Goal: Contribute content: Contribute content

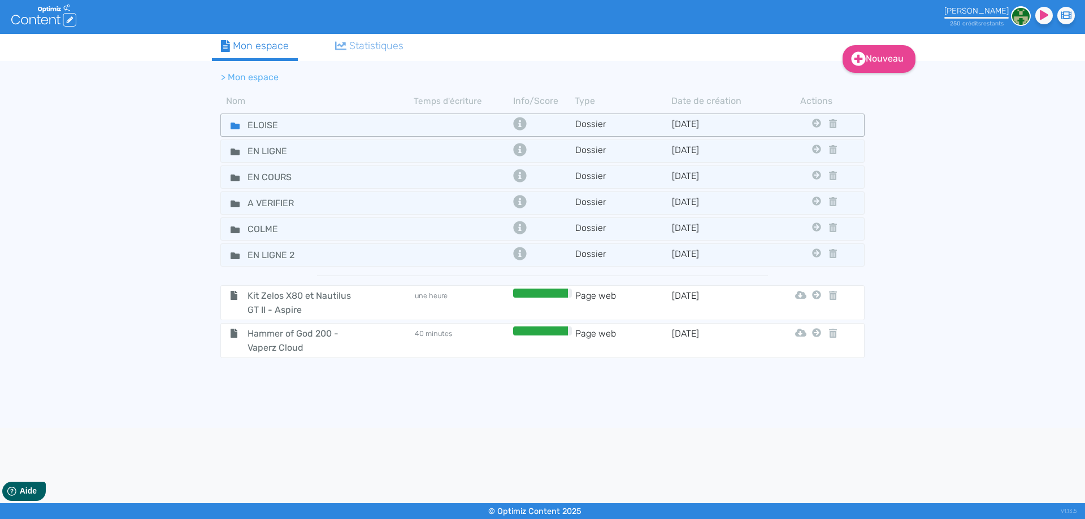
click at [235, 121] on fa-icon at bounding box center [230, 125] width 17 height 16
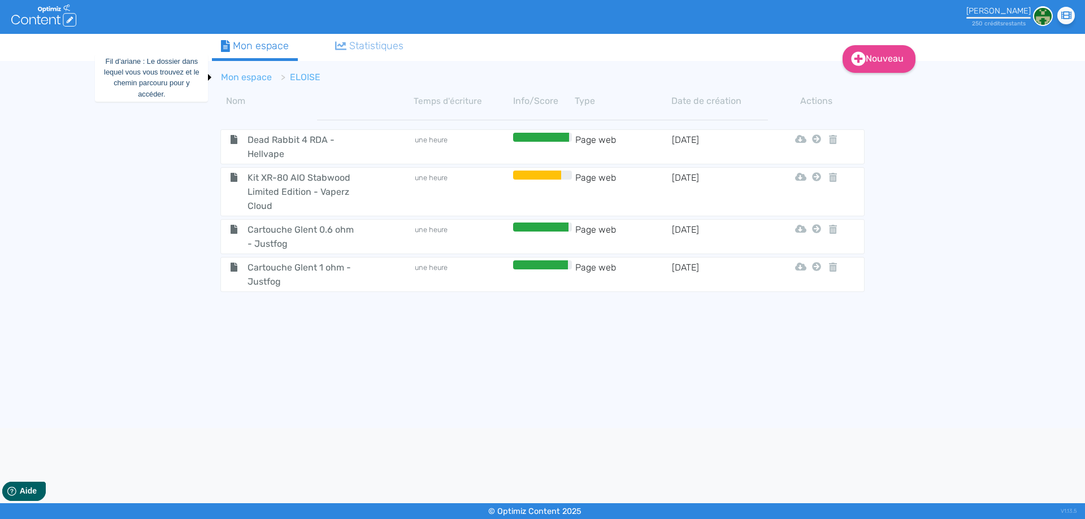
click at [252, 73] on link "Mon espace" at bounding box center [246, 77] width 51 height 11
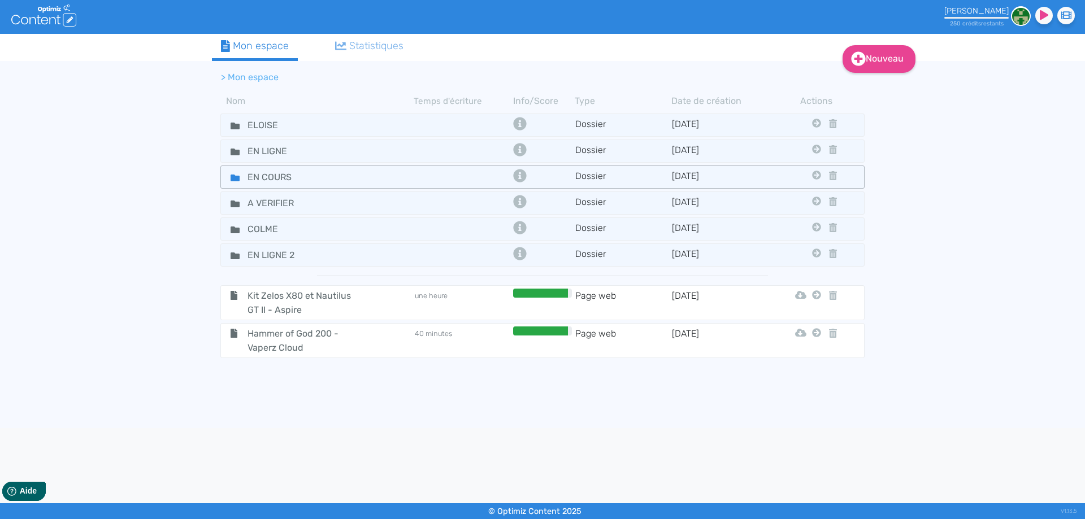
click at [225, 179] on fa-icon at bounding box center [230, 177] width 17 height 16
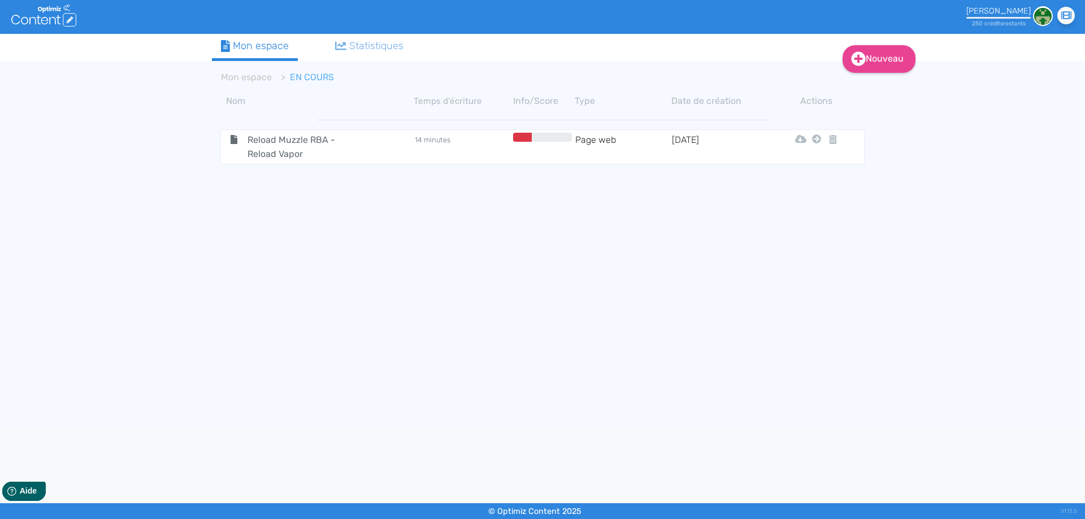
click at [851, 73] on app-content "Mon espace EN COURS Nom Temps d'écriture Info/Score Type Date de création Actio…" at bounding box center [542, 249] width 661 height 370
click at [869, 63] on link "Nouveau" at bounding box center [878, 59] width 73 height 28
click at [869, 77] on div "Contenu Dossier" at bounding box center [886, 101] width 90 height 55
click at [868, 82] on button "Contenu" at bounding box center [886, 88] width 90 height 18
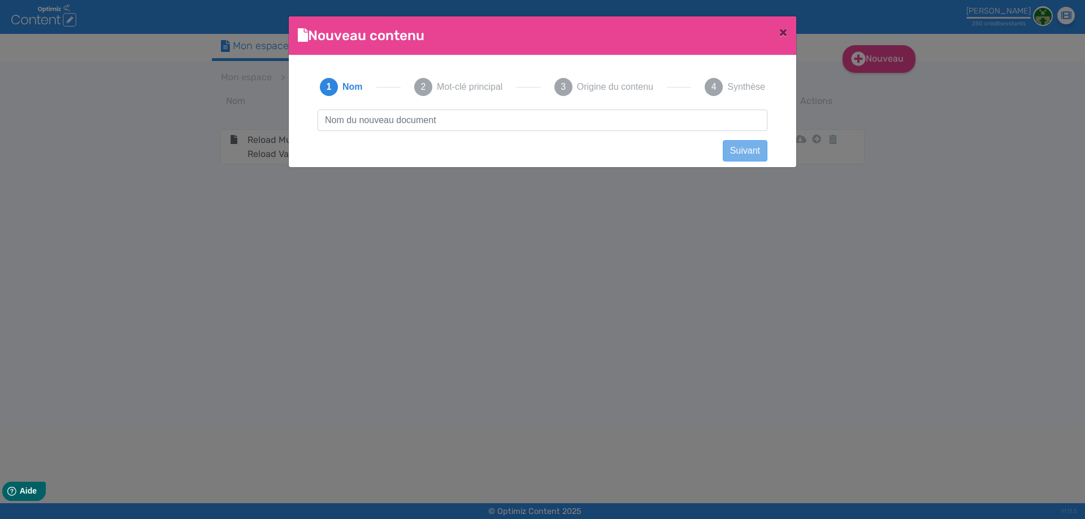
scroll to position [1, 0]
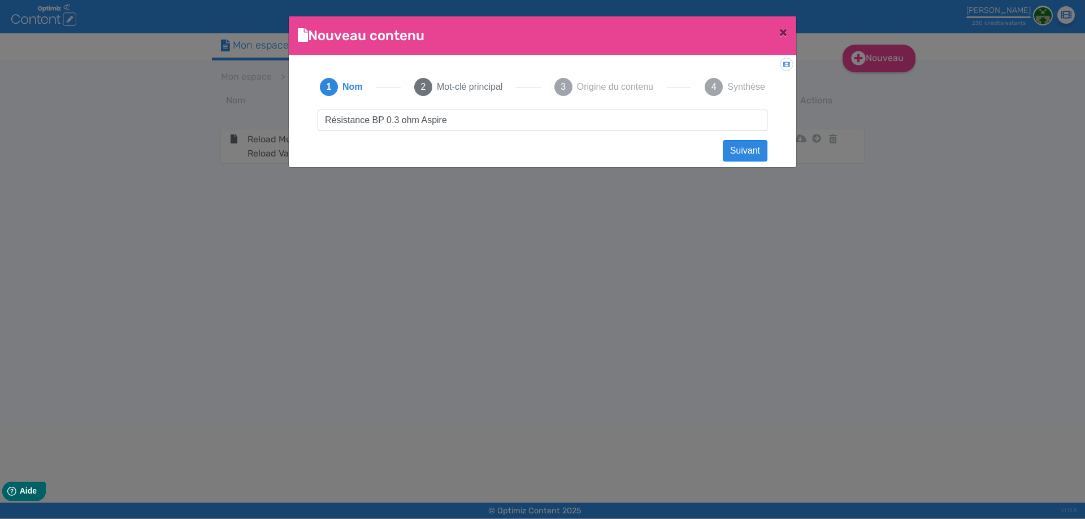
drag, startPoint x: 463, startPoint y: 119, endPoint x: 426, endPoint y: 120, distance: 36.8
click at [447, 119] on input "Résistance BP 0.3 ohm Aspire" at bounding box center [543, 120] width 450 height 21
click at [423, 120] on input "Résistance BP 0.3 ohm Aspire" at bounding box center [543, 120] width 450 height 21
type input "Résistance BP 0.3 ohm - Aspire"
drag, startPoint x: 466, startPoint y: 121, endPoint x: 0, endPoint y: 97, distance: 466.2
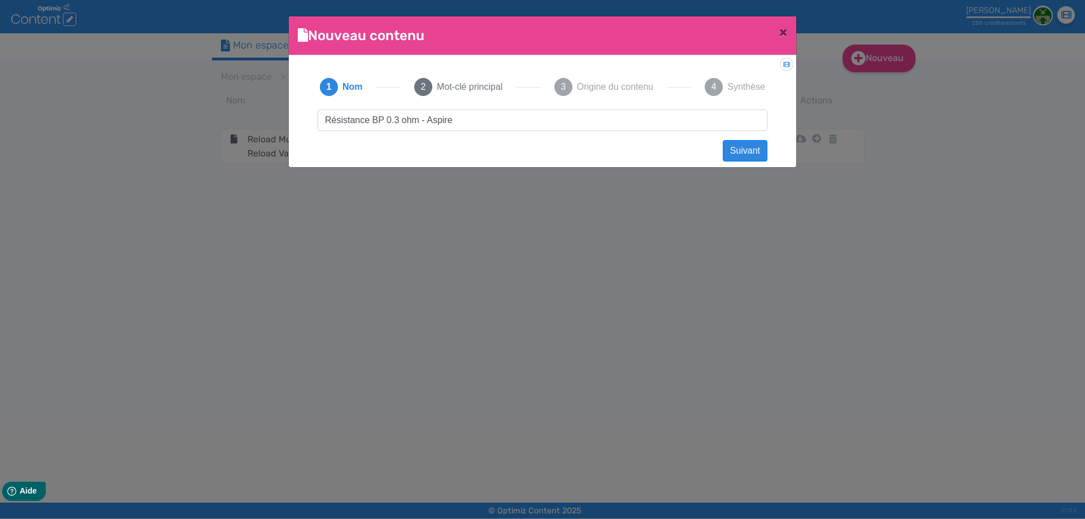
click at [0, 97] on ngb-modal-window "Nouveau contenu × Didacticiel: Créer un document 1 Nom 2 Mot-clé principal 3 Or…" at bounding box center [542, 259] width 1085 height 519
click button "Suivant" at bounding box center [745, 150] width 45 height 21
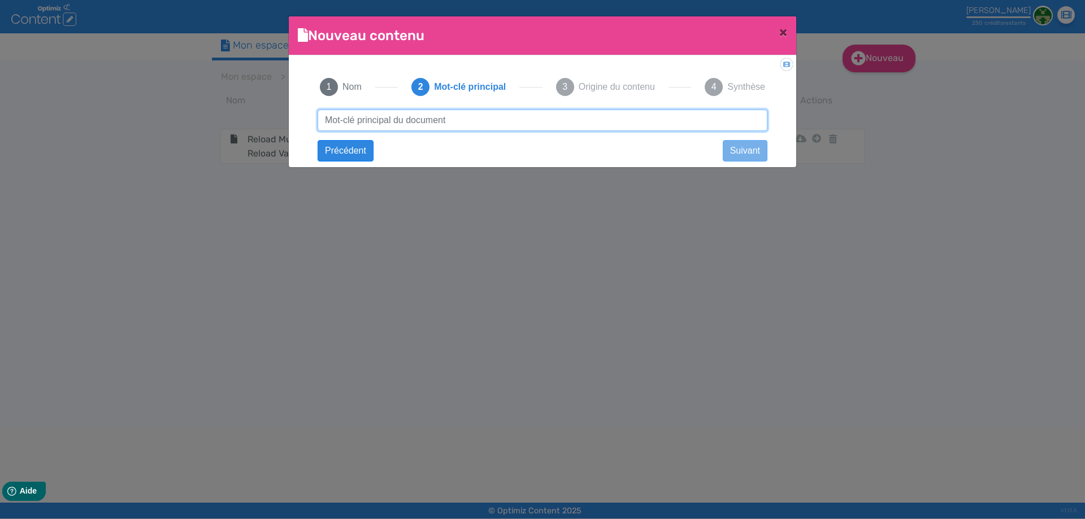
paste input "Résistance BP 0.3 ohm - Aspire"
type input "Résistance BP 0.3 ohm - Aspire"
drag, startPoint x: 476, startPoint y: 123, endPoint x: 628, endPoint y: 106, distance: 152.9
click at [628, 106] on div "1 Nom 2 Mot-clé principal 3 Origine du contenu 4 Synthèse Résistance BP 0.3 ohm…" at bounding box center [542, 107] width 472 height 87
click button "Suivant" at bounding box center [0, 0] width 0 height 0
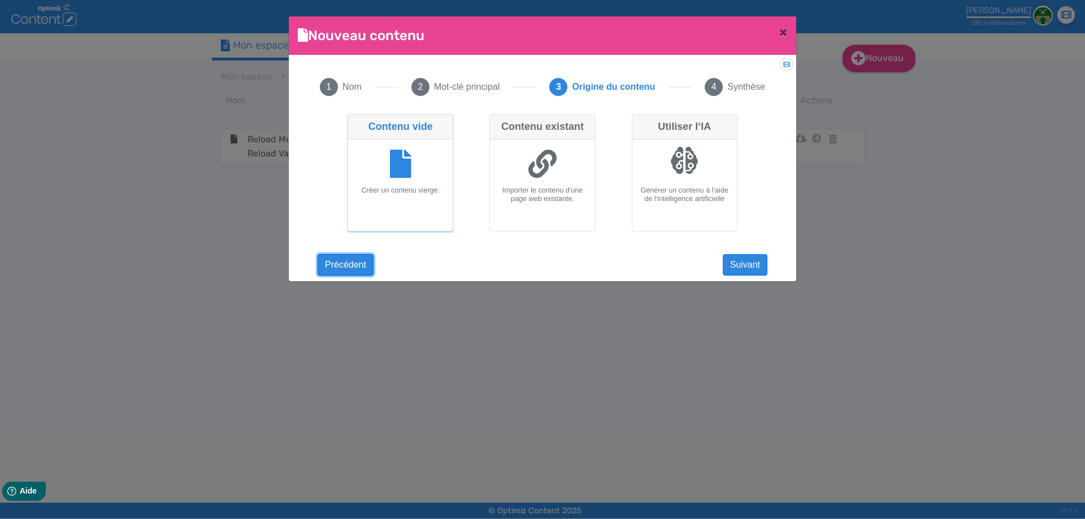
click at [325, 264] on button "Précédent" at bounding box center [346, 264] width 56 height 21
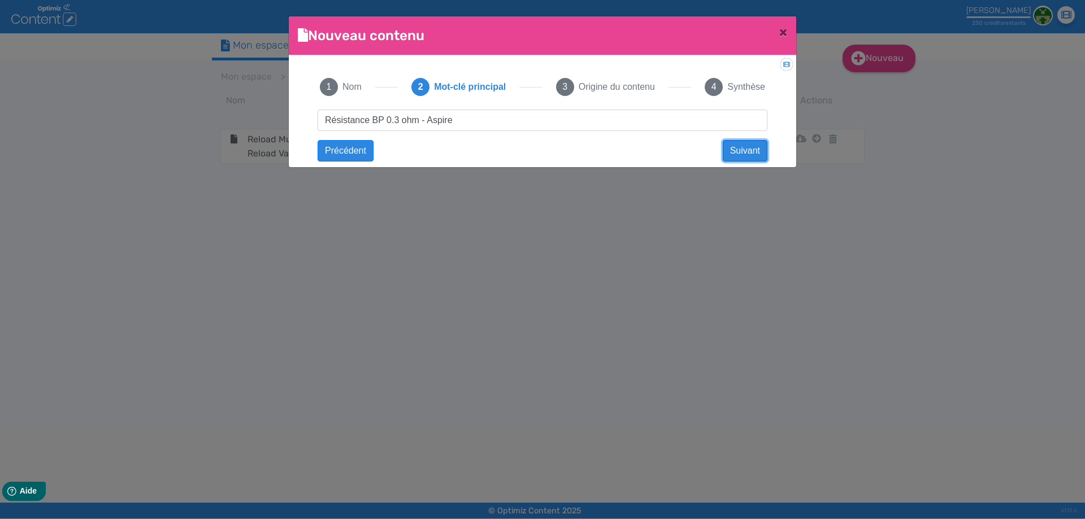
click at [752, 157] on button "Suivant" at bounding box center [745, 150] width 45 height 21
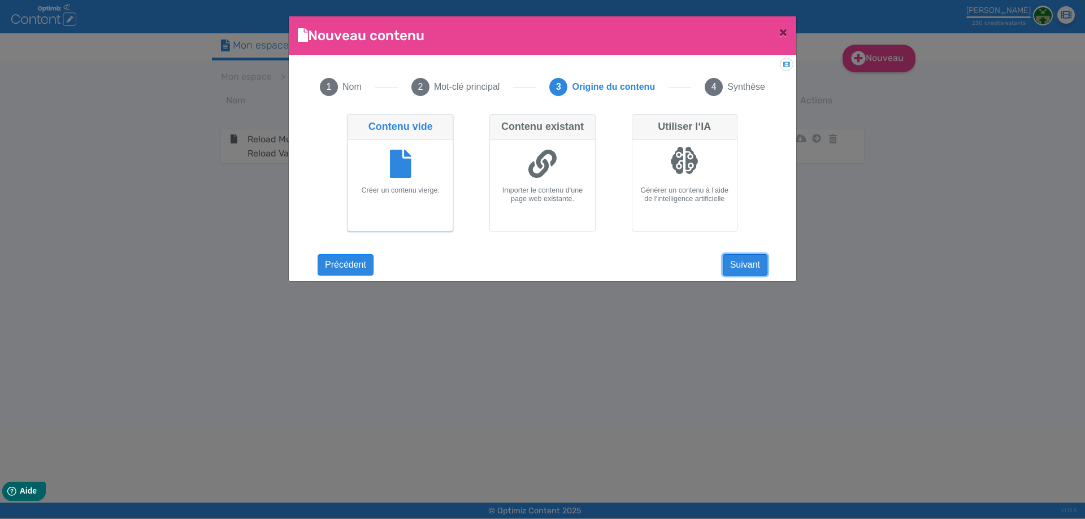
click at [735, 258] on button "Suivant" at bounding box center [745, 264] width 45 height 21
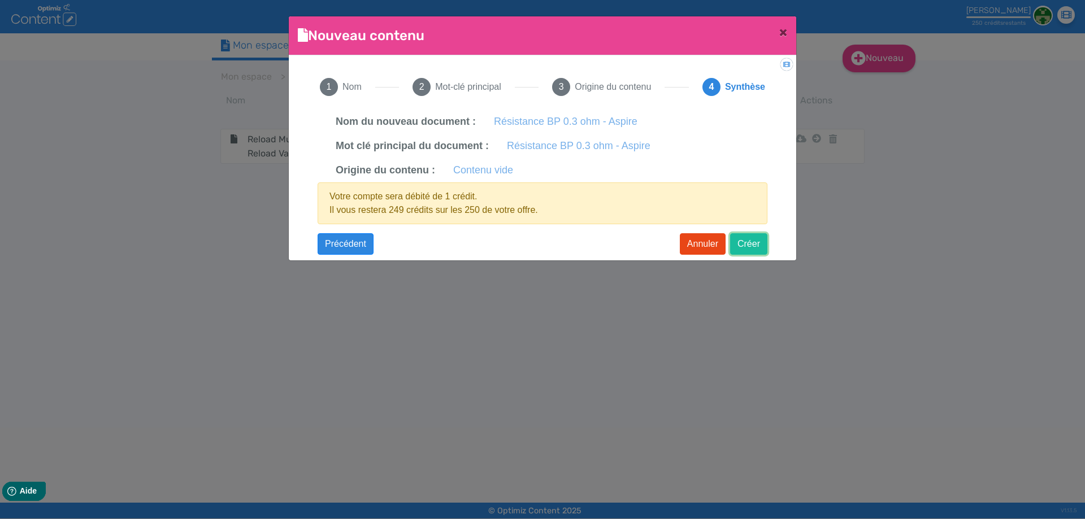
click at [750, 244] on button "Créer" at bounding box center [748, 243] width 37 height 21
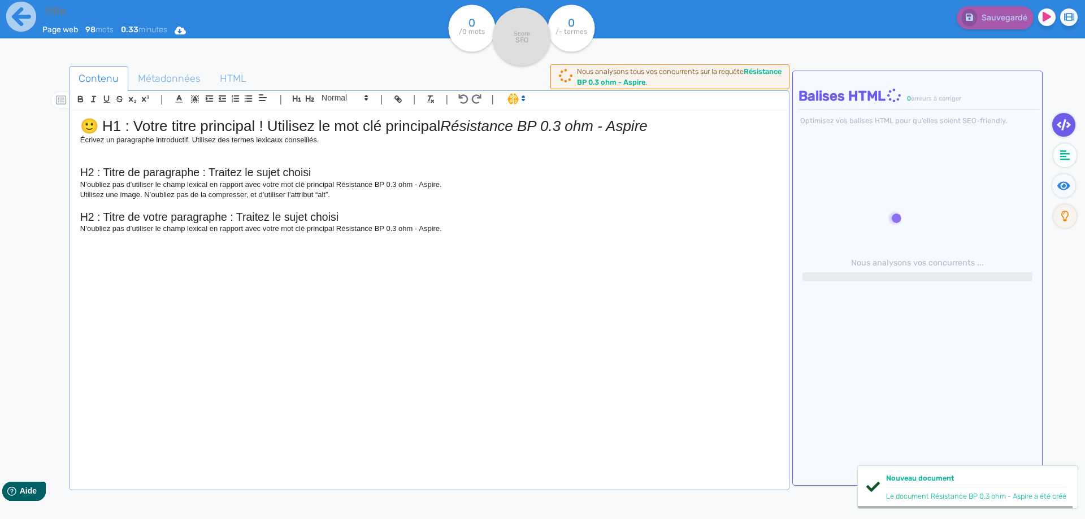
type input "Résistance BP 0.3 ohm - Aspire"
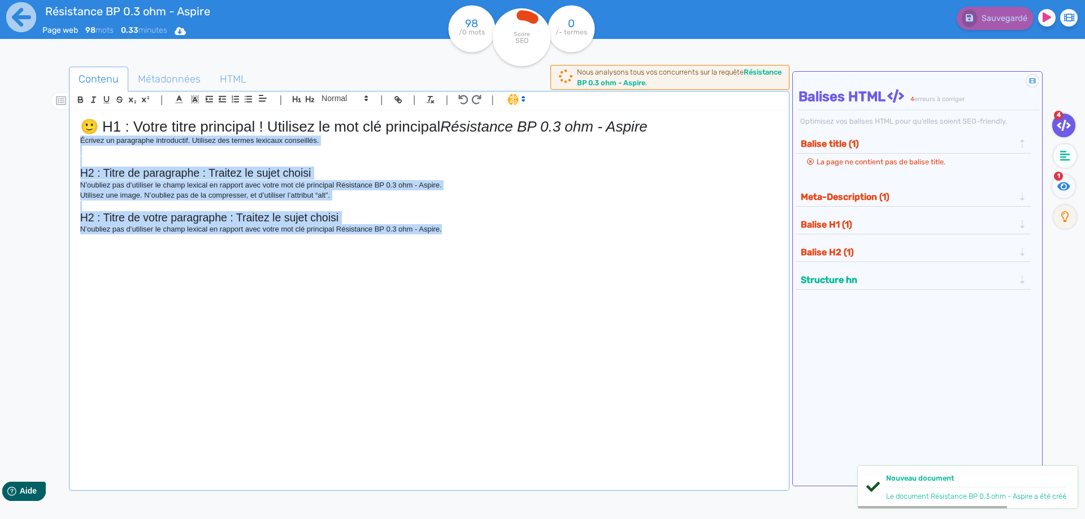
drag, startPoint x: 458, startPoint y: 258, endPoint x: 28, endPoint y: 142, distance: 444.9
click at [10, 142] on div "Résistance BP 0.3 ohm - Aspire Page web 98 mots 0.33 minutes Html Pdf Word 98 /…" at bounding box center [542, 295] width 1085 height 590
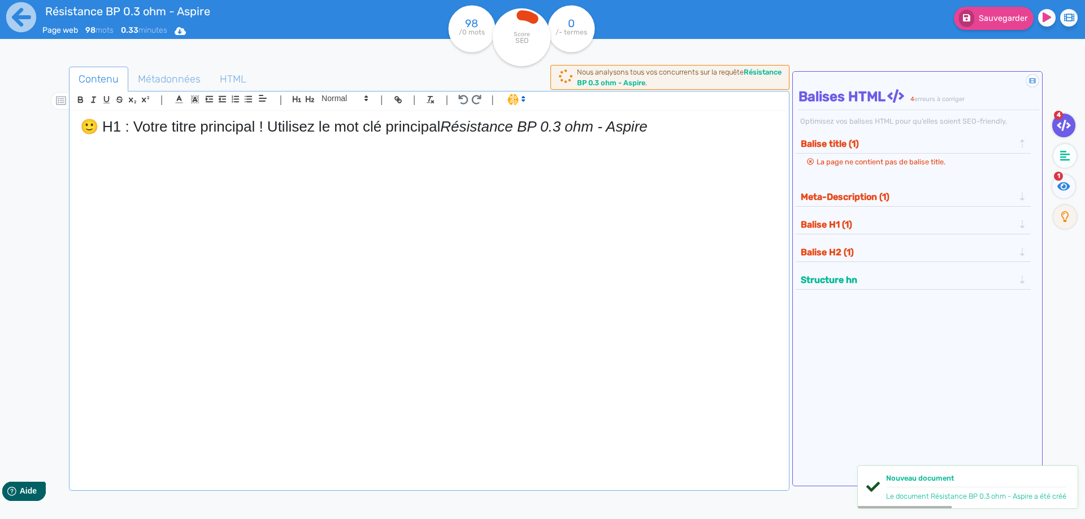
drag, startPoint x: 446, startPoint y: 133, endPoint x: 0, endPoint y: 118, distance: 446.1
click at [0, 118] on div "Résistance BP 0.3 ohm - Aspire Page web 98 mots 0.33 minutes Html Pdf Word 98 /…" at bounding box center [542, 295] width 1085 height 590
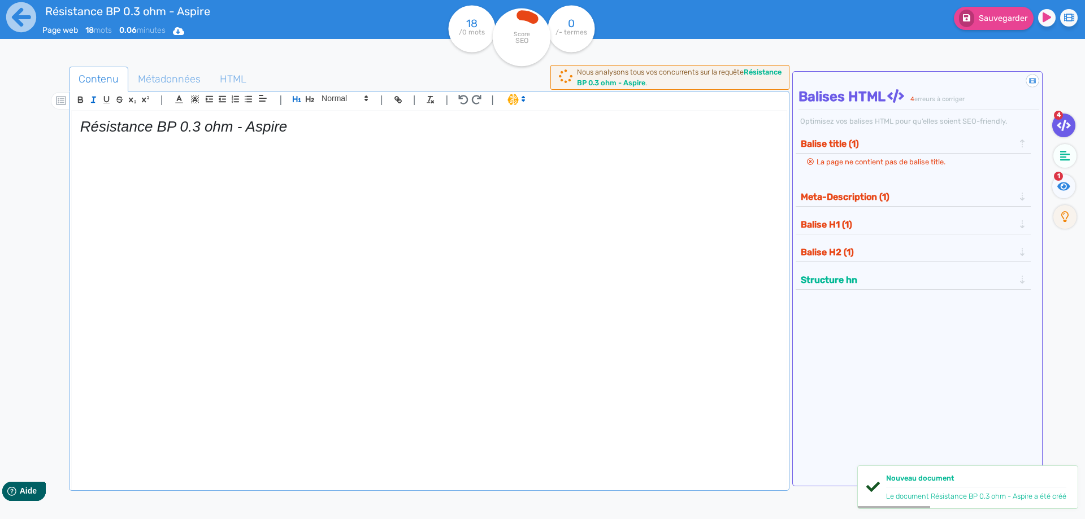
click at [181, 127] on em "Résistance BP 0.3 ohm - Aspire" at bounding box center [183, 126] width 207 height 17
drag, startPoint x: 181, startPoint y: 127, endPoint x: 121, endPoint y: 115, distance: 61.7
click at [179, 125] on em "Résistance BP 0.3 ohm - Aspire" at bounding box center [183, 126] width 207 height 17
click at [94, 102] on icon "button" at bounding box center [94, 100] width 10 height 10
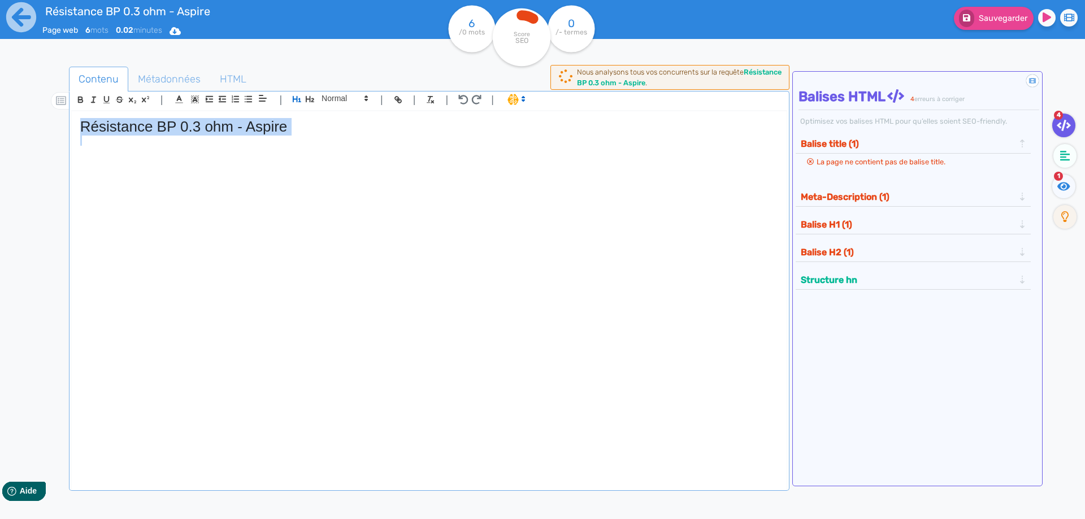
click at [338, 124] on h1 "Résistance BP 0.3 ohm - Aspire" at bounding box center [429, 127] width 698 height 18
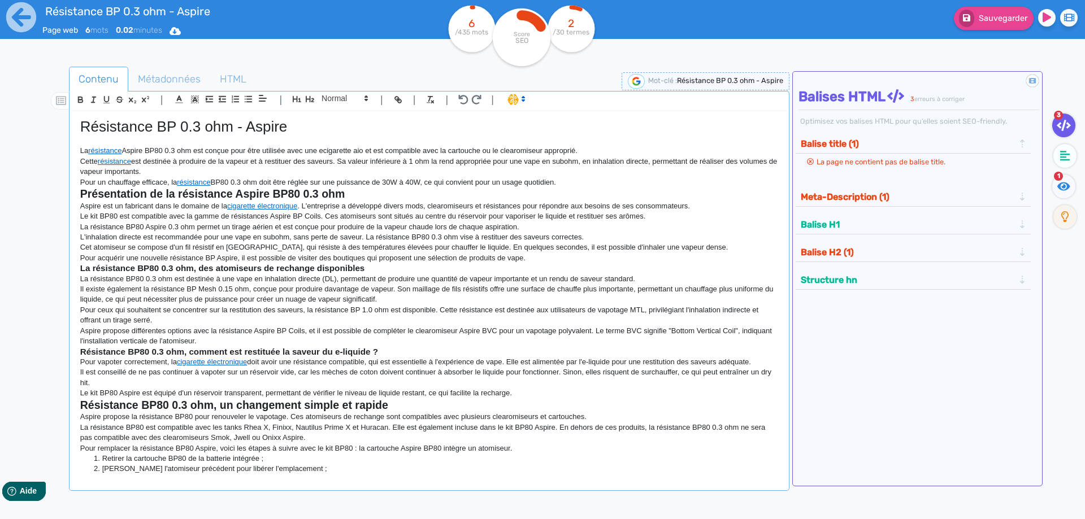
scroll to position [241, 0]
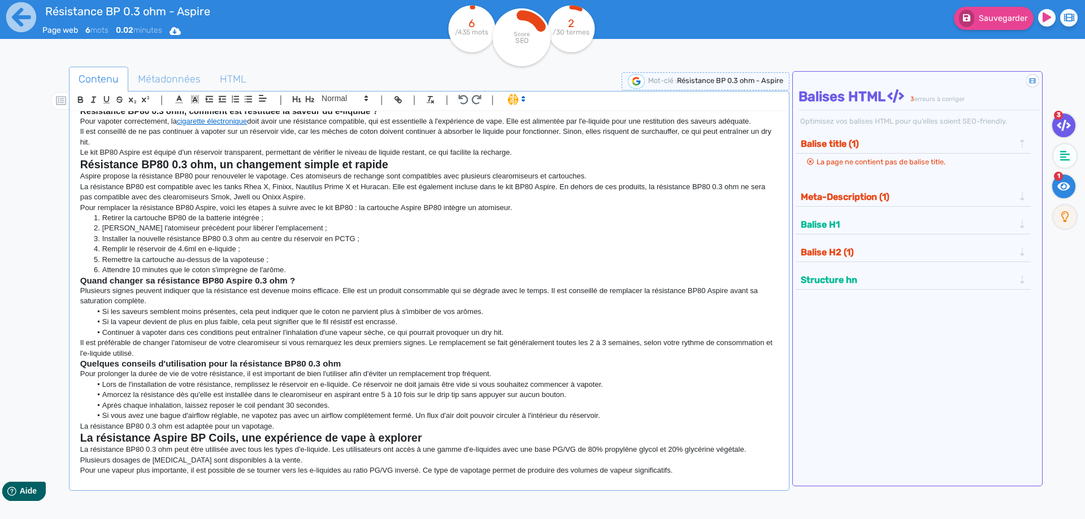
click at [1057, 188] on icon at bounding box center [1063, 186] width 13 height 11
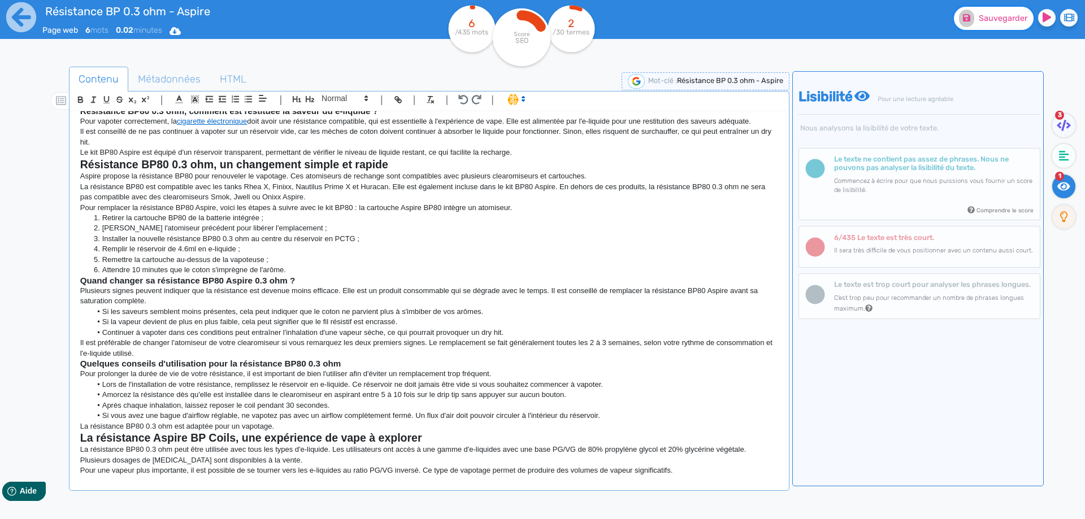
click at [1002, 19] on span "Sauvegarder" at bounding box center [1003, 19] width 49 height 10
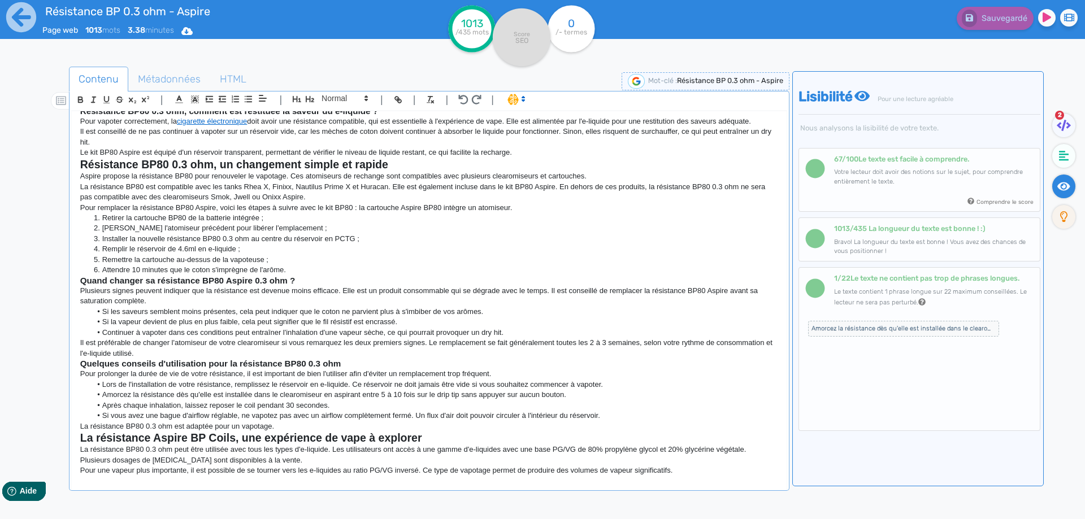
scroll to position [0, 0]
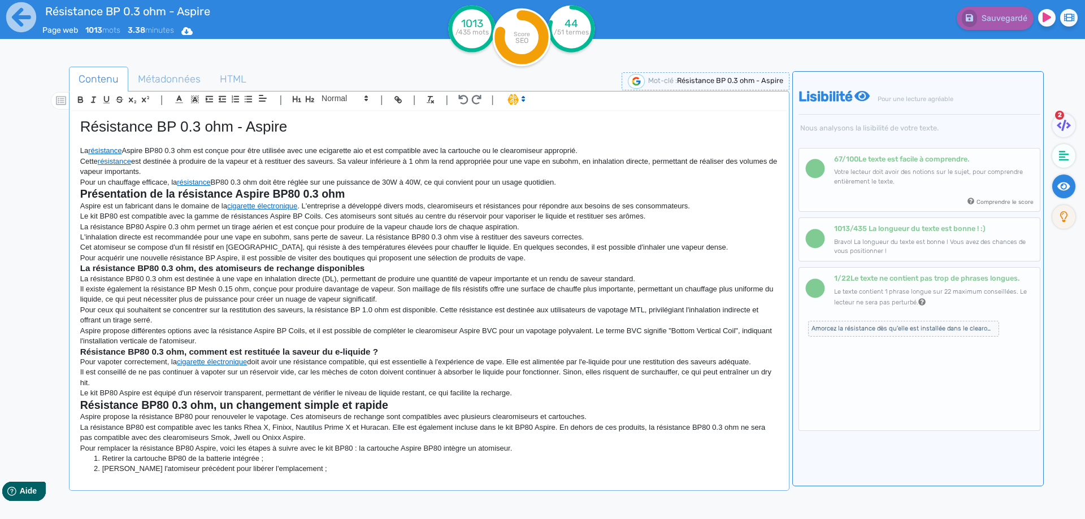
click at [547, 139] on p at bounding box center [429, 141] width 698 height 10
drag, startPoint x: 570, startPoint y: 141, endPoint x: 603, endPoint y: 154, distance: 35.8
click at [571, 142] on p at bounding box center [429, 141] width 698 height 10
click at [603, 154] on p "La résistance Aspire BP80 0.3 ohm est conçue pour être utilisée avec une ecigar…" at bounding box center [429, 151] width 698 height 10
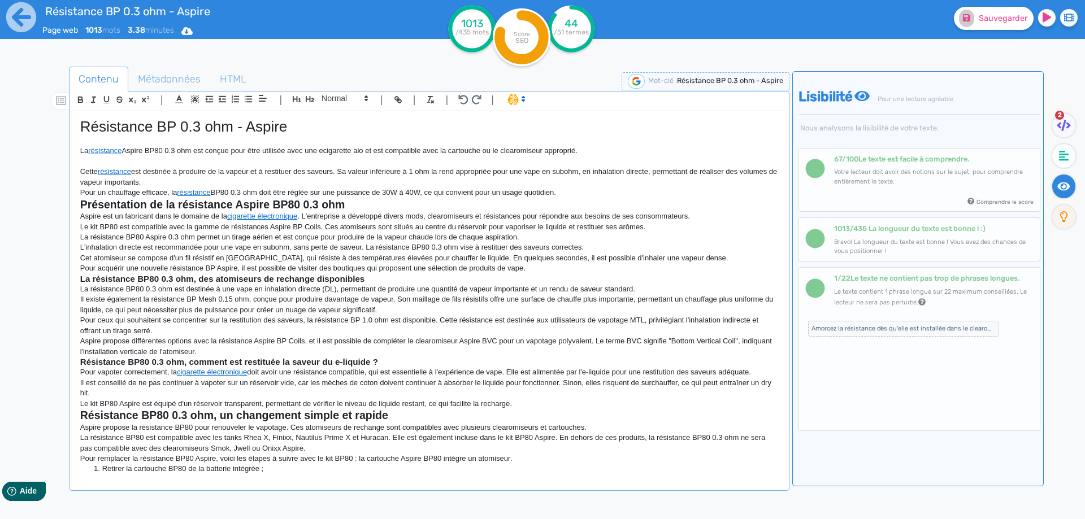
click at [296, 180] on p "Cette résistance est destinée à produire de la vapeur et à restituer des saveur…" at bounding box center [429, 177] width 698 height 21
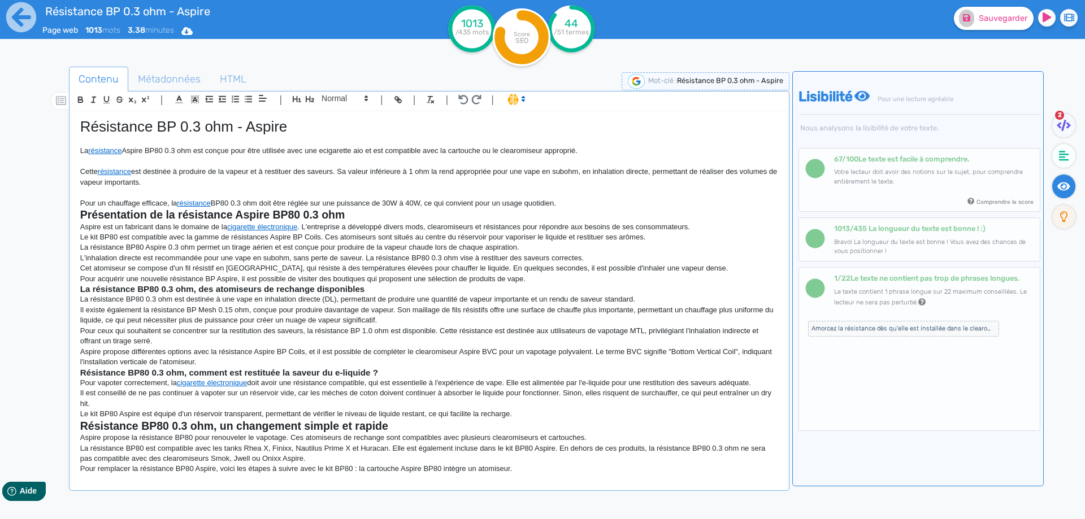
click at [596, 195] on p at bounding box center [429, 193] width 698 height 10
click at [589, 200] on p "Pour un chauffage efficace, la résistance BP80 0.3 ohm doit être réglée sur une…" at bounding box center [429, 203] width 698 height 10
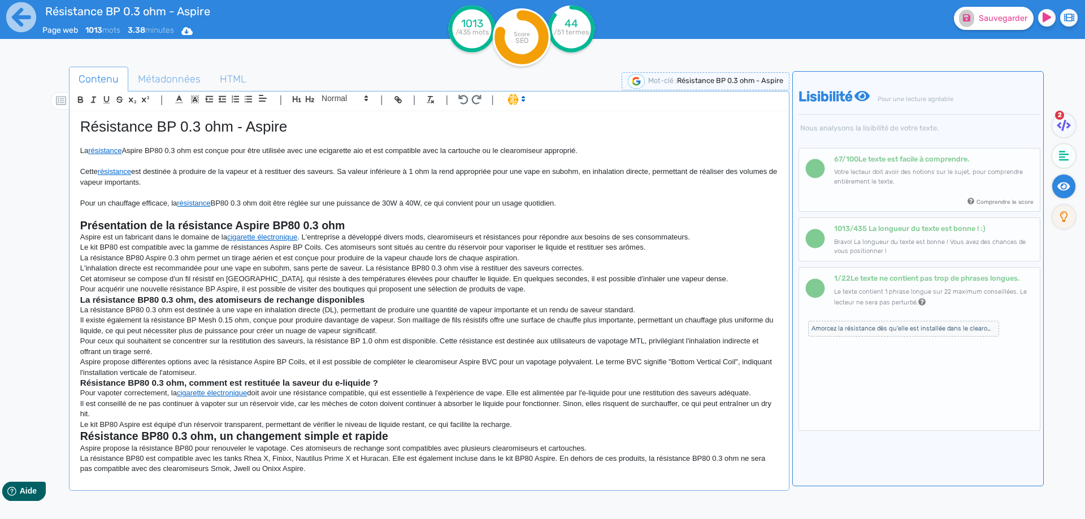
drag, startPoint x: 328, startPoint y: 235, endPoint x: 358, endPoint y: 225, distance: 31.1
click at [329, 234] on p "Aspire est un fabricant dans le domaine de la cigarette électronique . L'entrep…" at bounding box center [429, 237] width 698 height 10
click at [360, 223] on h2 "Présentation de la résistance Aspire BP80 0.3 ohm" at bounding box center [429, 225] width 698 height 13
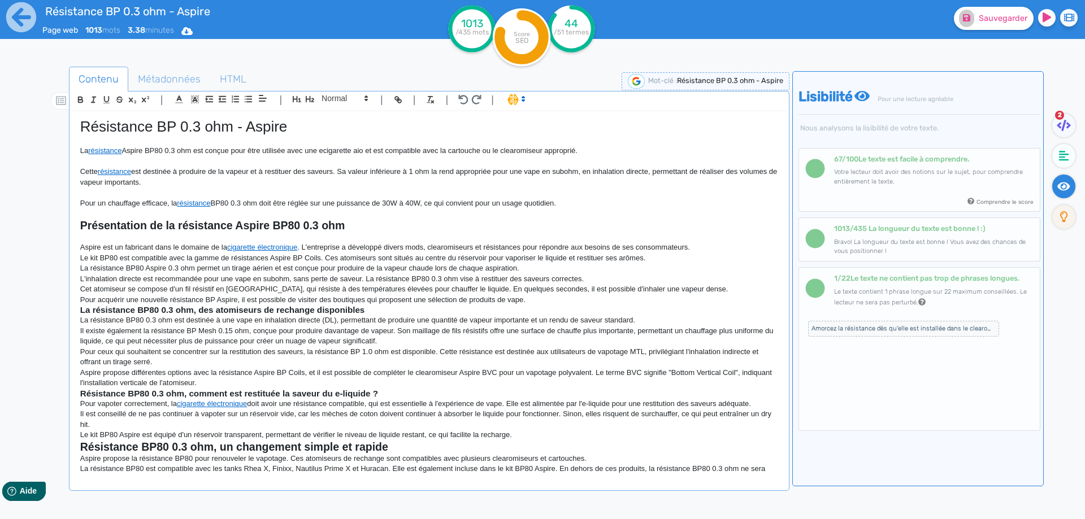
click at [703, 243] on p "Aspire est un fabricant dans le domaine de la cigarette électronique . L'entrep…" at bounding box center [429, 247] width 698 height 10
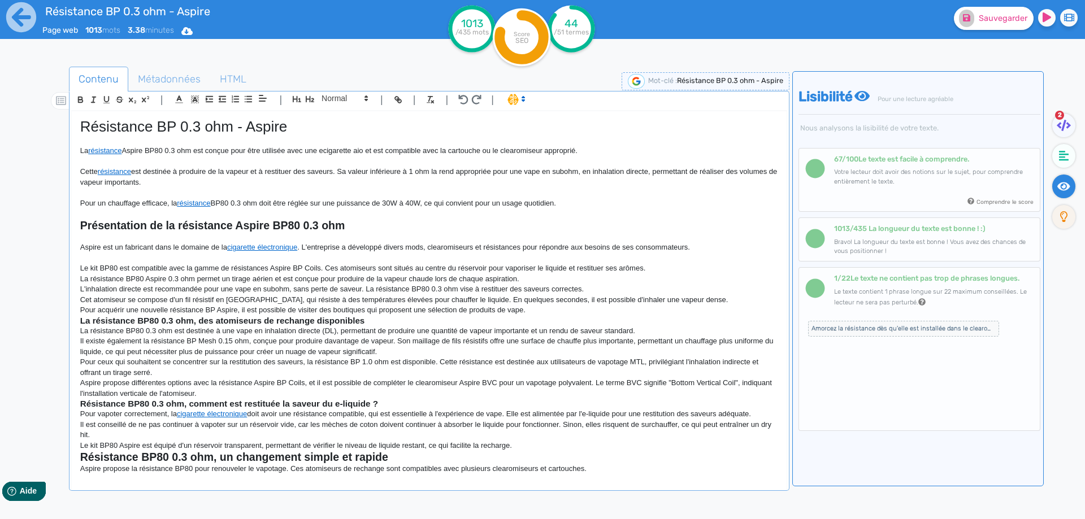
click at [656, 267] on p "Le kit BP80 est compatible avec la gamme de résistances Aspire BP Coils. Ces at…" at bounding box center [429, 268] width 698 height 10
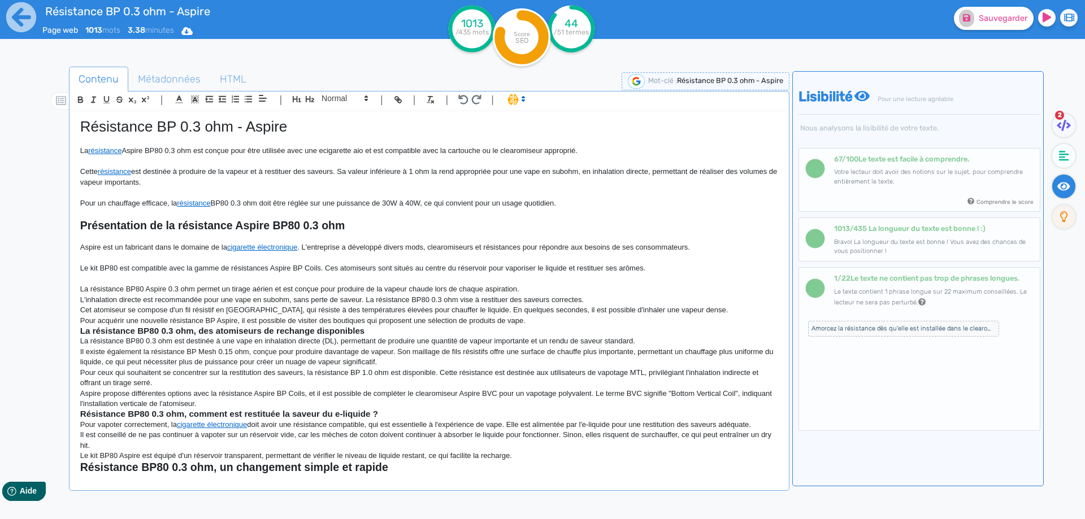
click at [646, 283] on p at bounding box center [429, 279] width 698 height 10
click at [639, 293] on p "La résistance BP80 Aspire 0.3 ohm permet un tirage aérien et est conçue pour pr…" at bounding box center [429, 289] width 698 height 10
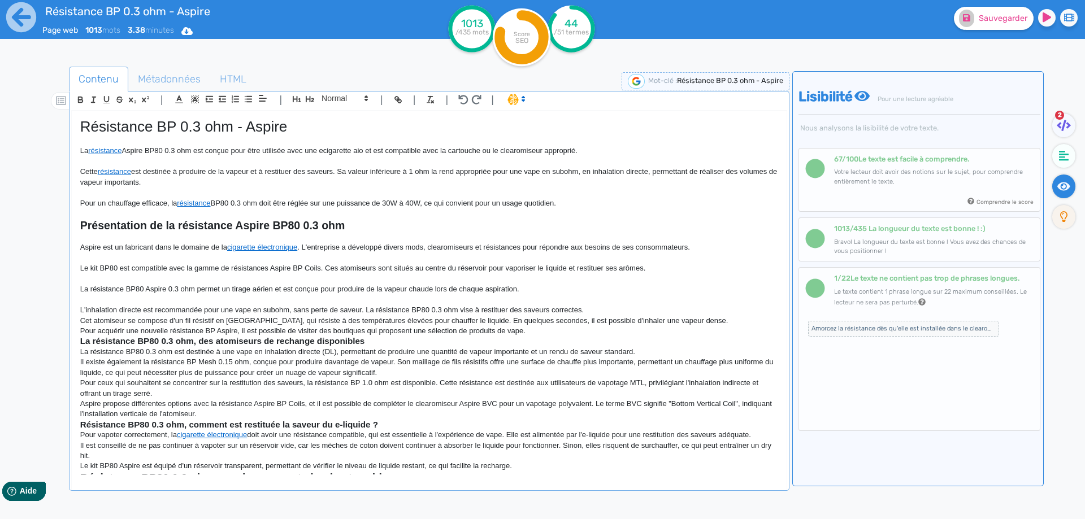
click at [622, 310] on p "L'inhalation directe est recommandée pour une vape en subohm, sans perte de sav…" at bounding box center [429, 310] width 698 height 10
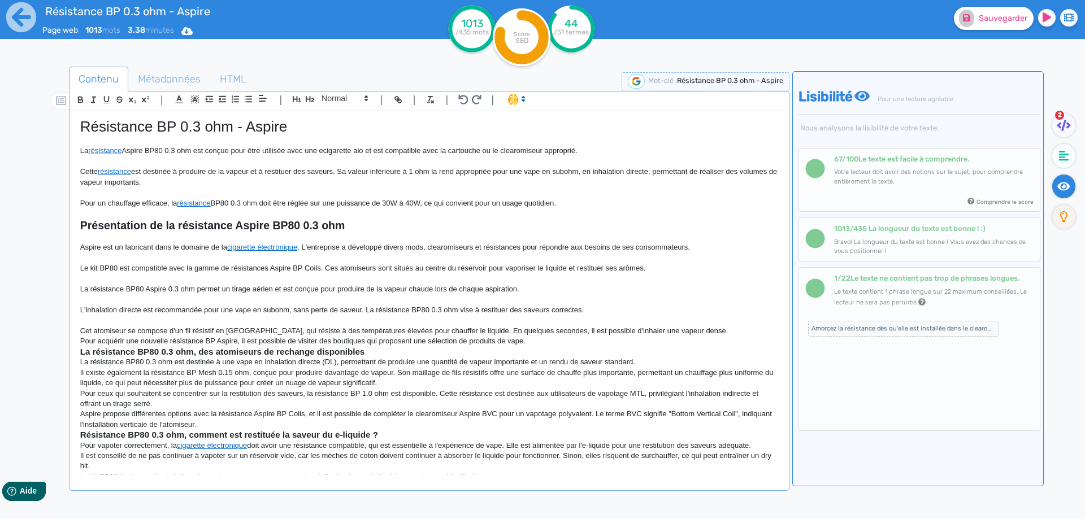
click at [707, 326] on p "Cet atomiseur se compose d'un fil résistif en Kanthal, qui résiste à des tempér…" at bounding box center [429, 331] width 698 height 10
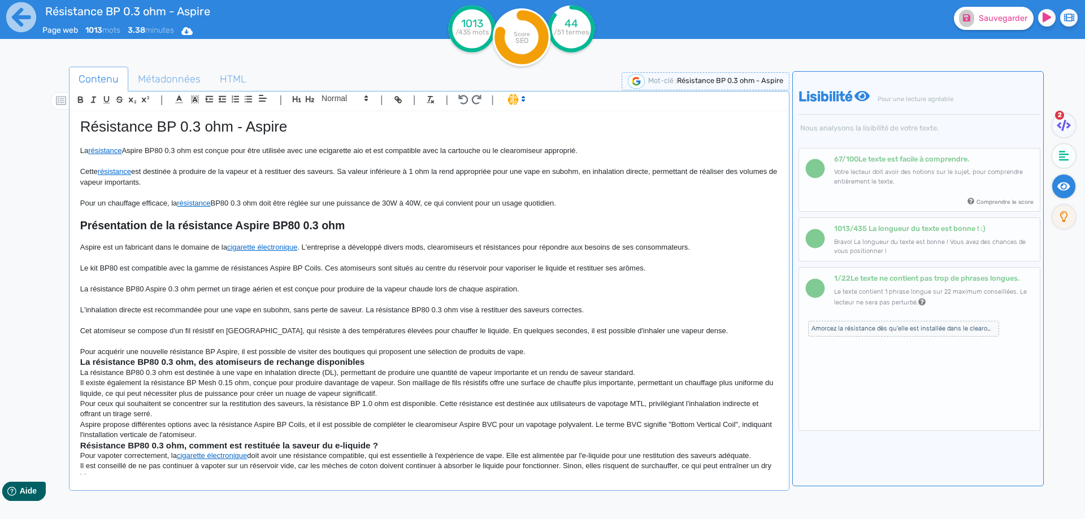
click at [584, 357] on h3 "La résistance BP80 0.3 ohm, des atomiseurs de rechange disponibles" at bounding box center [429, 362] width 698 height 10
click at [586, 349] on p "Pour acquérir une nouvelle résistance BP Aspire, il est possible de visiter des…" at bounding box center [429, 352] width 698 height 10
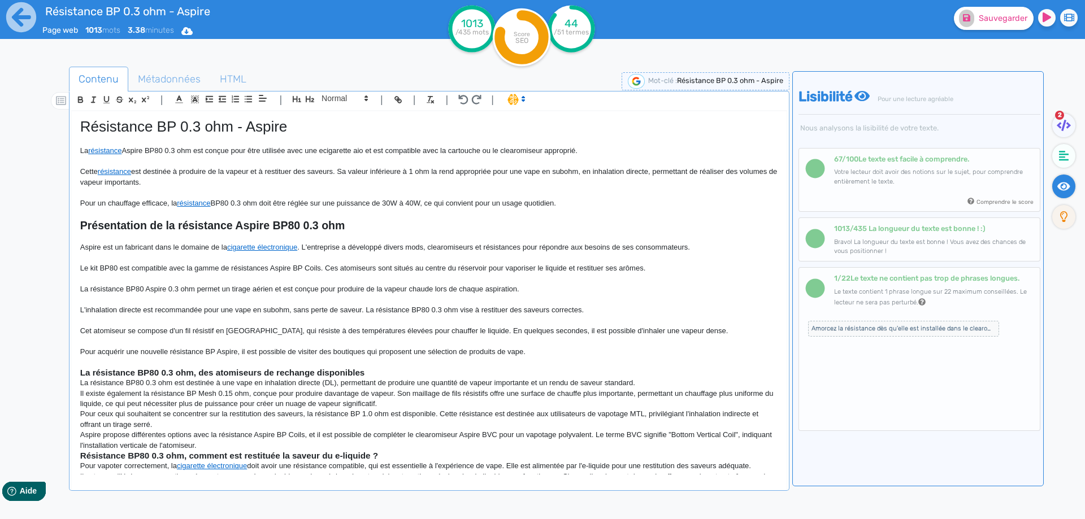
drag, startPoint x: 559, startPoint y: 360, endPoint x: 559, endPoint y: 370, distance: 9.6
click at [559, 362] on p at bounding box center [429, 362] width 698 height 10
click at [559, 370] on h3 "La résistance BP80 0.3 ohm, des atomiseurs de rechange disponibles" at bounding box center [429, 373] width 698 height 10
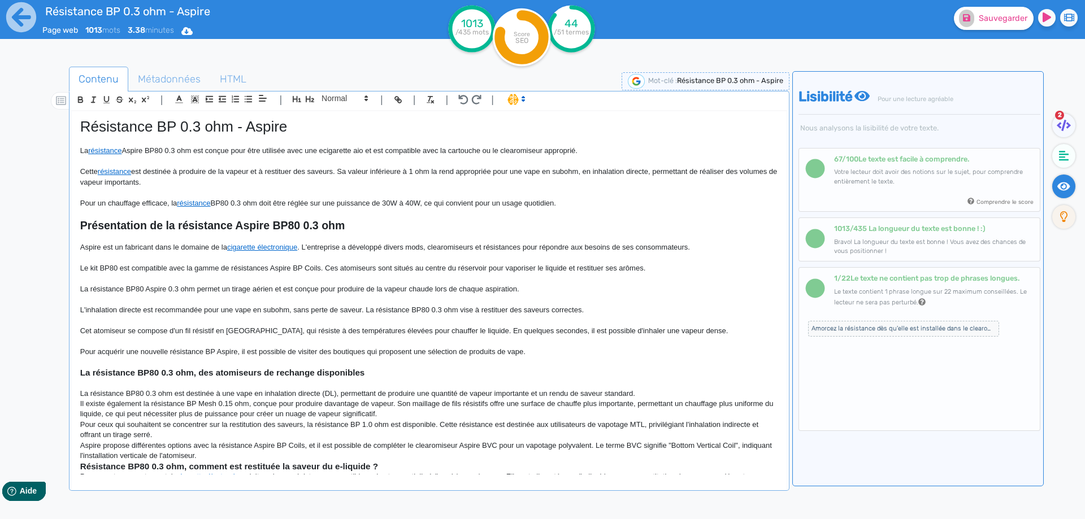
click at [672, 393] on p "La résistance BP80 0.3 ohm est destinée à une vape en inhalation directe (DL), …" at bounding box center [429, 394] width 698 height 10
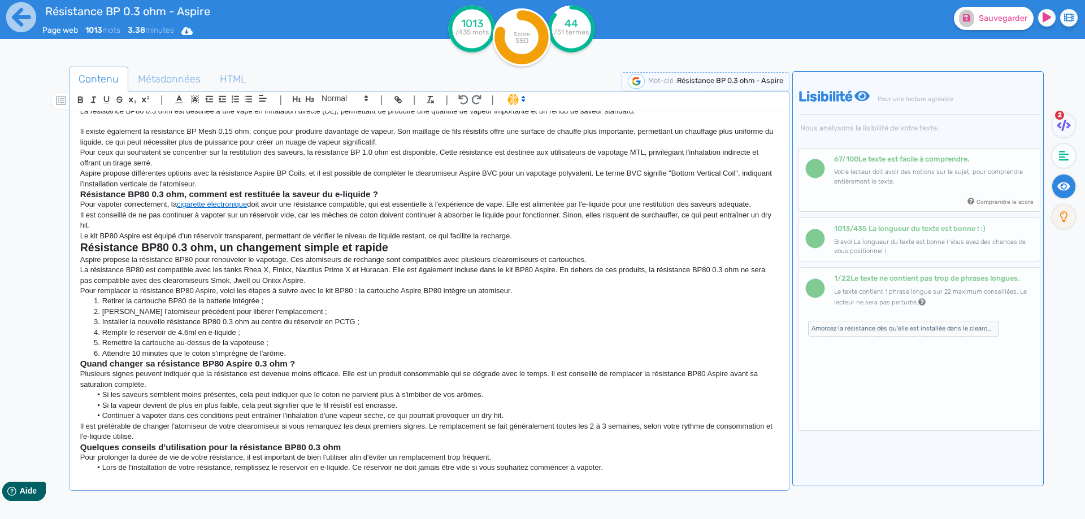
scroll to position [170, 0]
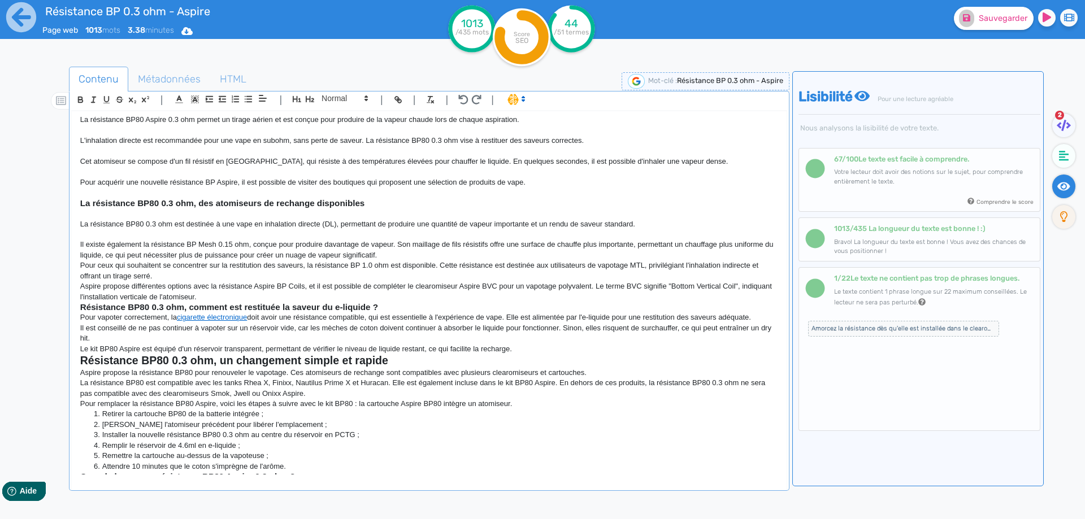
click at [402, 250] on p "Il existe également la résistance BP Mesh 0.15 ohm, conçue pour produire davant…" at bounding box center [429, 250] width 698 height 21
click at [403, 253] on p "Il existe également la résistance BP Mesh 0.15 ohm, conçue pour produire davant…" at bounding box center [429, 250] width 698 height 21
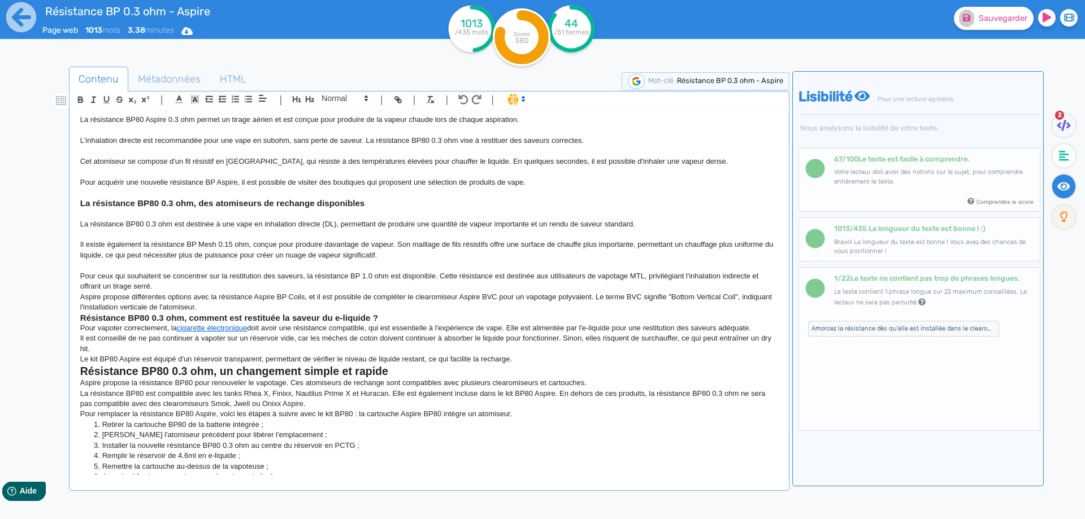
click at [377, 287] on p "Pour ceux qui souhaitent se concentrer sur la restitution des saveurs, la résis…" at bounding box center [429, 281] width 698 height 21
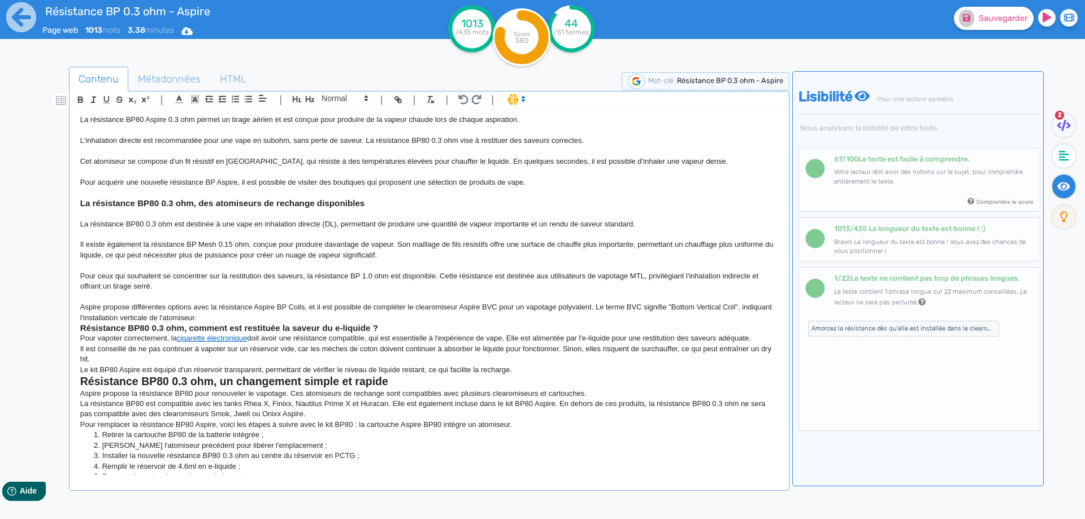
click at [334, 323] on strong "Résistance BP80 0.3 ohm, comment est restituée la saveur du e-liquide ?" at bounding box center [229, 328] width 298 height 10
click at [344, 318] on p "Aspire propose différentes options avec la résistance Aspire BP Coils, et il es…" at bounding box center [429, 312] width 698 height 21
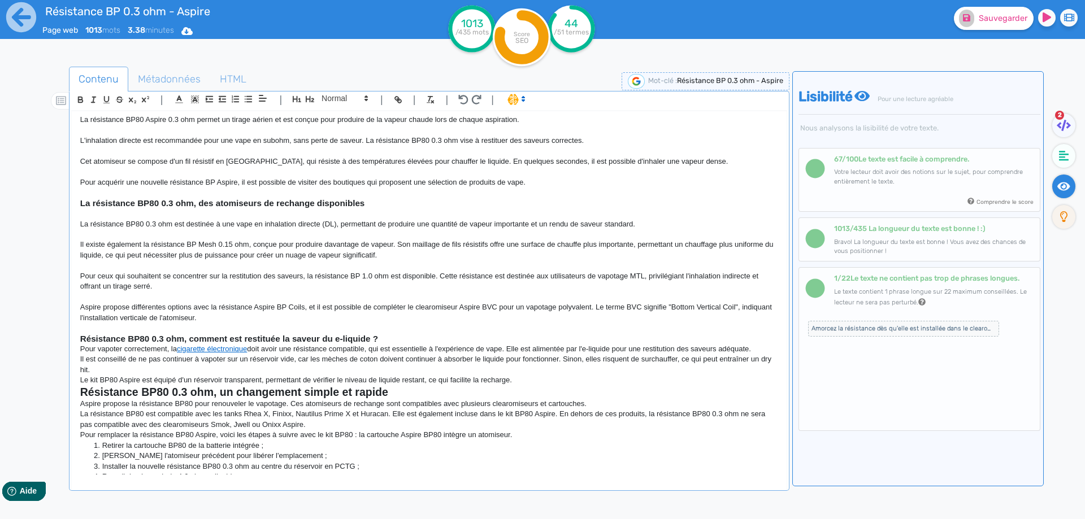
click at [398, 334] on h3 "Résistance BP80 0.3 ohm, comment est restituée la saveur du e-liquide ?" at bounding box center [429, 339] width 698 height 10
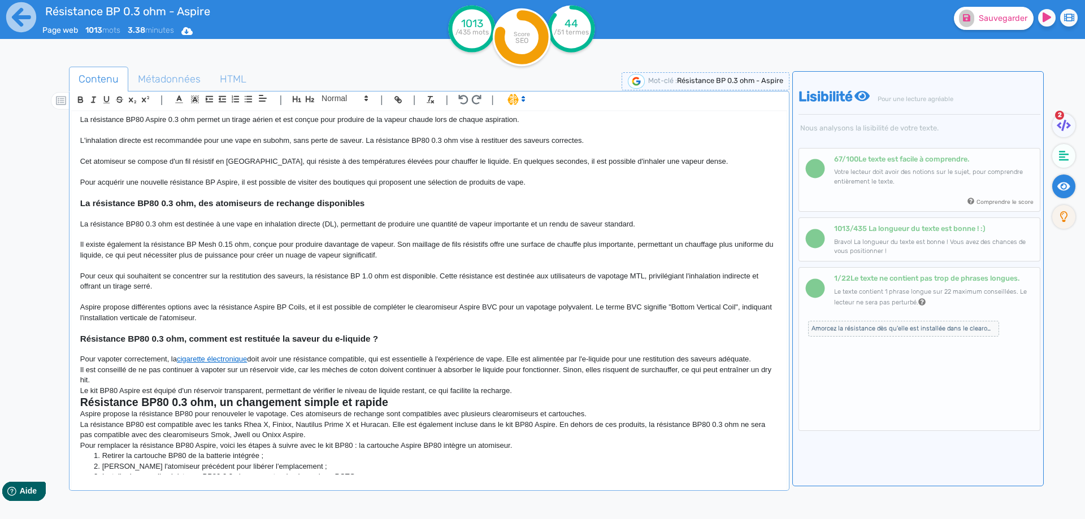
click at [361, 386] on p "Le kit BP80 Aspire est équipé d'un réservoir transparent, permettant de vérifie…" at bounding box center [429, 391] width 698 height 10
click at [368, 381] on p "Il est conseillé de ne pas continuer à vapoter sur un réservoir vide, car les m…" at bounding box center [429, 375] width 698 height 21
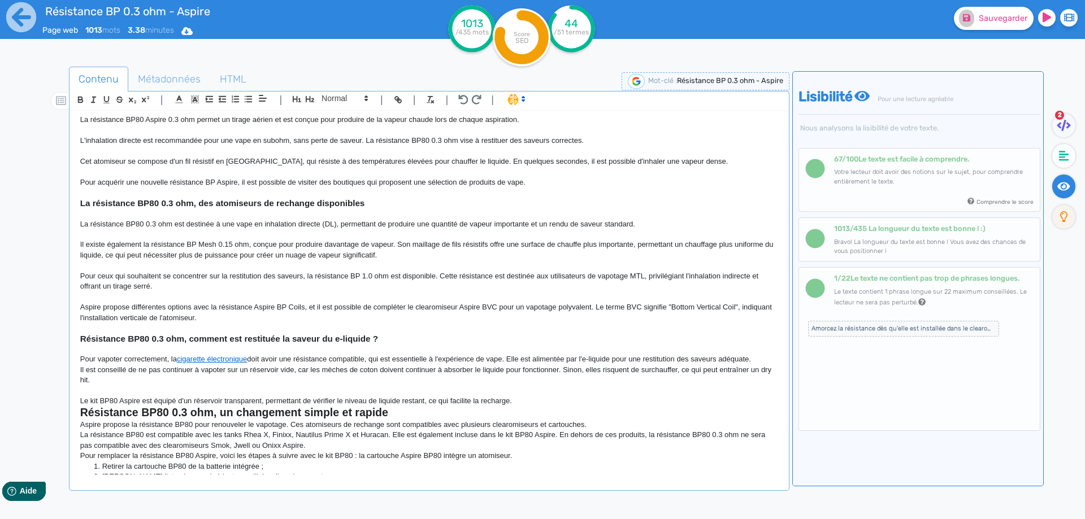
click at [597, 416] on h2 "Résistance BP80 0.3 ohm, un changement simple et rapide" at bounding box center [429, 412] width 698 height 13
click at [584, 407] on h2 "Résistance BP80 0.3 ohm, un changement simple et rapide" at bounding box center [429, 412] width 698 height 13
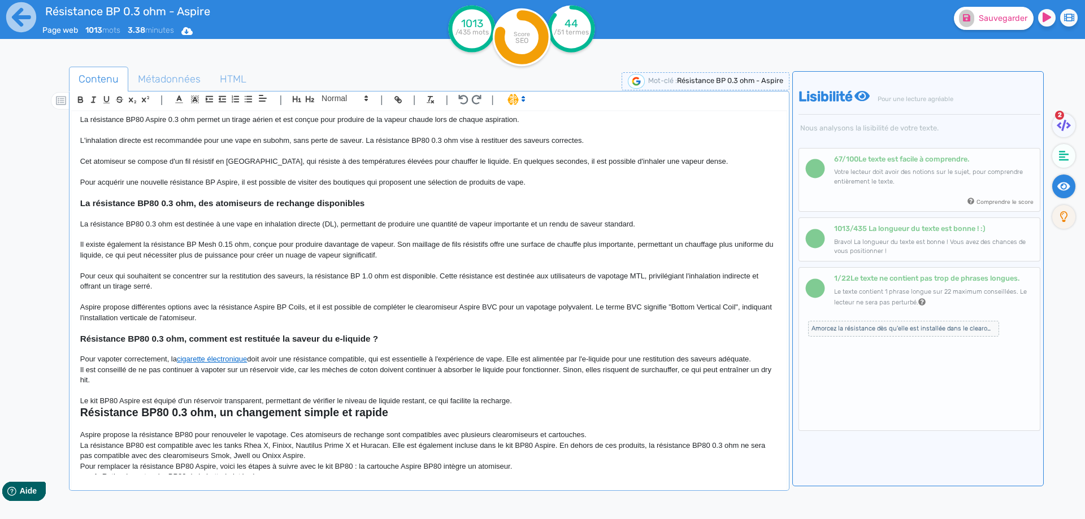
click at [543, 401] on p "Le kit BP80 Aspire est équipé d'un réservoir transparent, permettant de vérifie…" at bounding box center [429, 401] width 698 height 10
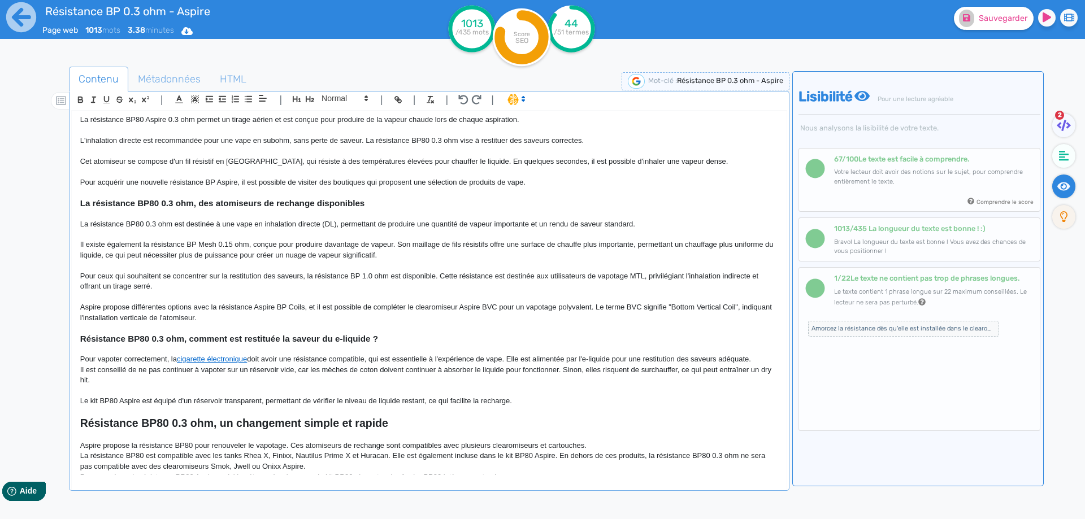
click at [601, 437] on p at bounding box center [429, 435] width 698 height 10
click at [601, 441] on p "Aspire propose la résistance BP80 pour renouveler le vapotage. Ces atomiseurs d…" at bounding box center [429, 446] width 698 height 10
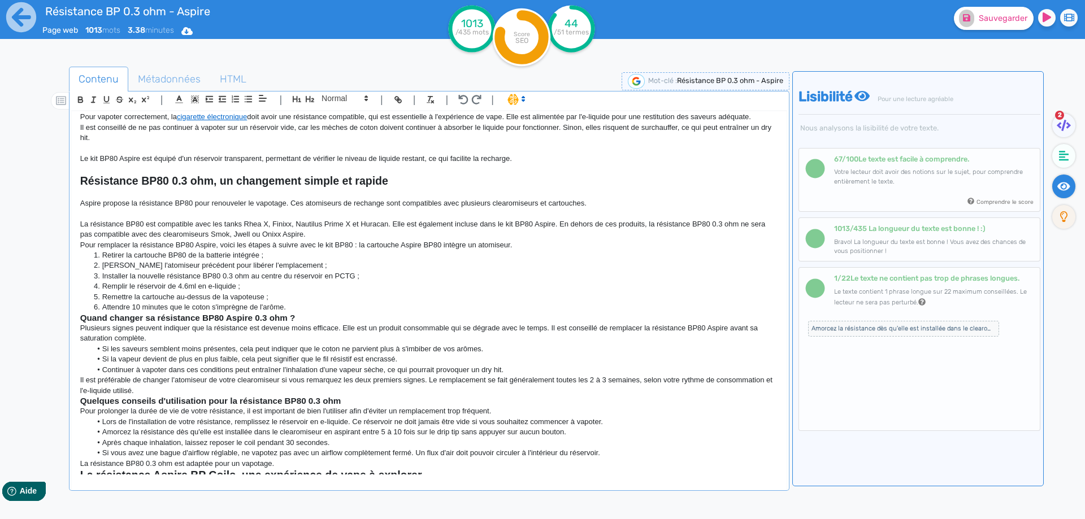
scroll to position [339, 0]
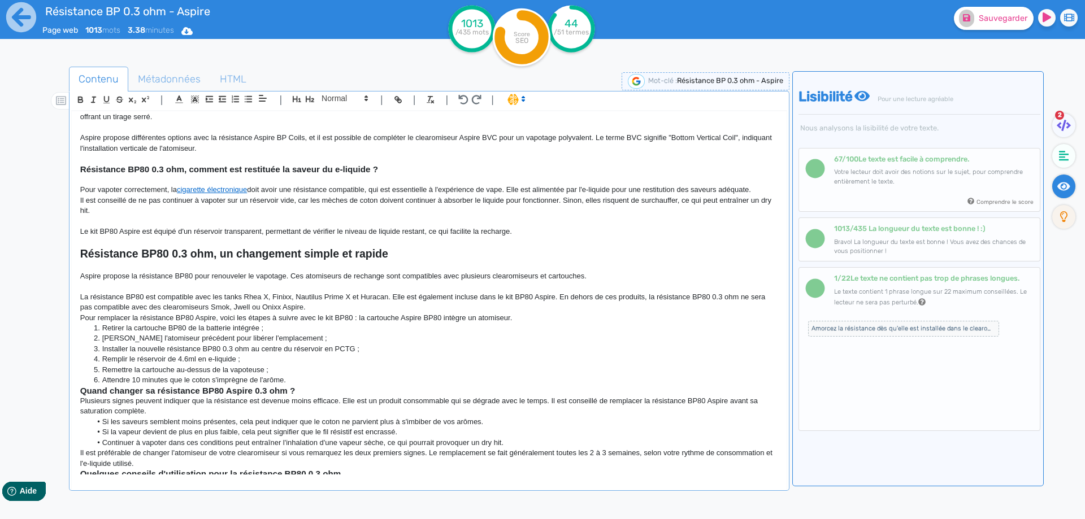
drag, startPoint x: 392, startPoint y: 303, endPoint x: 392, endPoint y: 312, distance: 9.1
click at [392, 304] on p "La résistance BP80 est compatible avec les tanks Rhea X, Finixx, Nautilus Prime…" at bounding box center [429, 302] width 698 height 21
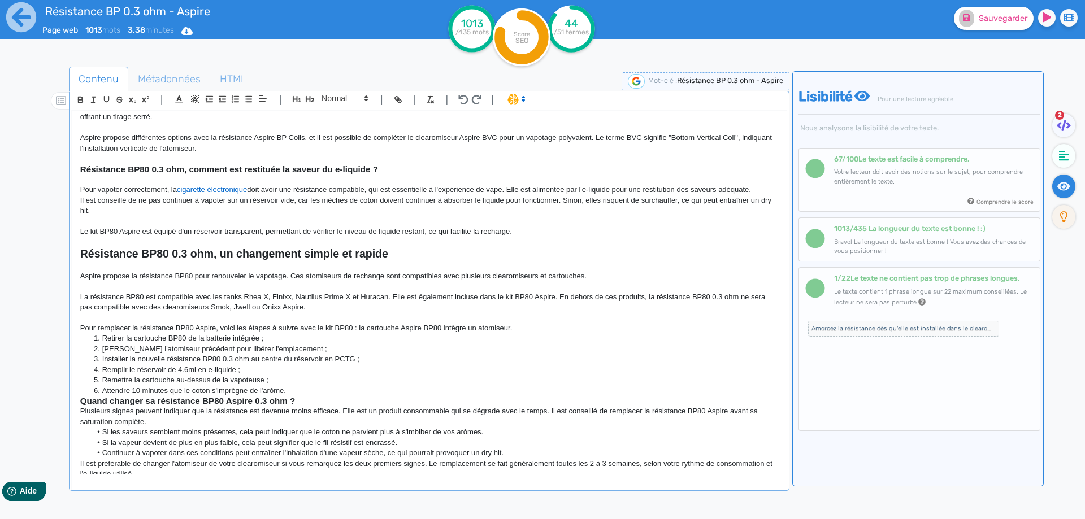
click at [527, 324] on p "Pour remplacer la résistance BP80 Aspire, voici les étapes à suivre avec le kit…" at bounding box center [429, 328] width 698 height 10
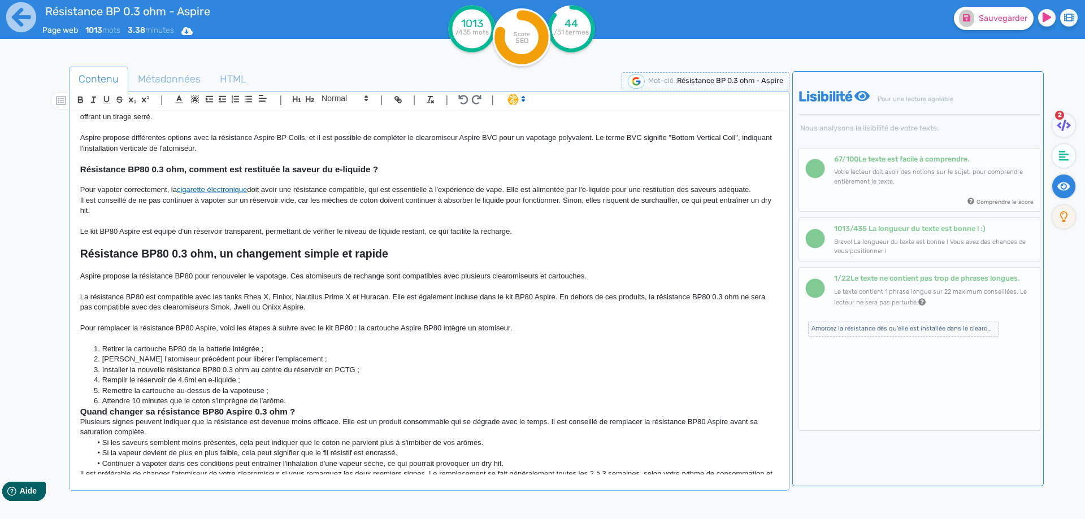
click at [475, 358] on li "Détacher l'atomiseur précédent pour libérer l'emplacement ;" at bounding box center [434, 359] width 686 height 10
click at [478, 347] on li "Retirer la cartouche BP80 de la batterie intégrée ;" at bounding box center [434, 349] width 686 height 10
click at [366, 390] on li "Remettre la cartouche au-dessus de la vapoteuse ;" at bounding box center [434, 391] width 686 height 10
click at [362, 404] on li "Attendre 10 minutes que le coton s'imprègne de l'arôme." at bounding box center [434, 401] width 686 height 10
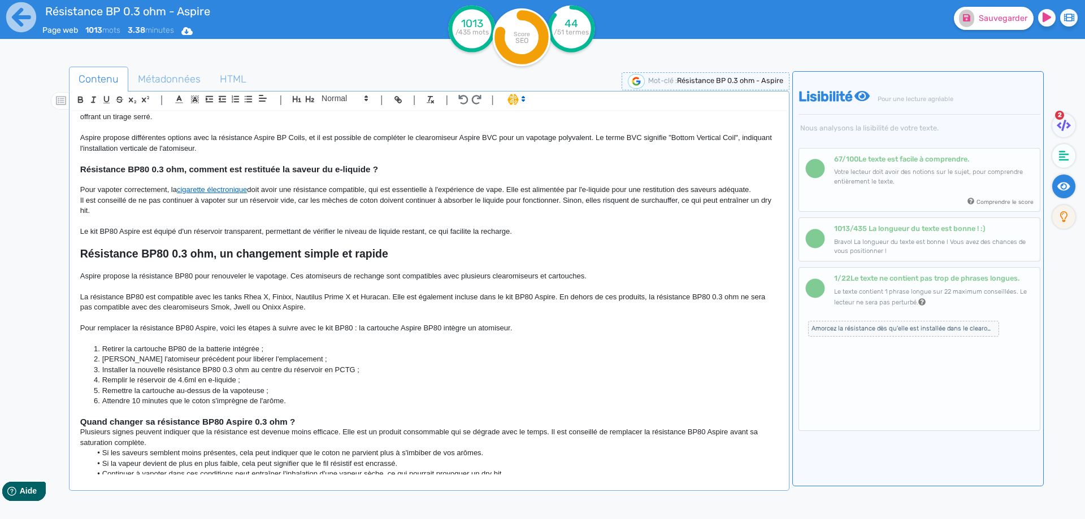
click at [344, 423] on h3 "Quand changer sa résistance BP80 Aspire 0.3 ohm ?" at bounding box center [429, 422] width 698 height 10
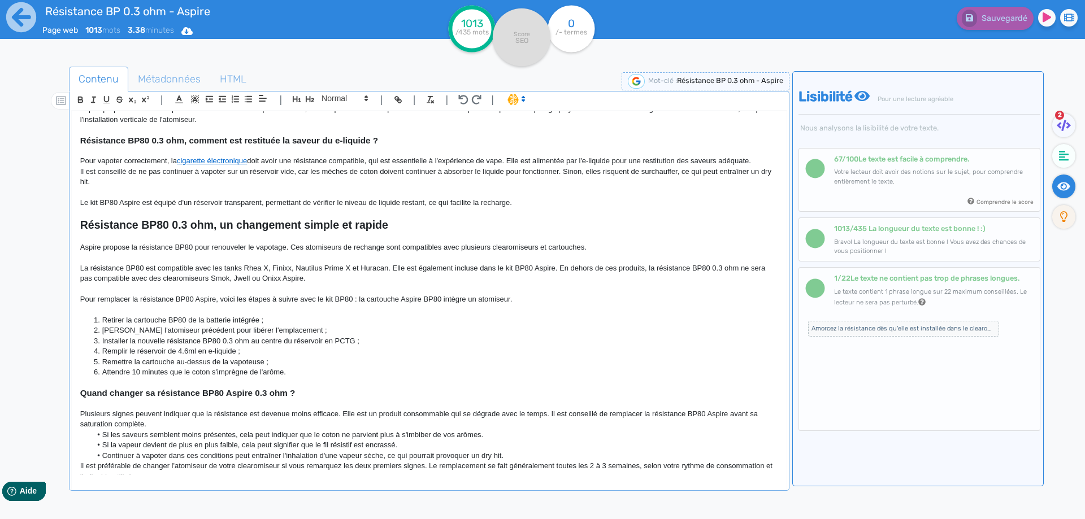
scroll to position [396, 0]
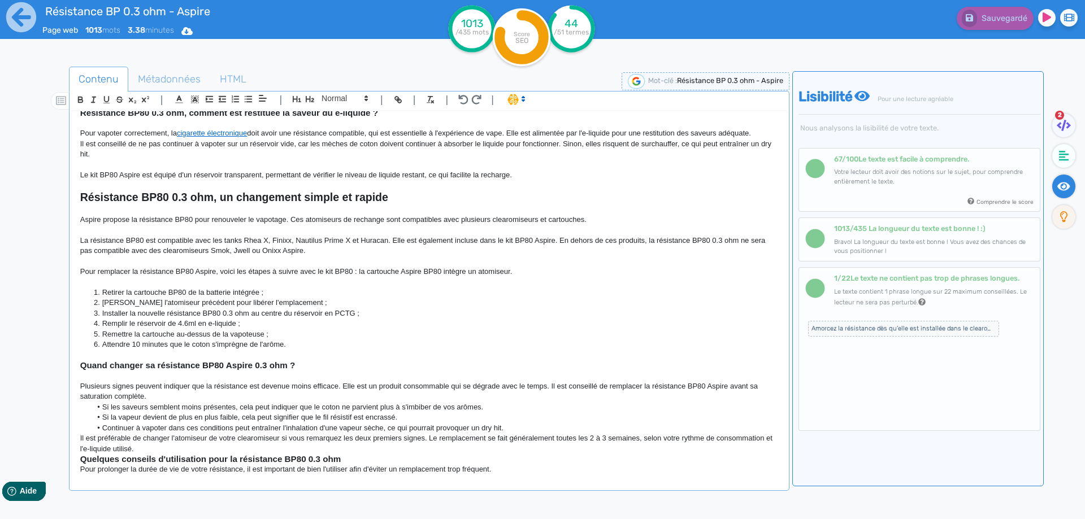
click at [341, 396] on p "Plusieurs signes peuvent indiquer que la résistance est devenue moins efficace.…" at bounding box center [429, 391] width 698 height 21
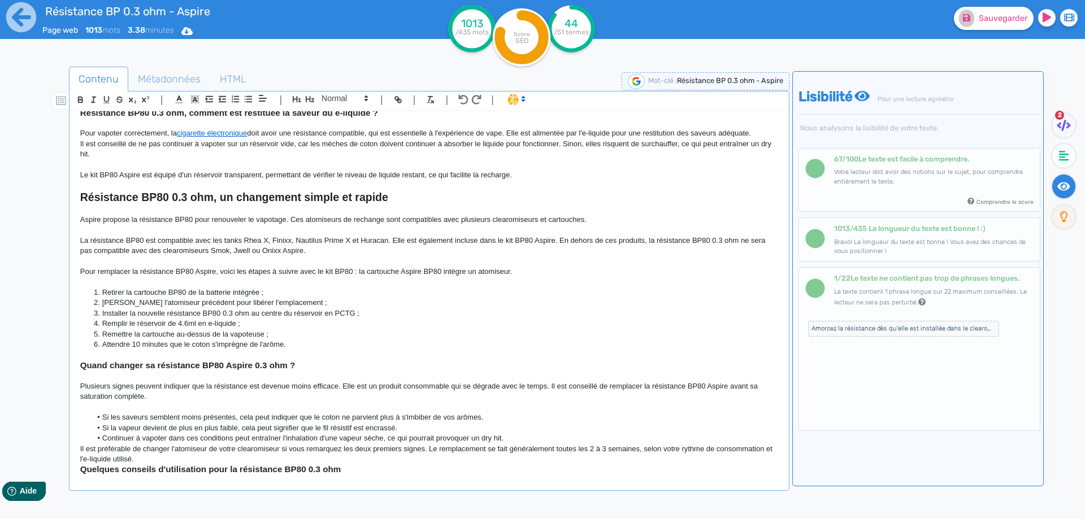
click at [518, 437] on li "Continuer à vapoter dans ces conditions peut entraîner l'inhalation d'une vapeu…" at bounding box center [434, 438] width 686 height 10
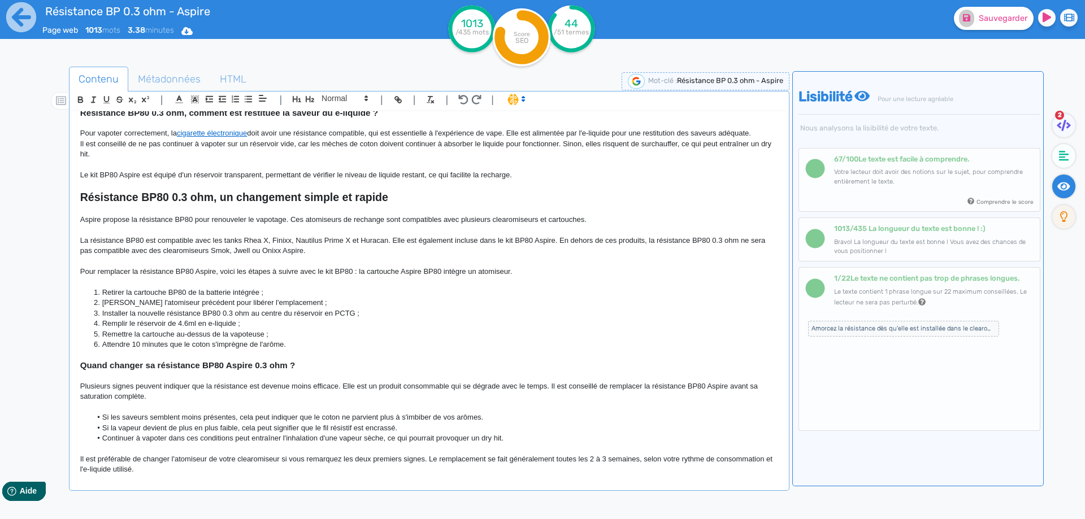
click at [473, 473] on p "Il est préférable de changer l'atomiseur de votre clearomiseur si vous remarque…" at bounding box center [429, 464] width 698 height 21
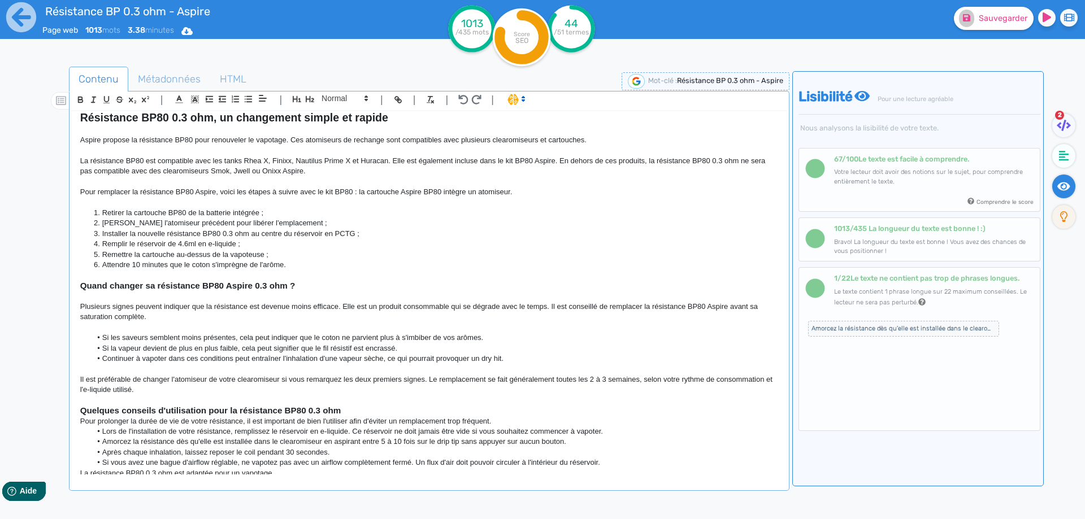
scroll to position [541, 0]
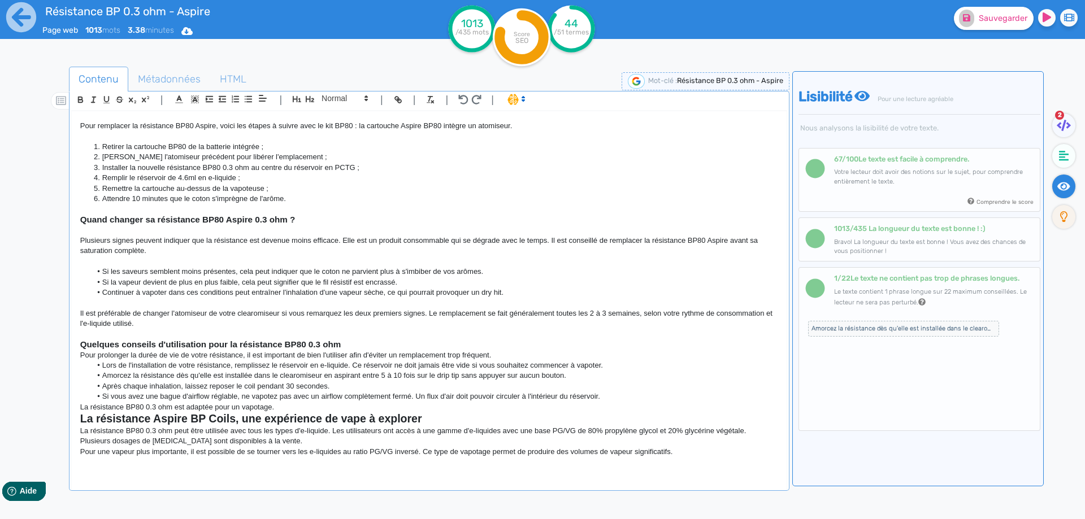
click at [390, 338] on p at bounding box center [429, 334] width 698 height 10
click at [415, 344] on h3 "Quelques conseils d'utilisation pour la résistance BP80 0.3 ohm" at bounding box center [429, 345] width 698 height 10
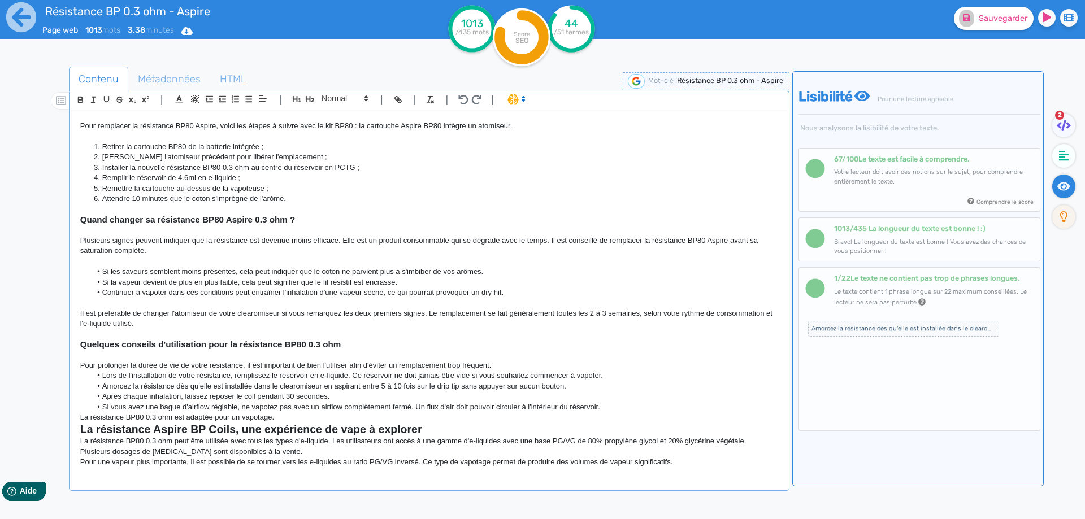
click at [494, 364] on p "Pour prolonger la durée de vie de votre résistance, il est important de bien l'…" at bounding box center [429, 365] width 698 height 10
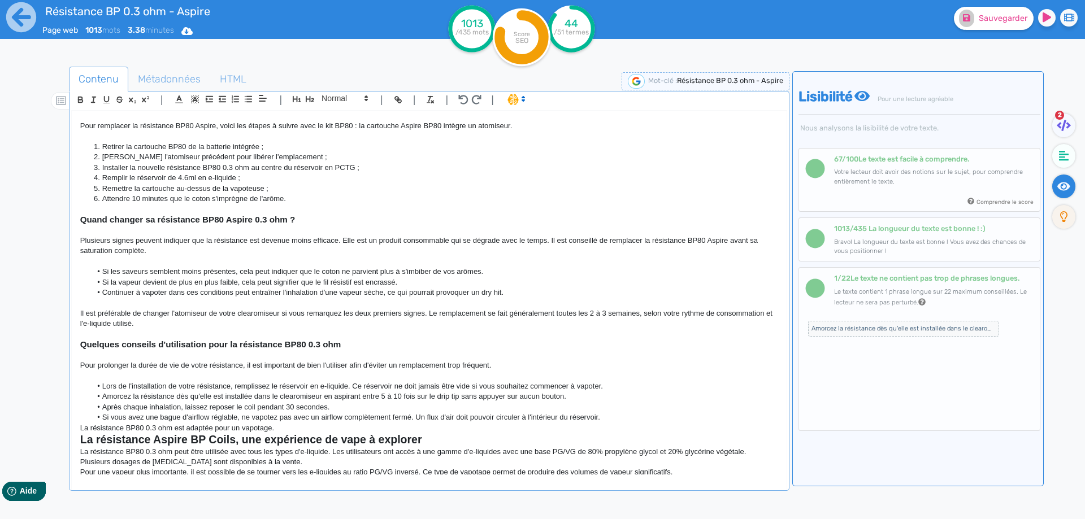
click at [620, 415] on li "Si vous avez une bague d'airflow réglable, ne vapotez pas avec un airflow compl…" at bounding box center [434, 417] width 686 height 10
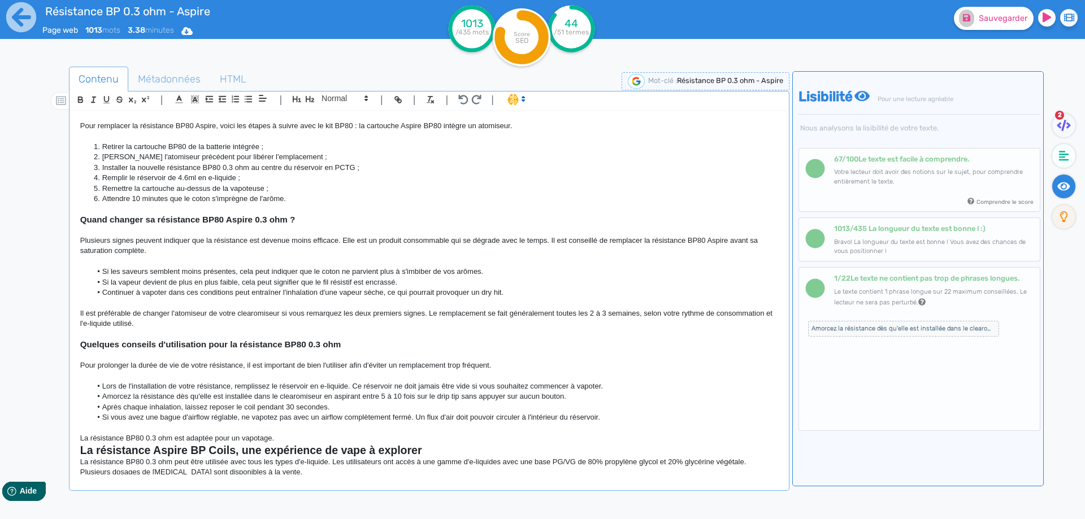
click at [408, 443] on p "La résistance BP80 0.3 ohm est adaptée pour un vapotage." at bounding box center [429, 438] width 698 height 10
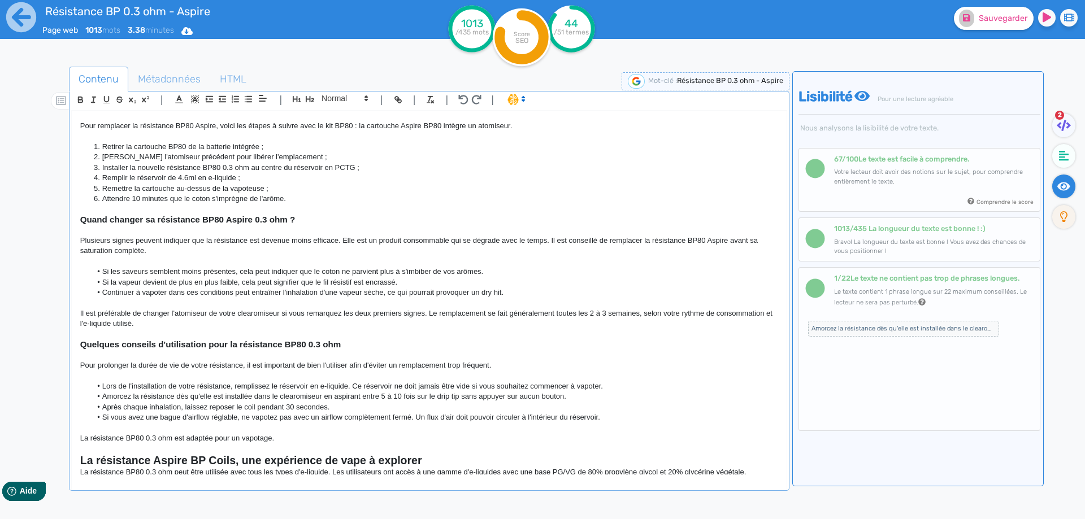
click at [451, 468] on div "Résistance BP 0.3 ohm - Aspire La résistance Aspire BP80 0.3 ohm est conçue pou…" at bounding box center [429, 292] width 715 height 363
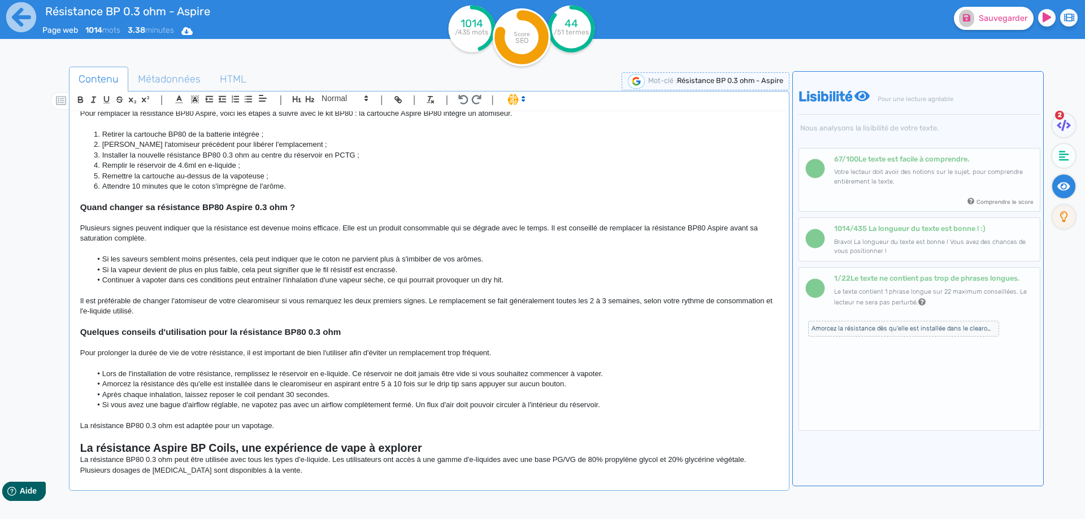
click at [456, 453] on h2 "La résistance Aspire BP Coils, une expérience de vape à explorer" at bounding box center [429, 448] width 698 height 13
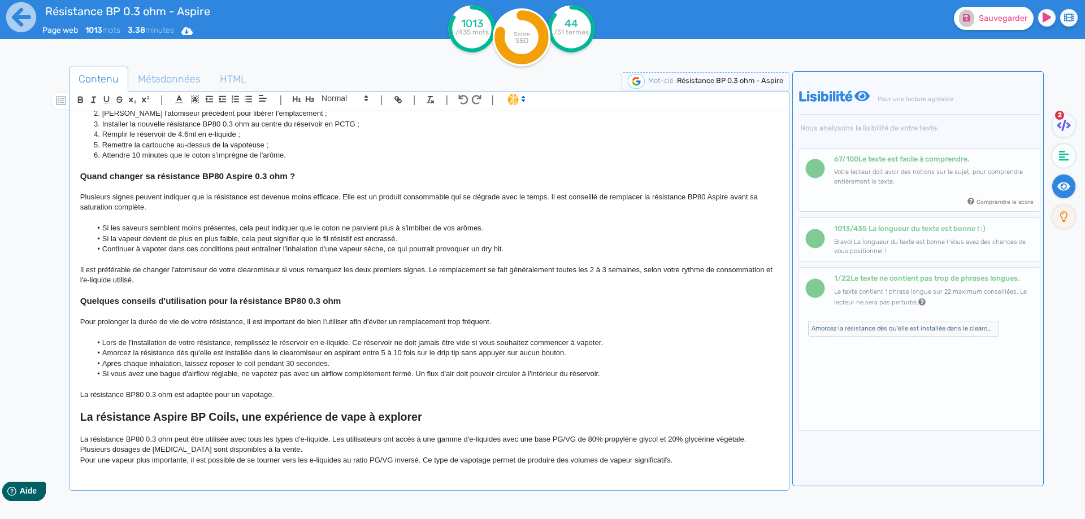
scroll to position [593, 0]
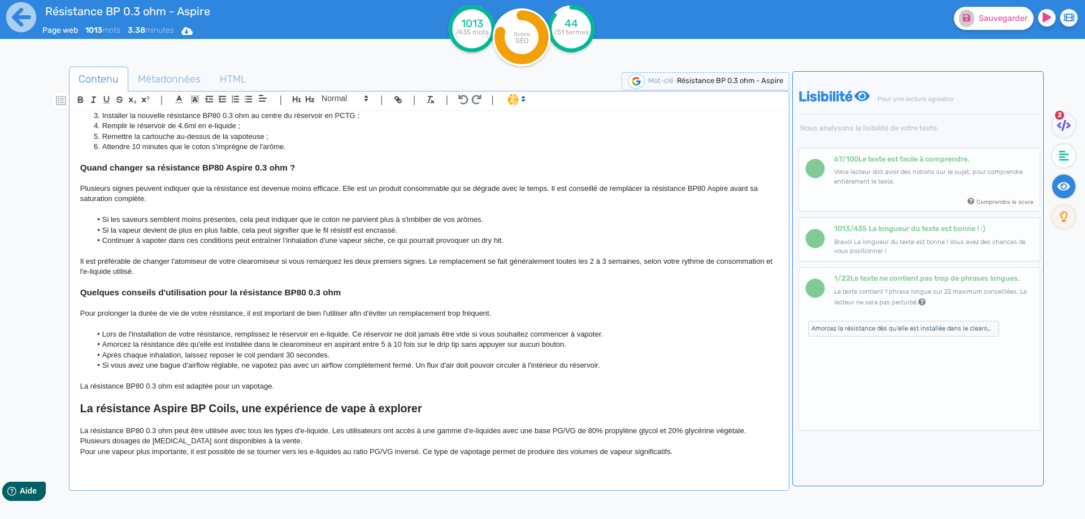
click at [383, 425] on p at bounding box center [429, 420] width 698 height 10
click at [376, 436] on p "La résistance BP80 0.3 ohm peut être utilisée avec tous les types d'e-liquide. …" at bounding box center [429, 436] width 698 height 21
click at [373, 442] on p "La résistance BP80 0.3 ohm peut être utilisée avec tous les types d'e-liquide. …" at bounding box center [429, 436] width 698 height 21
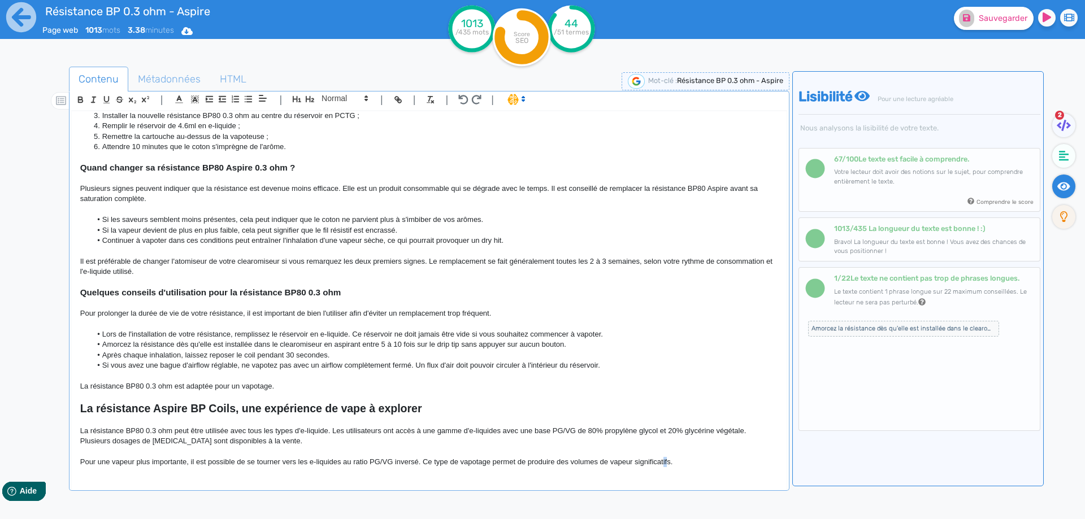
drag, startPoint x: 663, startPoint y: 457, endPoint x: 688, endPoint y: 458, distance: 24.9
click at [688, 458] on p "Pour une vapeur plus importante, il est possible de se tourner vers les e-liqui…" at bounding box center [429, 462] width 698 height 10
click at [347, 408] on strong "La résistance Aspire BP Coils, une expérience de vape à explorer" at bounding box center [251, 408] width 342 height 12
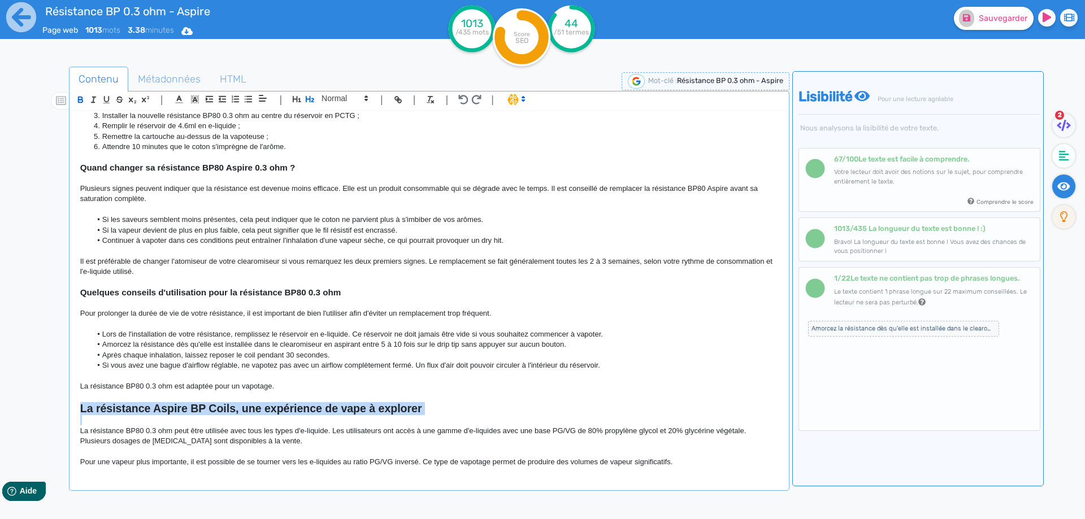
click at [347, 408] on strong "La résistance Aspire BP Coils, une expérience de vape à explorer" at bounding box center [251, 408] width 342 height 12
click at [289, 289] on strong "Quelques conseils d'utilisation pour la résistance BP80 0.3 ohm" at bounding box center [210, 293] width 261 height 10
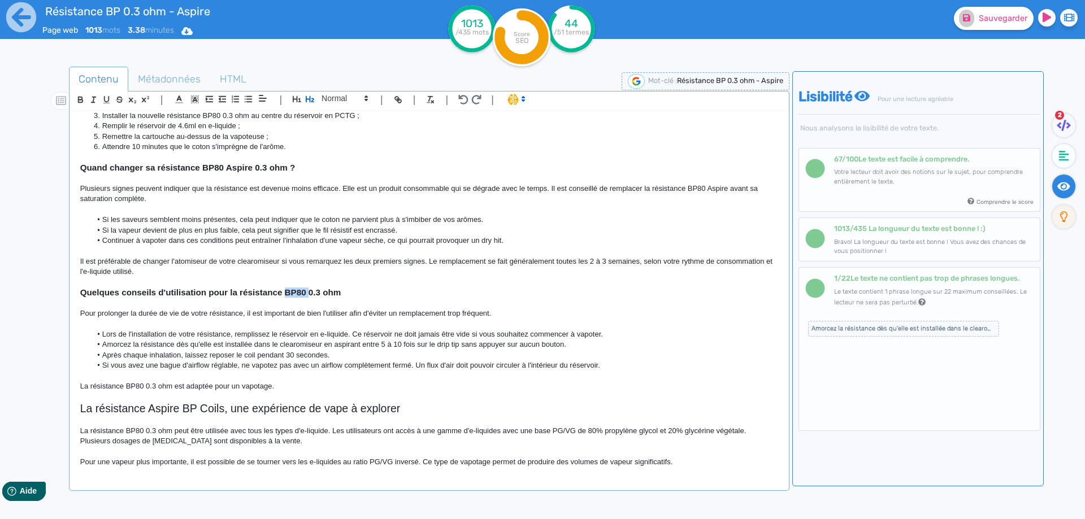
click at [289, 289] on strong "Quelques conseils d'utilisation pour la résistance BP80 0.3 ohm" at bounding box center [210, 293] width 261 height 10
click at [238, 160] on p at bounding box center [429, 158] width 698 height 10
click at [230, 168] on strong "Quand changer sa résistance BP80 Aspire 0.3 ohm ?" at bounding box center [187, 168] width 215 height 10
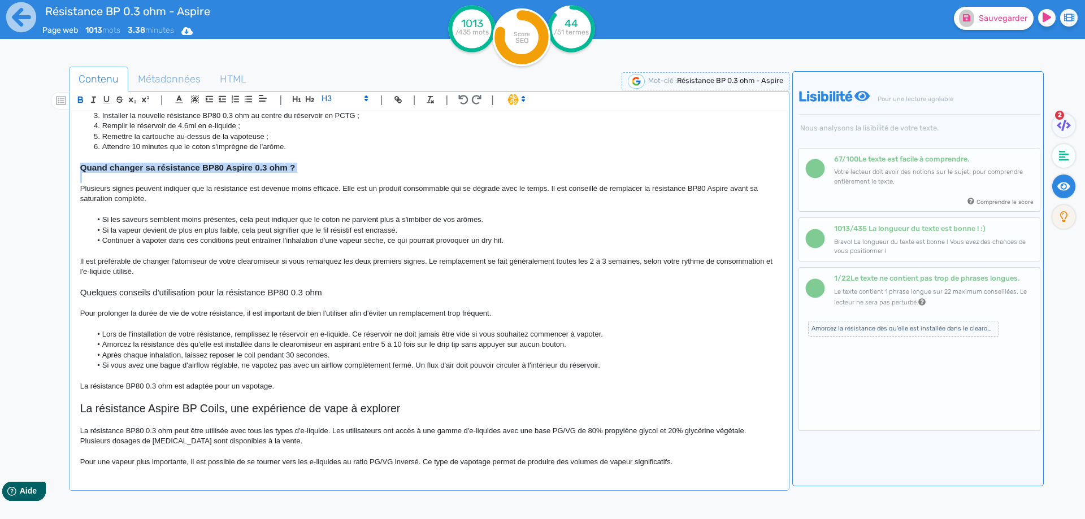
click at [230, 168] on strong "Quand changer sa résistance BP80 Aspire 0.3 ohm ?" at bounding box center [187, 168] width 215 height 10
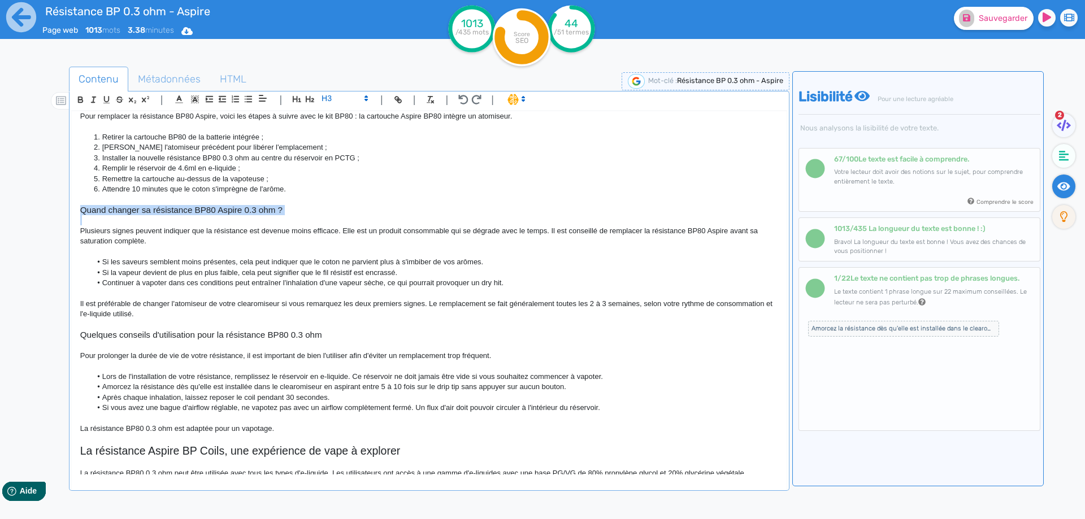
scroll to position [480, 0]
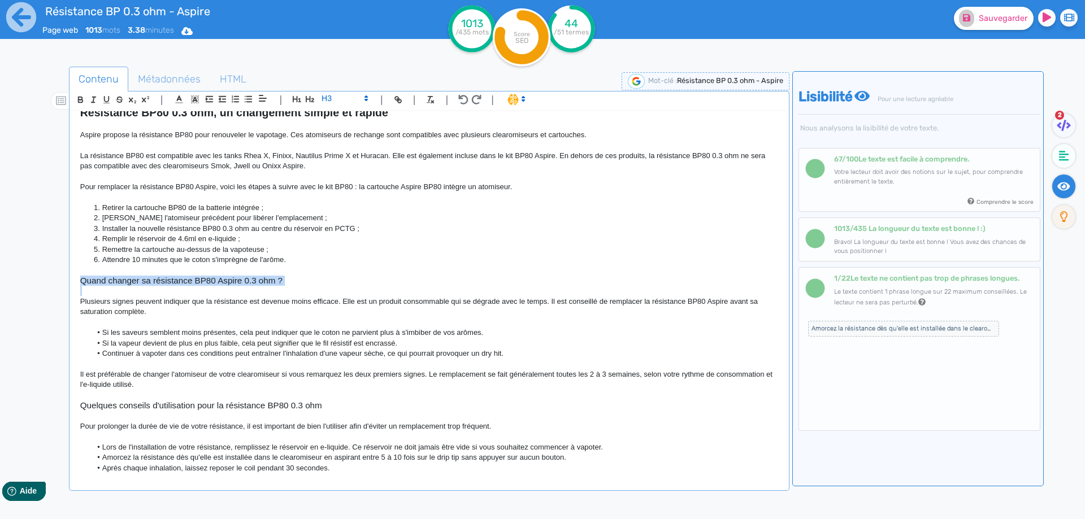
click at [303, 288] on p at bounding box center [429, 291] width 698 height 10
click at [303, 284] on h3 "Quand changer sa résistance BP80 Aspire 0.3 ohm ?" at bounding box center [429, 281] width 698 height 10
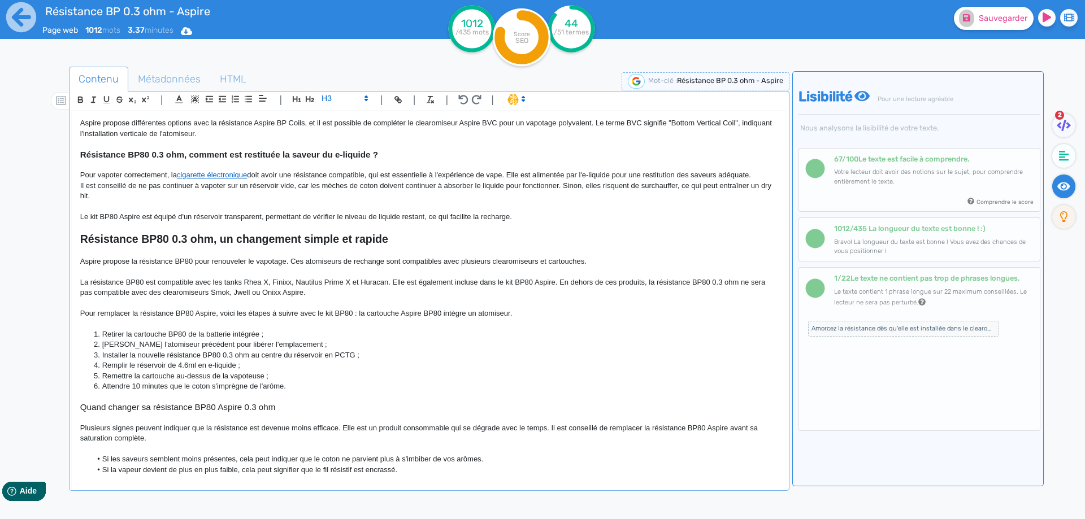
scroll to position [311, 0]
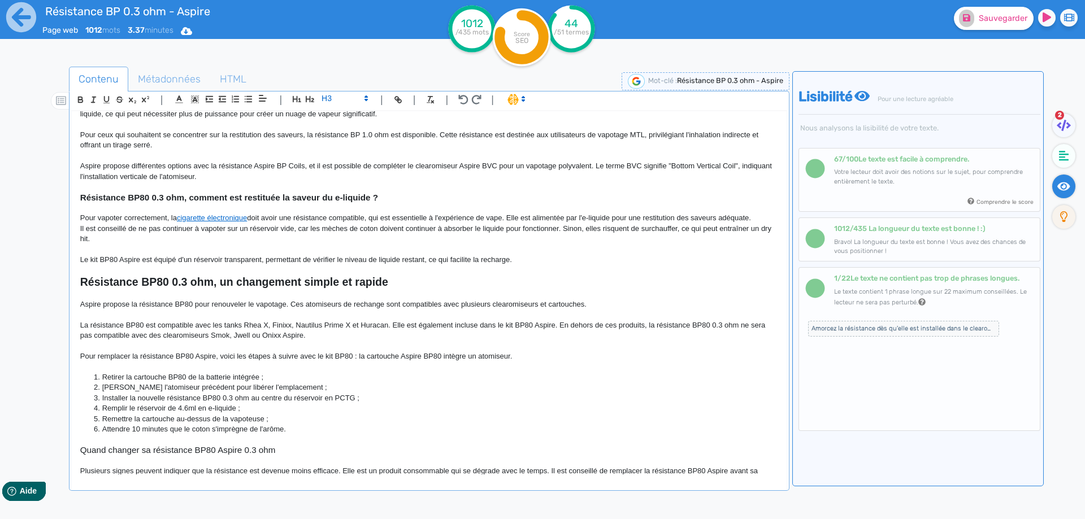
click at [222, 271] on p at bounding box center [429, 270] width 698 height 10
click at [216, 281] on strong "Résistance BP80 0.3 ohm, un changement simple et rapide" at bounding box center [234, 282] width 308 height 12
click at [216, 282] on strong "Résistance BP80 0.3 ohm, un changement simple et rapide" at bounding box center [234, 282] width 308 height 12
click at [248, 188] on p at bounding box center [429, 187] width 698 height 10
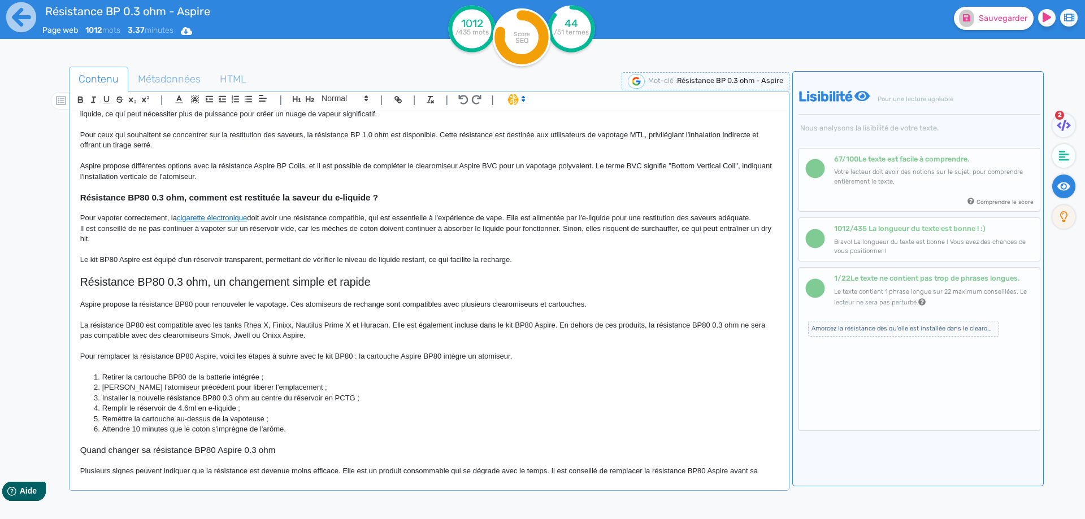
click at [246, 199] on strong "Résistance BP80 0.3 ohm, comment est restituée la saveur du e-liquide ?" at bounding box center [229, 198] width 298 height 10
drag, startPoint x: 246, startPoint y: 199, endPoint x: 371, endPoint y: 207, distance: 124.5
click at [246, 201] on strong "Résistance BP80 0.3 ohm, comment est restituée la saveur du e-liquide ?" at bounding box center [229, 198] width 298 height 10
click at [398, 199] on h3 "Résistance BP80 0.3 ohm, comment est restituée la saveur du e-liquide ?" at bounding box center [429, 198] width 698 height 10
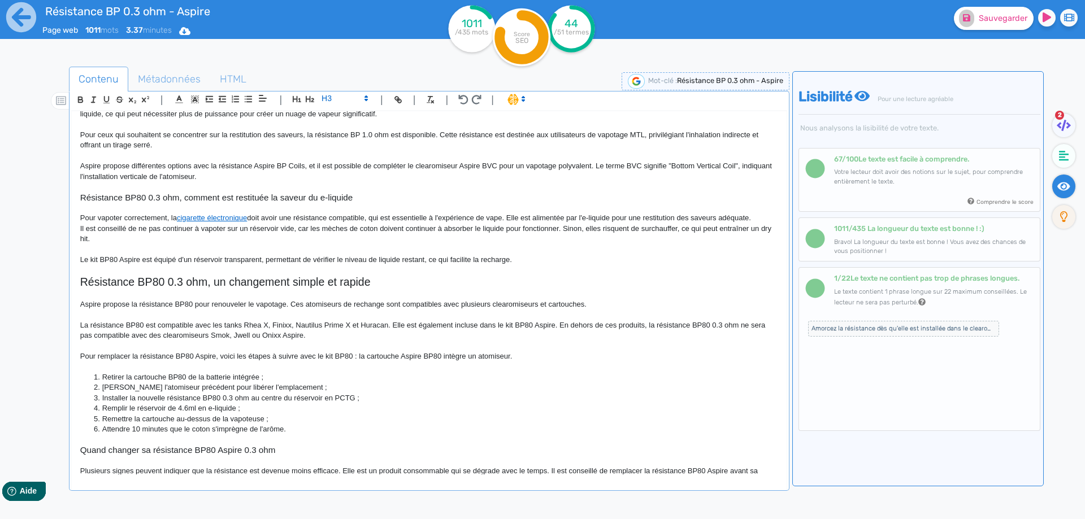
scroll to position [28, 0]
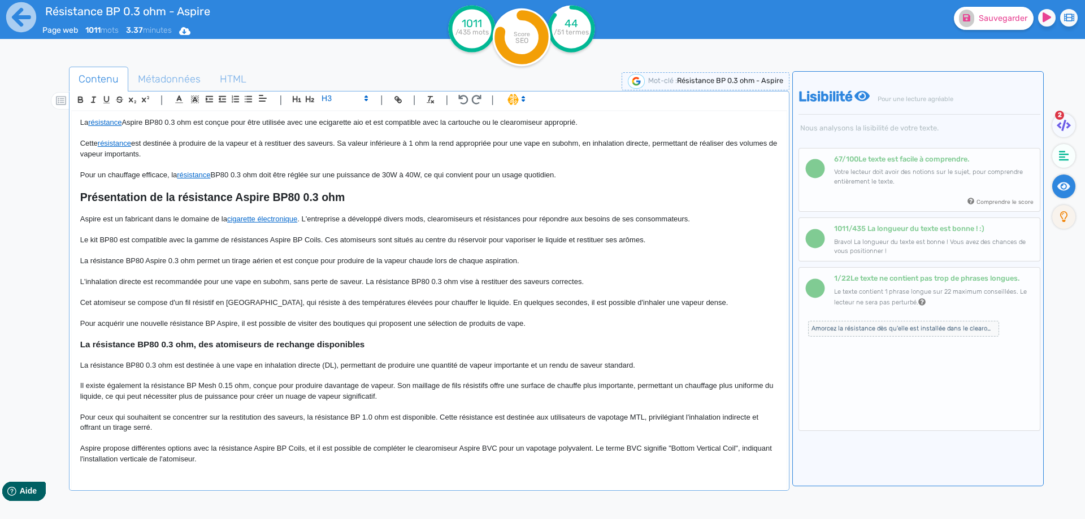
click at [245, 342] on strong "La résistance BP80 0.3 ohm, des atomiseurs de rechange disponibles" at bounding box center [222, 345] width 285 height 10
click at [223, 198] on strong "Présentation de la résistance Aspire BP80 0.3 ohm" at bounding box center [212, 197] width 265 height 12
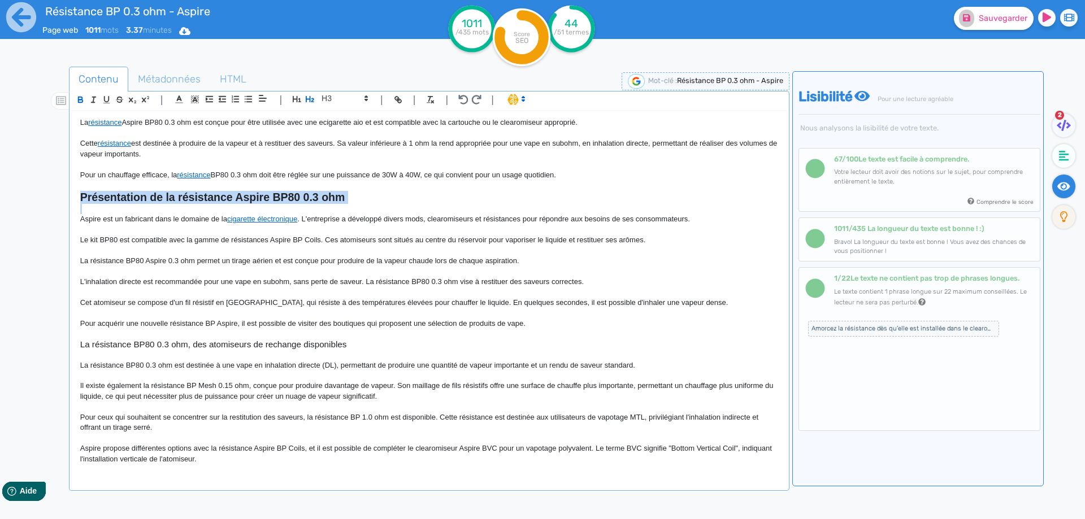
click at [223, 198] on strong "Présentation de la résistance Aspire BP80 0.3 ohm" at bounding box center [212, 197] width 265 height 12
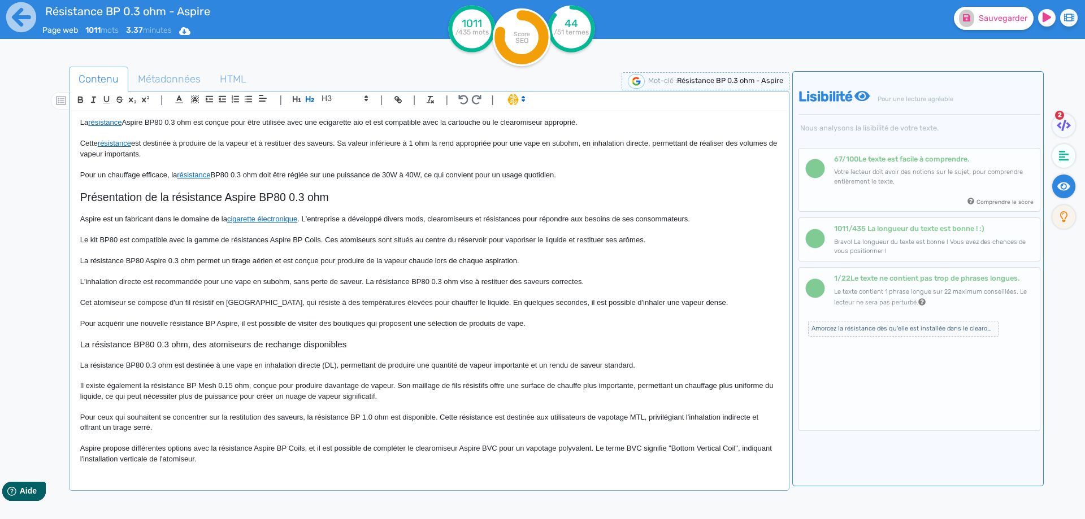
click at [272, 294] on p at bounding box center [429, 293] width 698 height 10
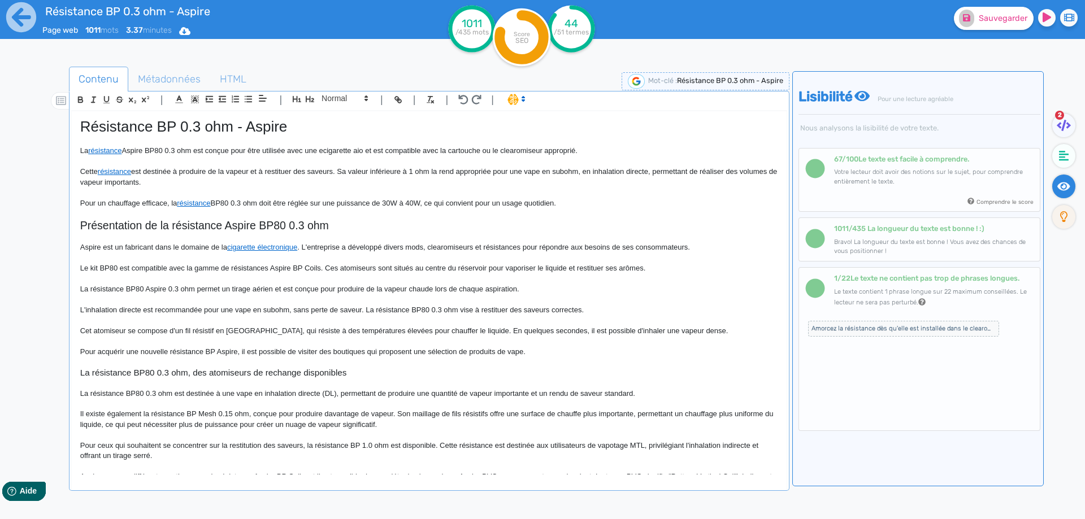
click at [193, 121] on h1 "Résistance BP 0.3 ohm - Aspire" at bounding box center [429, 127] width 698 height 18
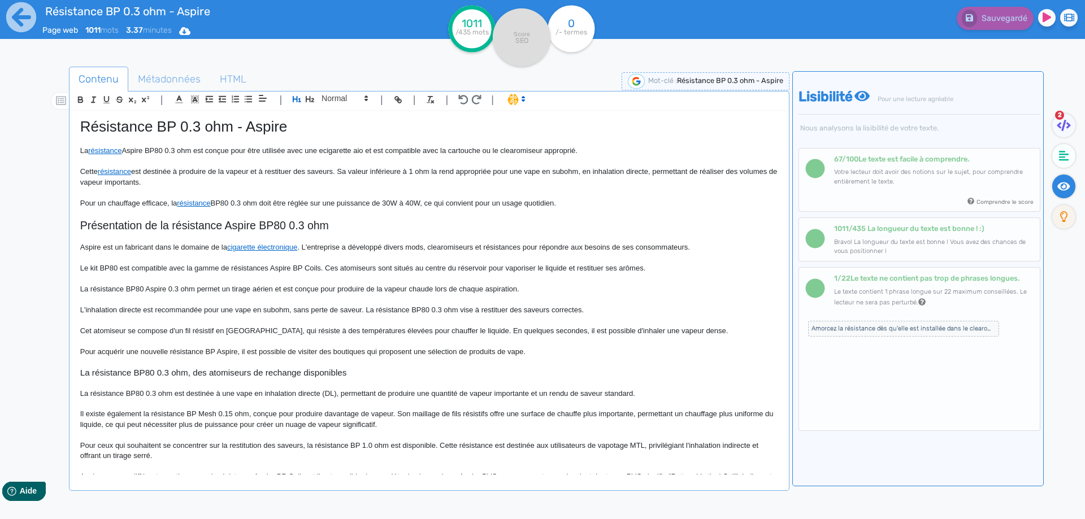
click at [189, 150] on p "La résistance Aspire BP80 0.3 ohm est conçue pour être utilisée avec une ecigar…" at bounding box center [429, 151] width 698 height 10
click at [109, 151] on p "La résistance Aspire BP80 0.3 ohm est conçue pour être utilisée avec une ecigar…" at bounding box center [429, 151] width 698 height 10
drag, startPoint x: 187, startPoint y: 169, endPoint x: 295, endPoint y: 174, distance: 108.6
click at [190, 169] on p "Cette résistance est destinée à produire de la vapeur et à restituer des saveur…" at bounding box center [429, 177] width 698 height 21
click at [217, 176] on p "Cette résistance est destinée à produire de la vapeur et à restituer des saveur…" at bounding box center [429, 177] width 698 height 21
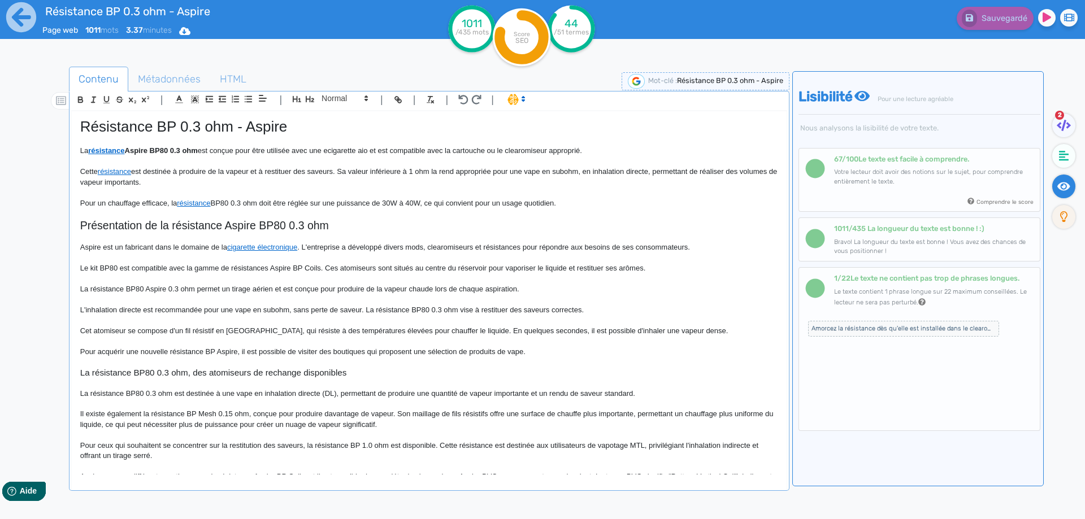
click at [206, 116] on div "Résistance BP 0.3 ohm - Aspire La résistance Aspire BP80 0.3 ohm est conçue pou…" at bounding box center [429, 292] width 715 height 363
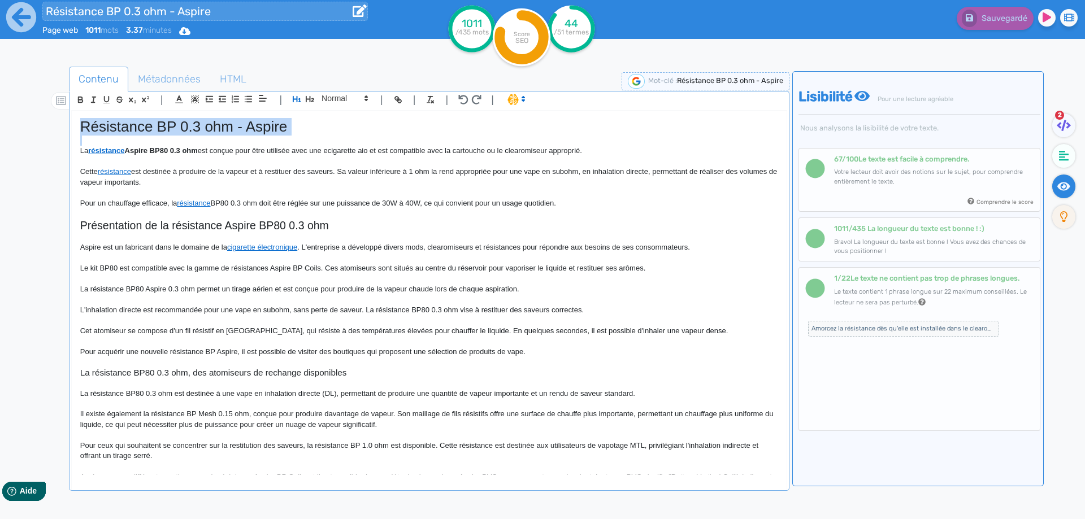
copy h1 "Résistance BP 0.3 ohm - Aspire"
drag, startPoint x: 584, startPoint y: 202, endPoint x: 32, endPoint y: 158, distance: 553.8
click at [32, 158] on div "Contenu Métadonnées HTML | | H3 H4 H5 H6 Normal | | | | Résistance BP 0.3 ohm -…" at bounding box center [556, 322] width 1058 height 535
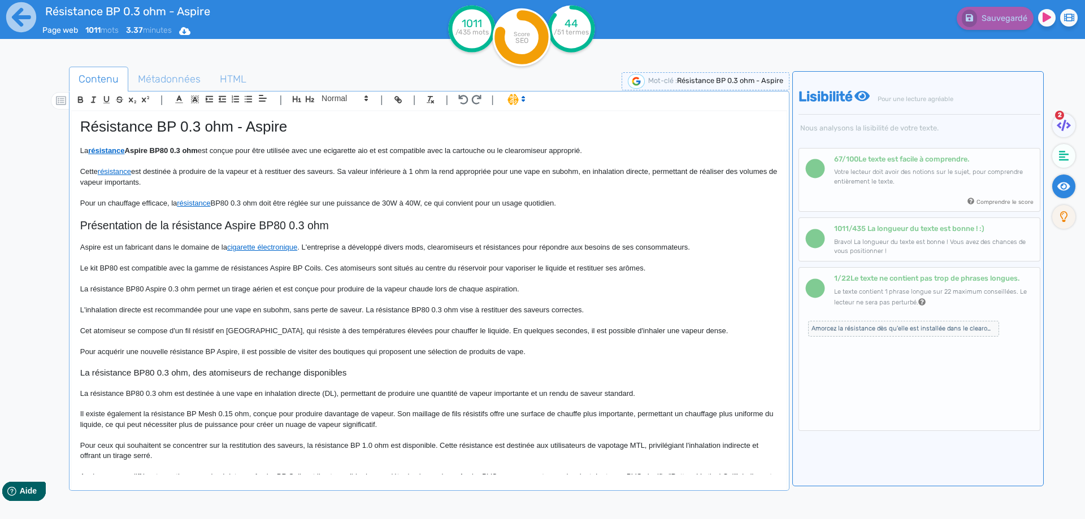
click at [86, 150] on p "La résistance Aspire BP80 0.3 ohm est conçue pour être utilisée avec une ecigar…" at bounding box center [429, 151] width 698 height 10
click at [83, 150] on p "La résistance Aspire BP80 0.3 ohm est conçue pour être utilisée avec une ecigar…" at bounding box center [429, 151] width 698 height 10
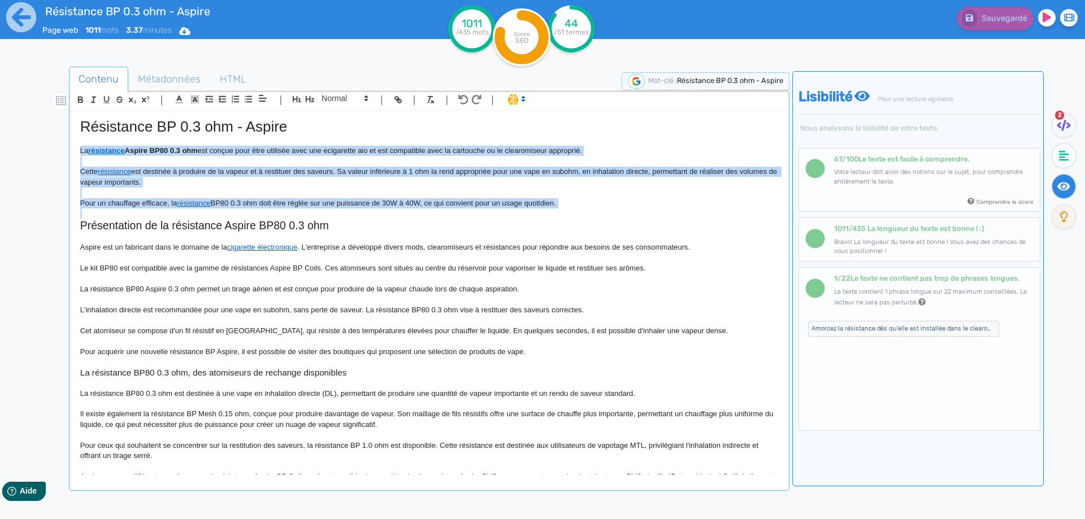
drag, startPoint x: 83, startPoint y: 150, endPoint x: 612, endPoint y: 201, distance: 531.8
click at [612, 201] on div "Résistance BP 0.3 ohm - Aspire La résistance Aspire BP80 0.3 ohm est conçue pou…" at bounding box center [429, 292] width 715 height 363
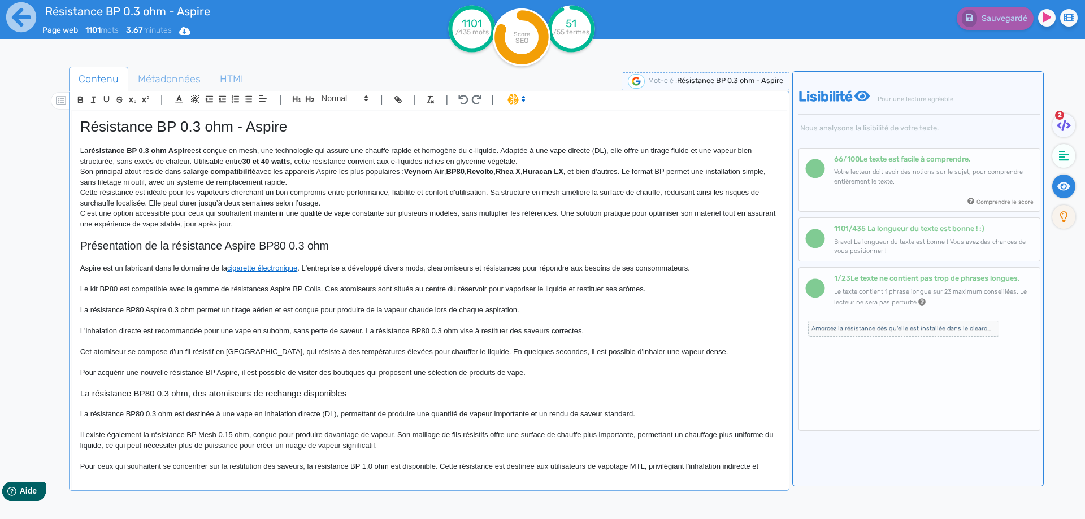
click at [102, 160] on p "La résistance BP 0.3 ohm Aspire est conçue en mesh, une technologie qui assure …" at bounding box center [429, 156] width 698 height 21
click at [184, 161] on strong "30 et 40 watts" at bounding box center [199, 161] width 48 height 8
drag, startPoint x: 184, startPoint y: 161, endPoint x: 218, endPoint y: 162, distance: 34.5
click at [218, 162] on strong "30 et 40 watts" at bounding box center [199, 161] width 48 height 8
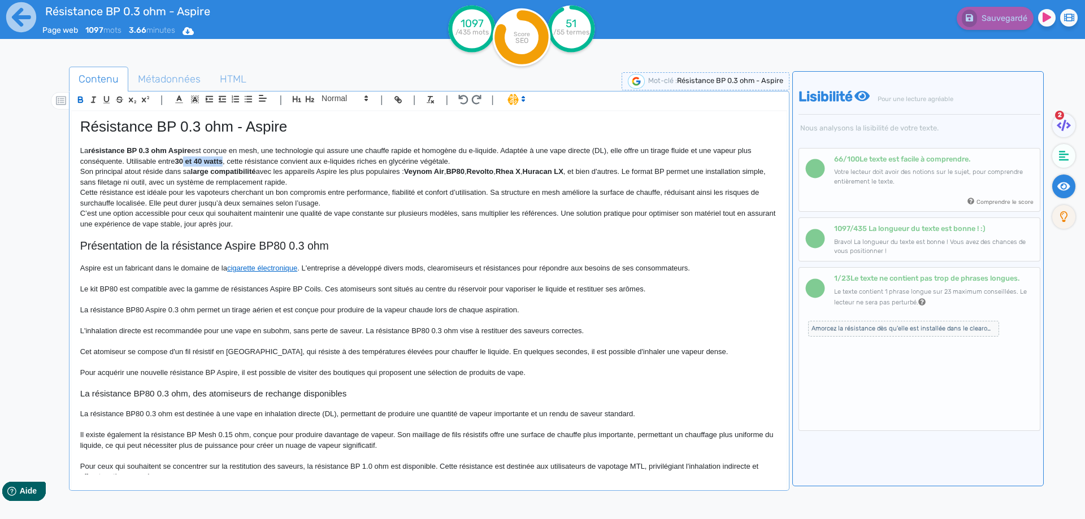
click at [217, 161] on strong "30 et 40 watts" at bounding box center [199, 161] width 48 height 8
drag, startPoint x: 217, startPoint y: 161, endPoint x: 167, endPoint y: 159, distance: 50.3
click at [167, 159] on p "La résistance BP 0.3 ohm Aspire est conçue en mesh, une technologie qui assure …" at bounding box center [429, 156] width 698 height 21
click at [276, 162] on p "La résistance BP 0.3 ohm Aspire est conçue en mesh, une technologie qui assure …" at bounding box center [429, 156] width 698 height 21
click at [500, 165] on p "La résistance BP 0.3 ohm Aspire est conçue en mesh, une technologie qui assure …" at bounding box center [429, 156] width 698 height 21
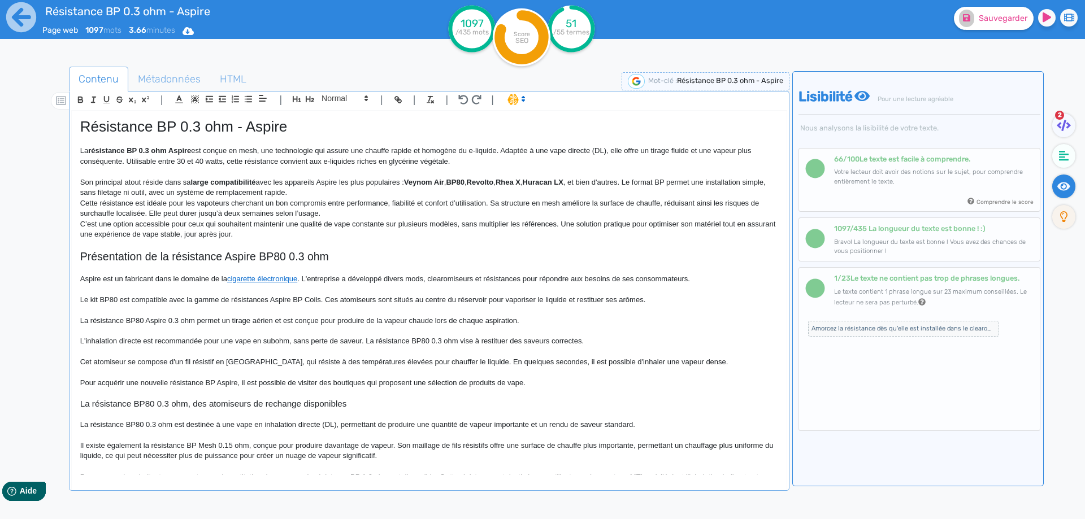
click at [309, 162] on p "La résistance BP 0.3 ohm Aspire est conçue en mesh, une technologie qui assure …" at bounding box center [429, 156] width 698 height 21
click at [195, 184] on strong "large compatibilité" at bounding box center [223, 182] width 65 height 8
drag, startPoint x: 195, startPoint y: 184, endPoint x: 218, endPoint y: 180, distance: 22.5
click at [303, 182] on p "Son principal atout réside dans sa large compatibilité avec les appareils Aspir…" at bounding box center [429, 187] width 698 height 21
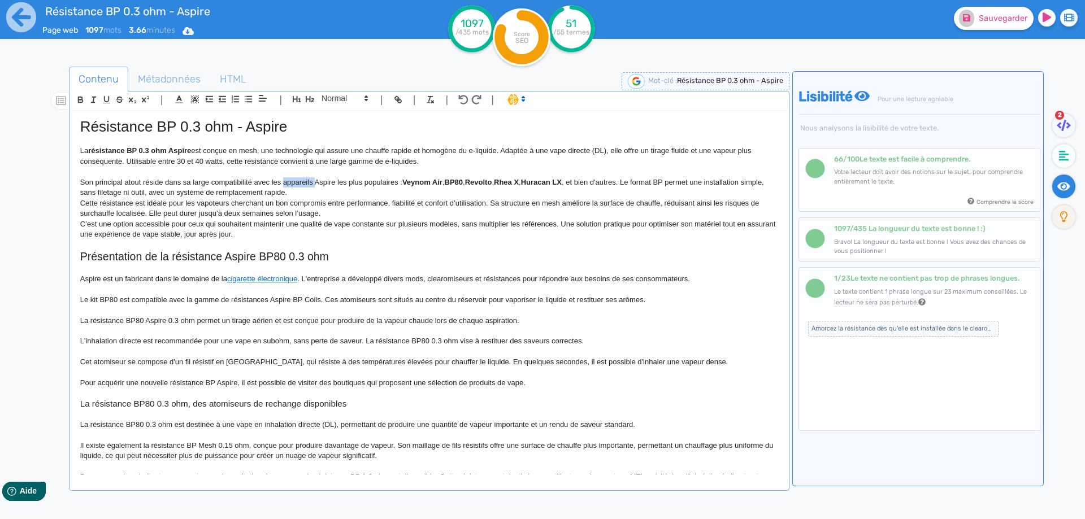
click at [303, 182] on p "Son principal atout réside dans sa large compatibilité avec les appareils Aspir…" at bounding box center [429, 187] width 698 height 21
click at [418, 184] on p "Son principal atout réside dans sa large compatibilité avec les cigarettes élec…" at bounding box center [429, 187] width 698 height 21
drag, startPoint x: 418, startPoint y: 184, endPoint x: 448, endPoint y: 184, distance: 30.5
click at [448, 184] on p "Son principal atout réside dans sa large compatibilité avec les cigarettes élec…" at bounding box center [429, 187] width 698 height 21
click at [431, 182] on strong "Veynom Air" at bounding box center [435, 182] width 40 height 8
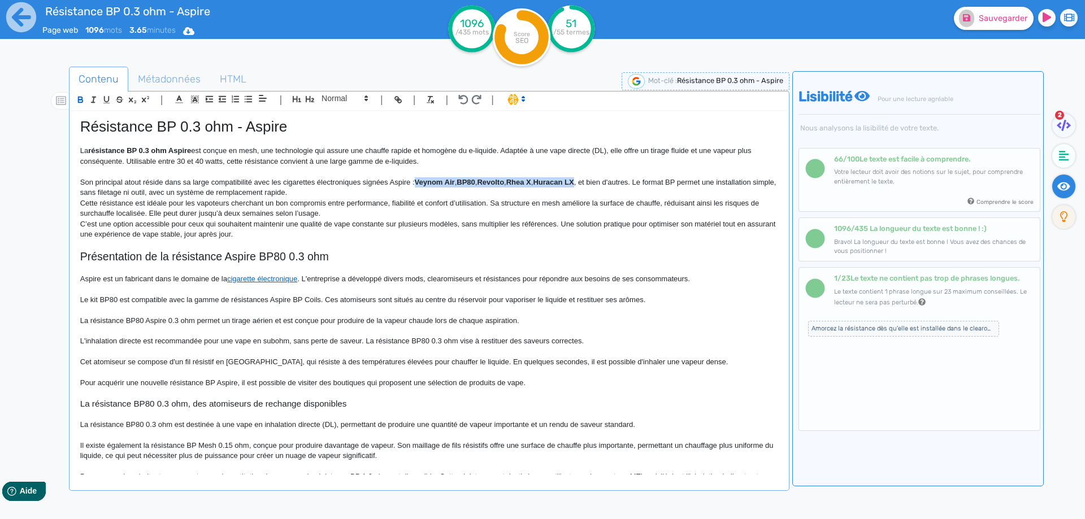
drag, startPoint x: 431, startPoint y: 182, endPoint x: 577, endPoint y: 181, distance: 146.3
click at [577, 181] on p "Son principal atout réside dans sa large compatibilité avec les cigarettes élec…" at bounding box center [429, 187] width 698 height 21
click at [552, 193] on p "Son principal atout réside dans sa large compatibilité avec les cigarettes élec…" at bounding box center [429, 187] width 698 height 21
click at [283, 179] on p "Son principal atout réside dans sa large compatibilité avec les cigarettes élec…" at bounding box center [429, 187] width 698 height 21
click at [397, 182] on p "Son principal atout réside dans sa large compatibilité avec les kits cigarettes…" at bounding box center [429, 187] width 698 height 21
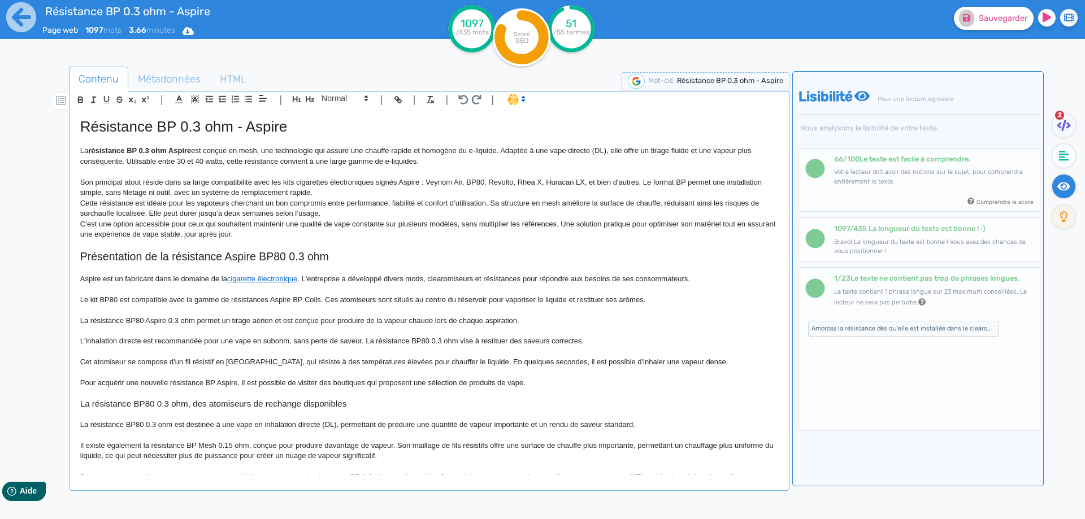
click at [661, 182] on p "Son principal atout réside dans sa large compatibilité avec les kits cigarettes…" at bounding box center [429, 187] width 698 height 21
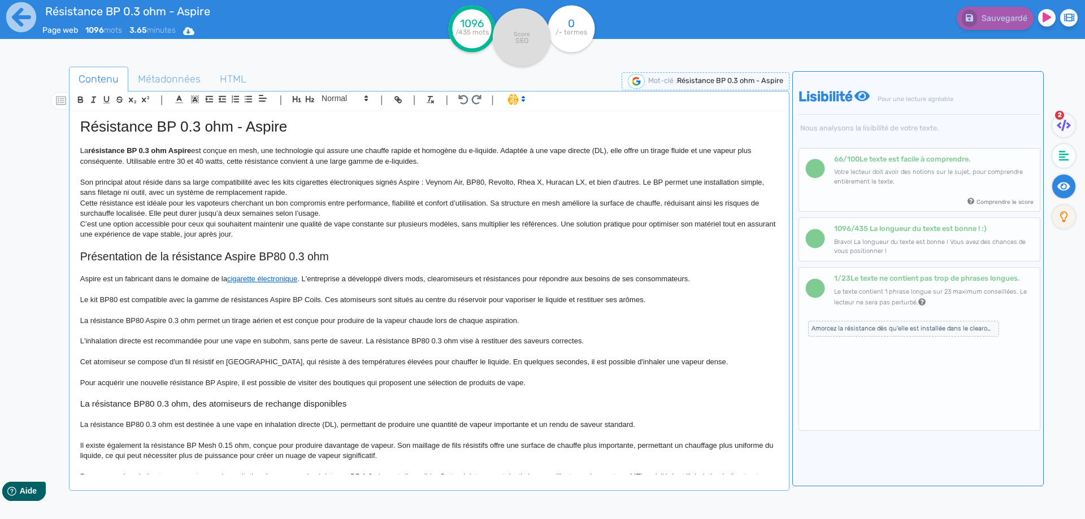
click at [662, 179] on p "Son principal atout réside dans sa large compatibilité avec les kits cigarettes…" at bounding box center [429, 187] width 698 height 21
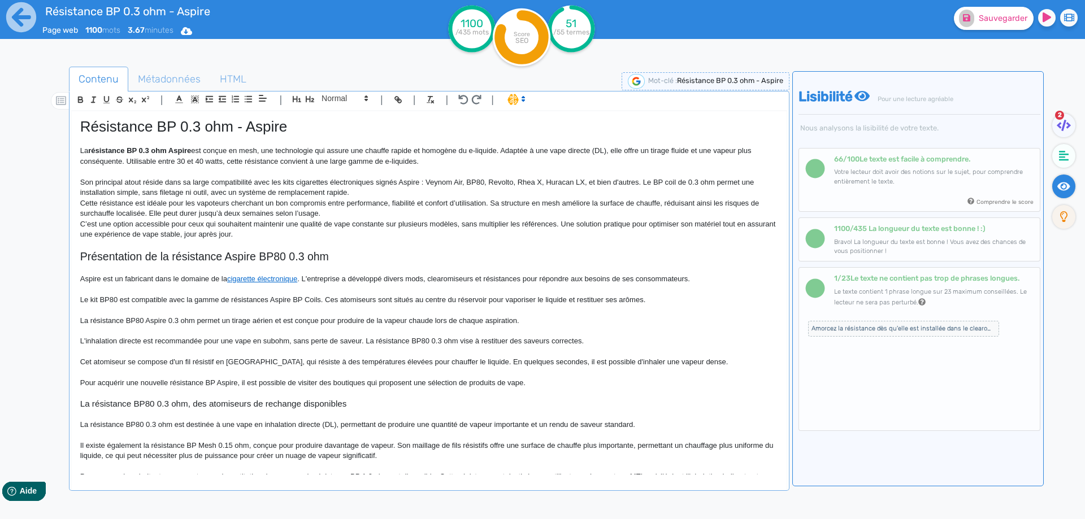
click at [363, 189] on p "Son principal atout réside dans sa large compatibilité avec les kits cigarettes…" at bounding box center [429, 187] width 698 height 21
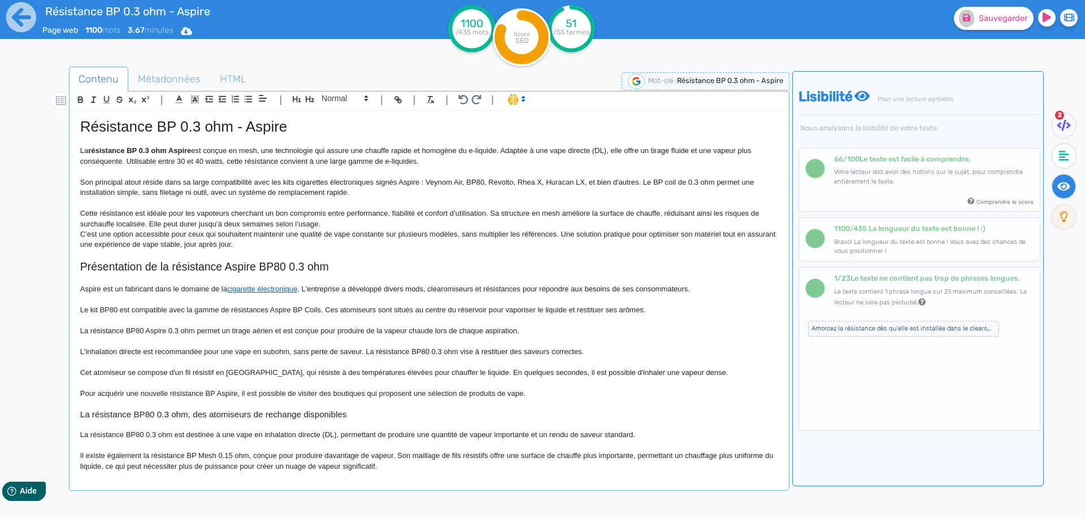
click at [492, 214] on p "Cette résistance est idéale pour les vapoteurs cherchant un bon compromis entre…" at bounding box center [429, 218] width 698 height 21
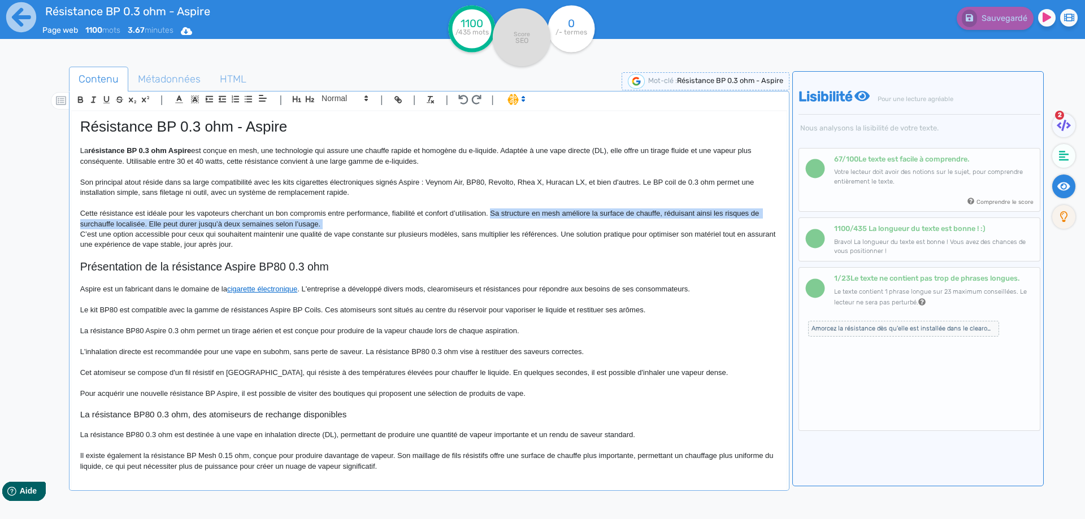
drag, startPoint x: 492, startPoint y: 214, endPoint x: 489, endPoint y: 220, distance: 6.8
click at [489, 220] on p "Cette résistance est idéale pour les vapoteurs cherchant un bon compromis entre…" at bounding box center [429, 218] width 698 height 21
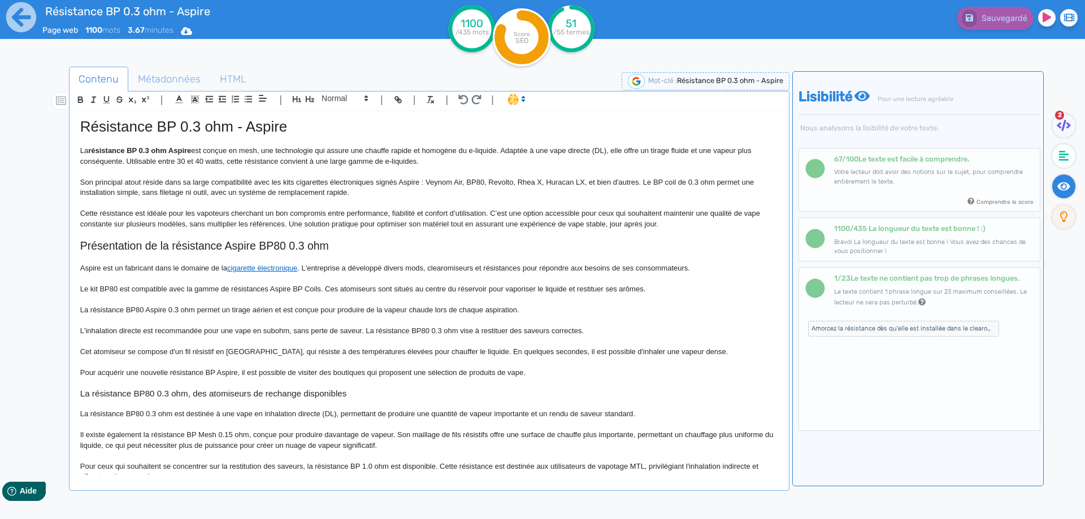
click at [167, 223] on p "Cette résistance est idéale pour les vapoteurs cherchant un bon compromis entre…" at bounding box center [429, 218] width 698 height 21
click at [248, 227] on p "Cette résistance est idéale pour les vapoteurs cherchant un bon compromis entre…" at bounding box center [429, 218] width 698 height 21
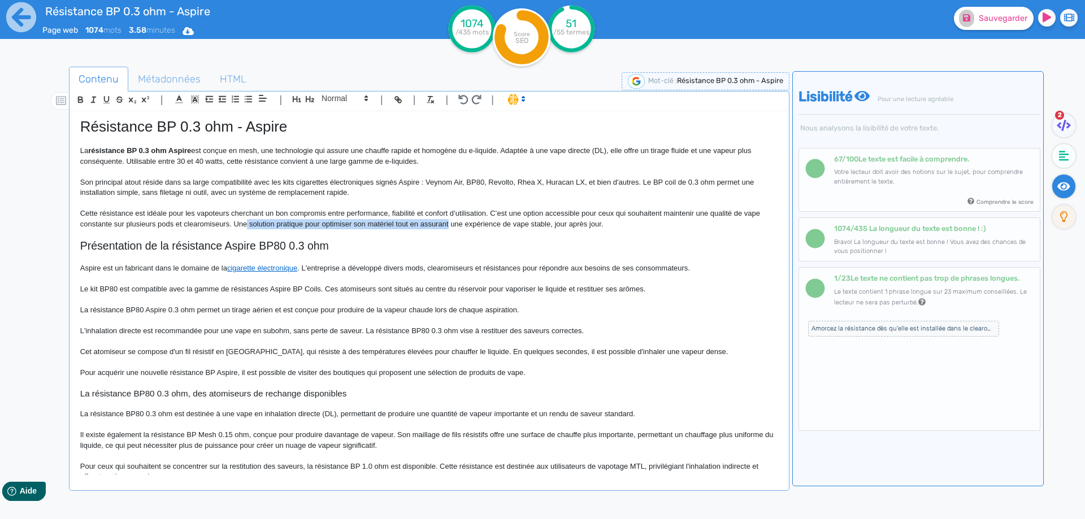
drag, startPoint x: 248, startPoint y: 227, endPoint x: 435, endPoint y: 229, distance: 187.0
click at [435, 229] on p "Cette résistance est idéale pour les vapoteurs cherchant un bon compromis entre…" at bounding box center [429, 218] width 698 height 21
click at [278, 248] on h2 "Présentation de la résistance Aspire BP80 0.3 ohm" at bounding box center [429, 246] width 698 height 13
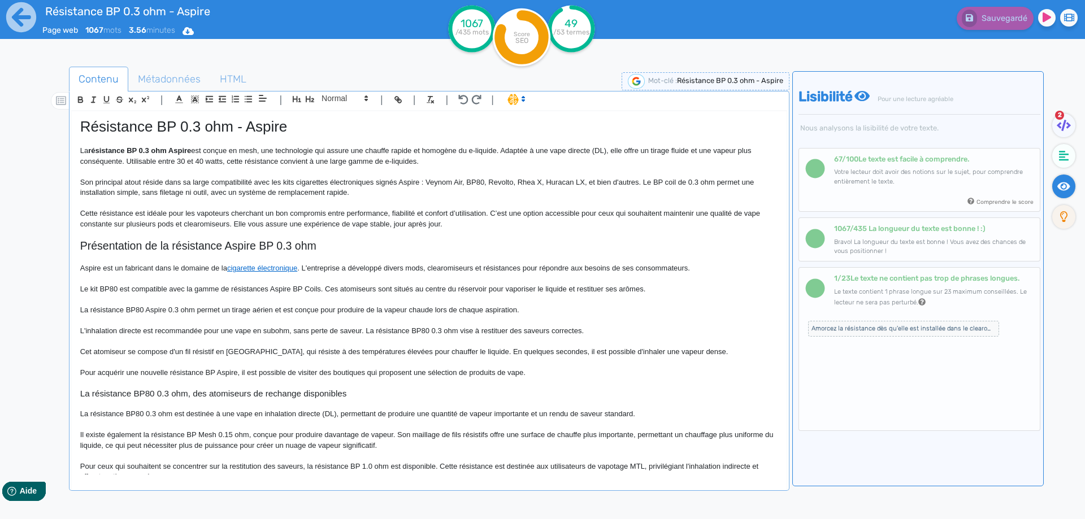
scroll to position [57, 0]
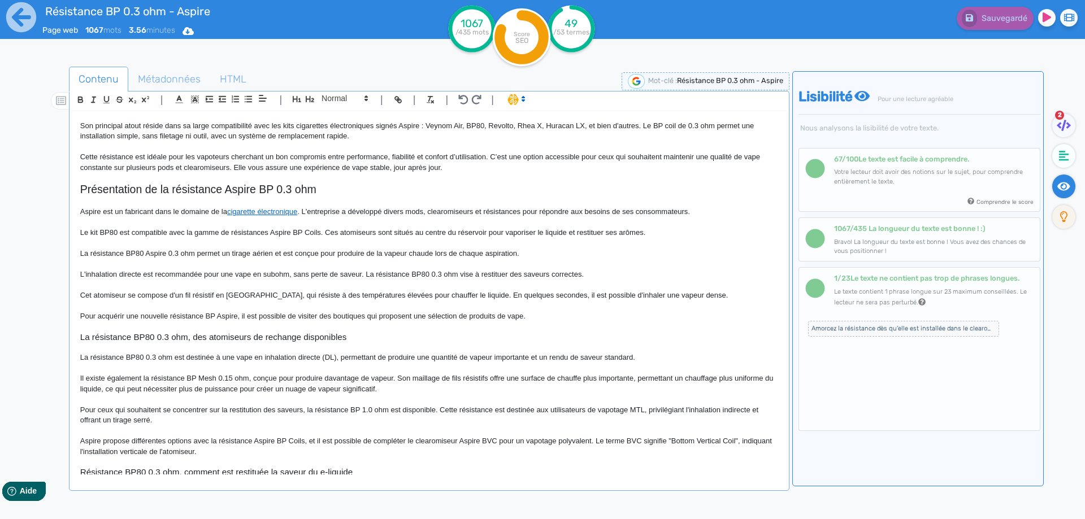
click at [141, 248] on p at bounding box center [429, 243] width 698 height 10
click at [141, 250] on p "La résistance BP80 Aspire 0.3 ohm permet un tirage aérien et est conçue pour pr…" at bounding box center [429, 254] width 698 height 10
click at [427, 274] on p "L'inhalation directe est recommandée pour une vape en subohm, sans perte de sav…" at bounding box center [429, 275] width 698 height 10
click at [151, 337] on h3 "La résistance BP80 0.3 ohm, des atomiseurs de rechange disponibles" at bounding box center [429, 337] width 698 height 10
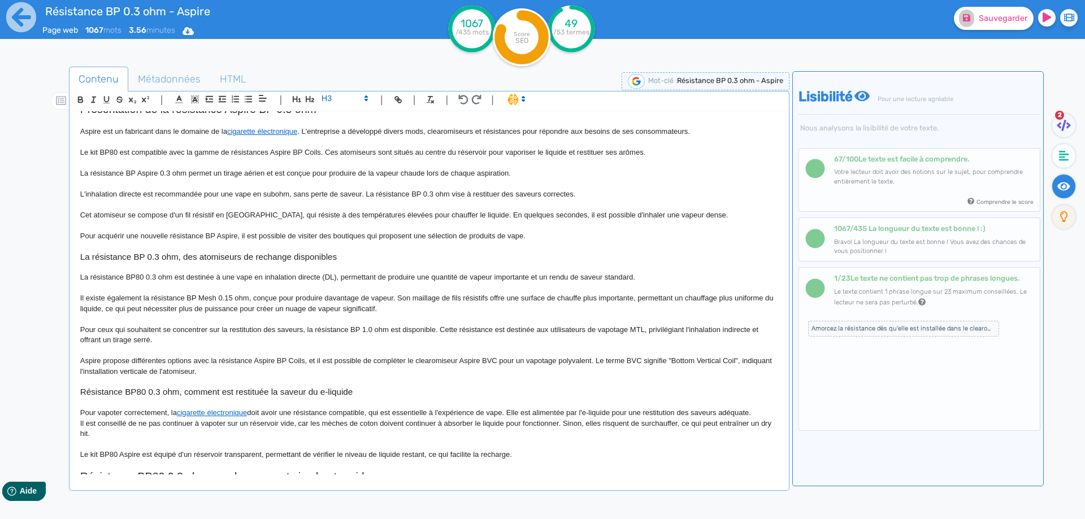
scroll to position [170, 0]
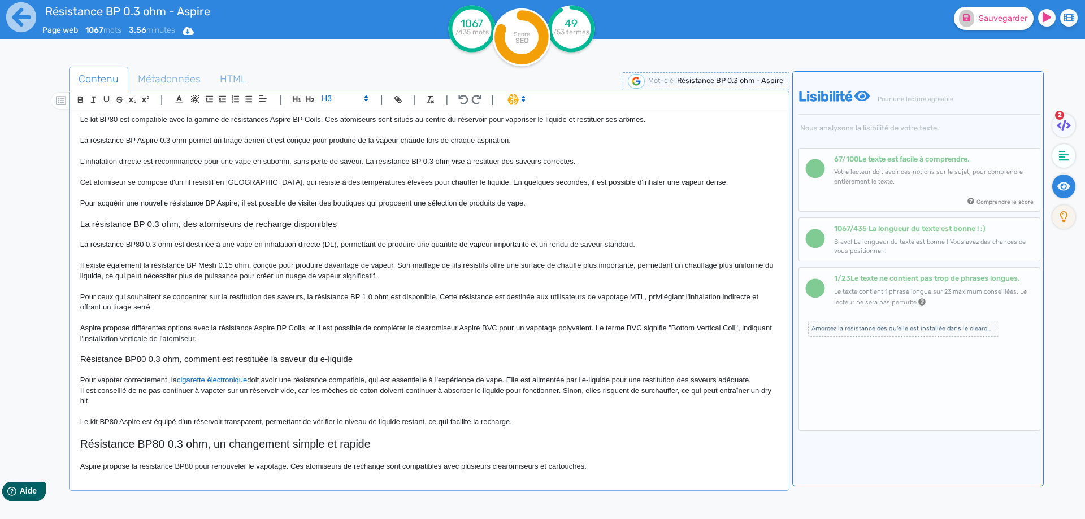
click at [140, 244] on p "La résistance BP80 0.3 ohm est destinée à une vape en inhalation directe (DL), …" at bounding box center [429, 245] width 698 height 10
click at [145, 364] on h3 "Résistance BP80 0.3 ohm, comment est restituée la saveur du e-liquide" at bounding box center [429, 359] width 698 height 10
click at [114, 423] on p "Le kit BP80 Aspire est équipé d'un réservoir transparent, permettant de vérifie…" at bounding box center [429, 422] width 698 height 10
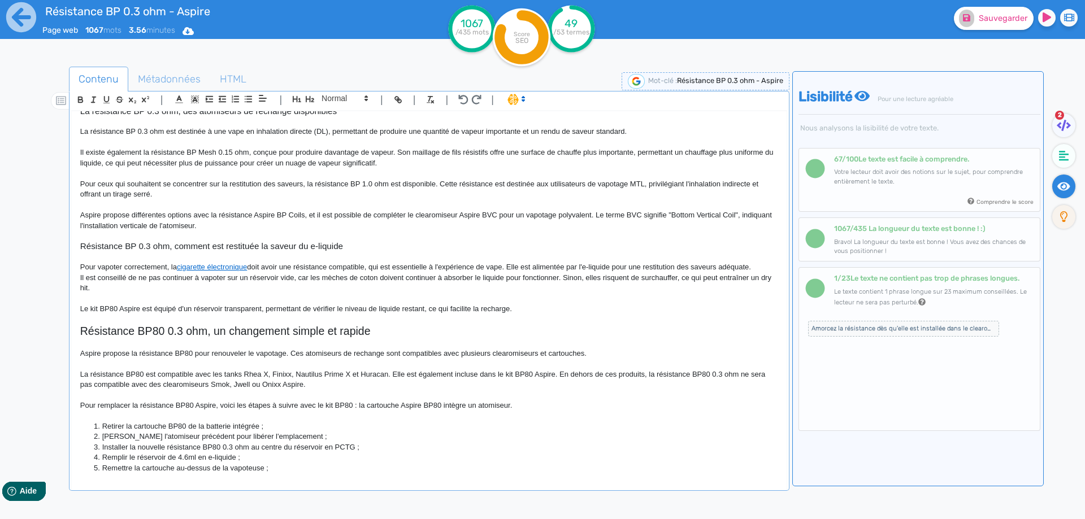
click at [158, 327] on h2 "Résistance BP80 0.3 ohm, un changement simple et rapide" at bounding box center [429, 331] width 698 height 13
click at [189, 354] on p "Aspire propose la résistance BP80 pour renouveler le vapotage. Ces atomiseurs d…" at bounding box center [429, 354] width 698 height 10
click at [141, 374] on p "La résistance BP80 est compatible avec les tanks Rhea X, Finixx, Nautilus Prime…" at bounding box center [429, 380] width 698 height 21
click at [704, 377] on p "La résistance BP est compatible avec les tanks Rhea X, Finixx, Nautilus Prime X…" at bounding box center [429, 380] width 698 height 21
click at [702, 376] on p "La résistance BP est compatible avec les tanks Rhea X, Finixx, Nautilus Prime X…" at bounding box center [429, 380] width 698 height 21
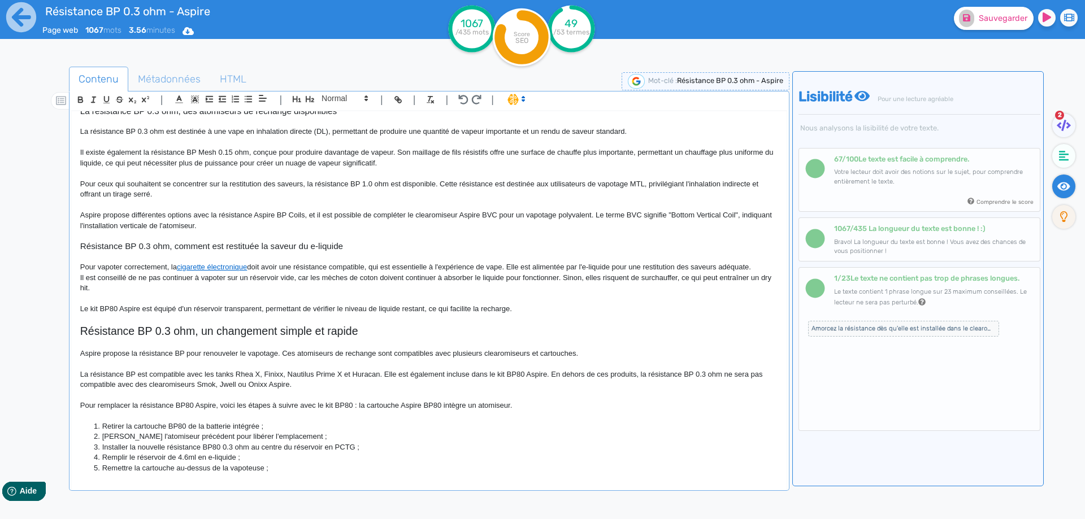
click at [190, 403] on p "Pour remplacer la résistance BP80 Aspire, voici les étapes à suivre avec le kit…" at bounding box center [429, 406] width 698 height 10
click at [341, 407] on p "Pour remplacer la résistance BP Aspire, voici les étapes à suivre avec le kit B…" at bounding box center [429, 406] width 698 height 10
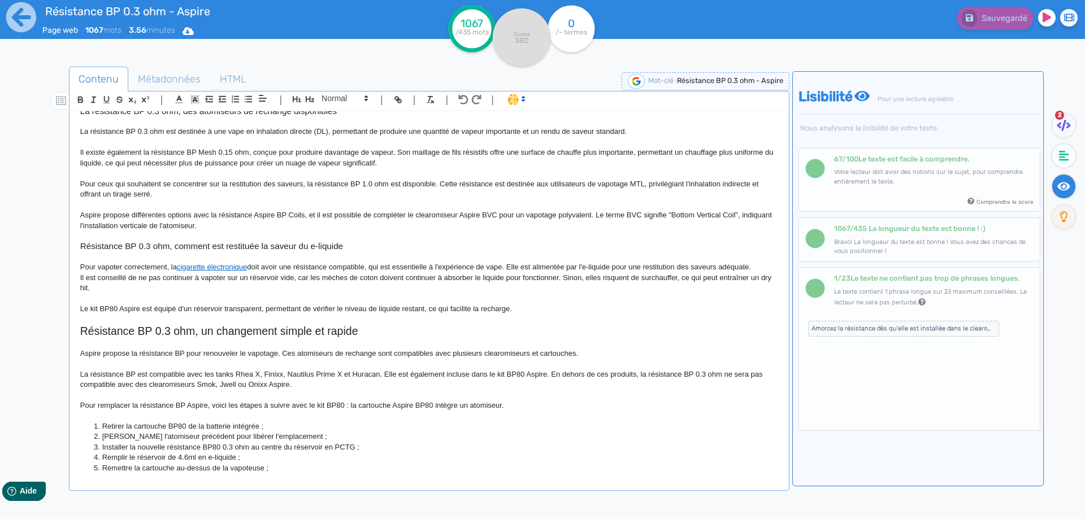
scroll to position [339, 0]
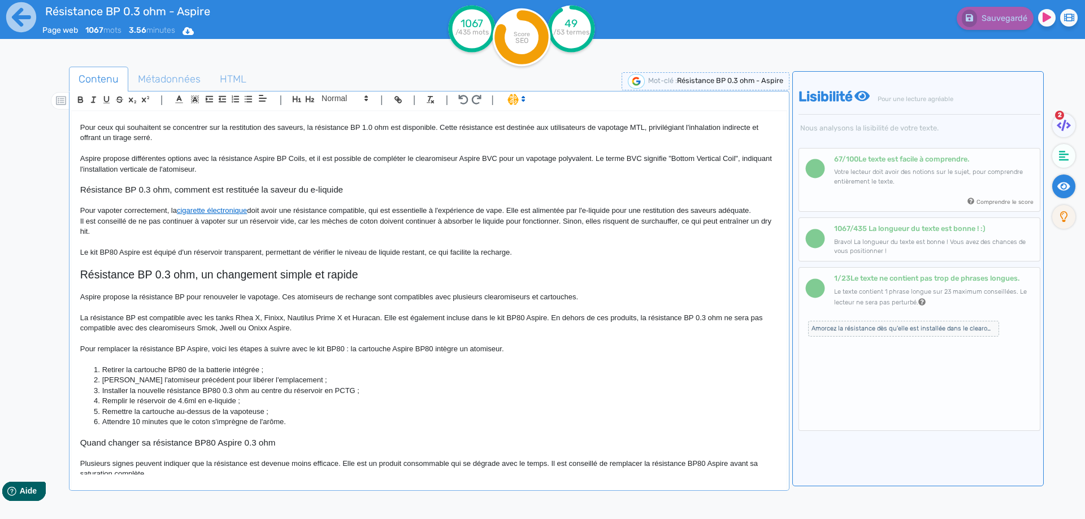
click at [332, 347] on p "Pour remplacer la résistance BP Aspire, voici les étapes à suivre avec le kit B…" at bounding box center [429, 349] width 698 height 10
drag, startPoint x: 332, startPoint y: 347, endPoint x: 320, endPoint y: 347, distance: 11.9
click at [320, 347] on p "Pour remplacer la résistance BP Aspire, voici les étapes à suivre avec le kit B…" at bounding box center [429, 349] width 698 height 10
copy p "kit BP80"
click at [356, 351] on p "Pour remplacer la résistance BP Aspire, voici les étapes à suivre avec le kit B…" at bounding box center [429, 349] width 698 height 10
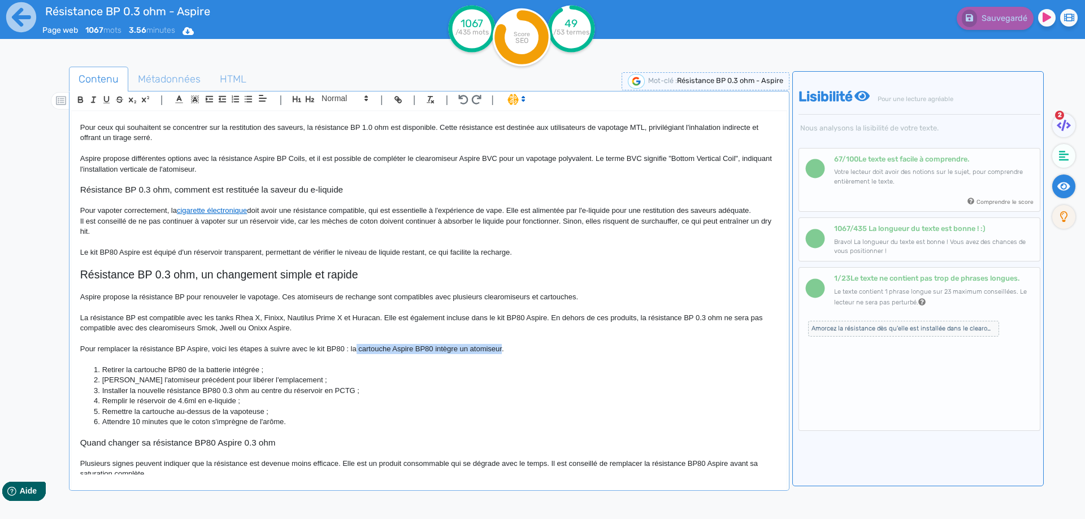
drag, startPoint x: 356, startPoint y: 351, endPoint x: 490, endPoint y: 350, distance: 133.9
click at [490, 350] on p "Pour remplacer la résistance BP Aspire, voici les étapes à suivre avec le kit B…" at bounding box center [429, 349] width 698 height 10
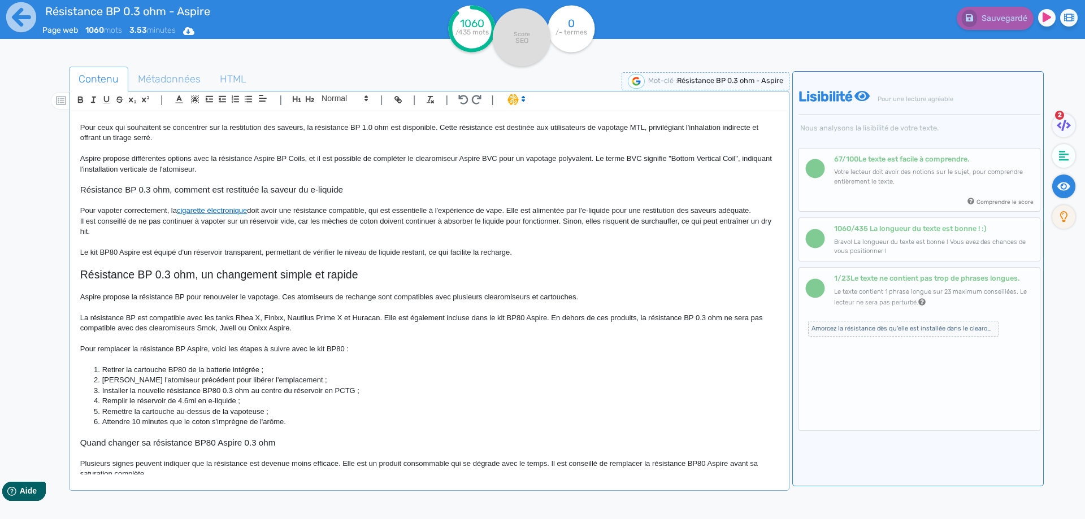
scroll to position [396, 0]
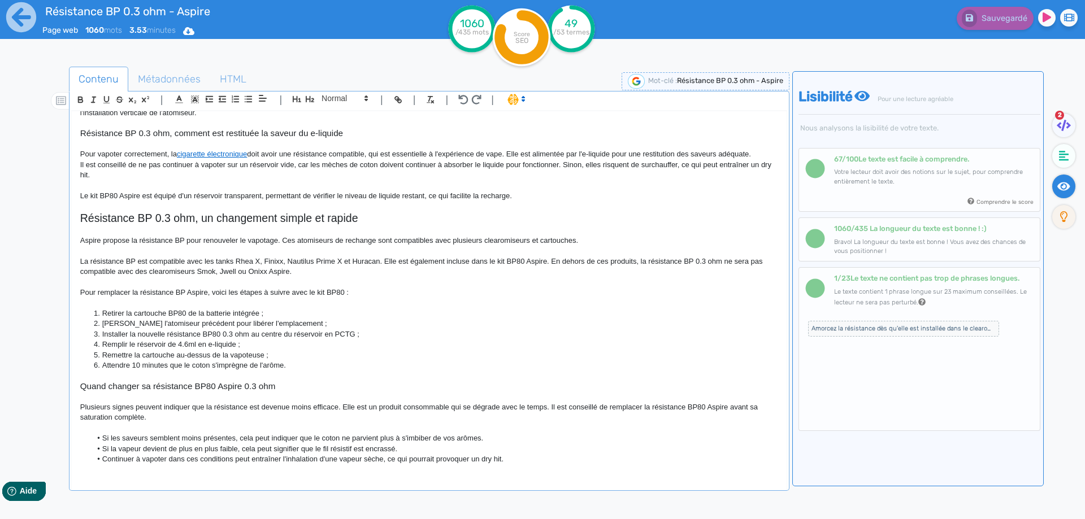
click at [218, 334] on li "Installer la nouvelle résistance BP80 0.3 ohm au centre du réservoir en PCTG ;" at bounding box center [434, 334] width 686 height 10
click at [211, 388] on h3 "Quand changer sa résistance BP80 Aspire 0.3 ohm" at bounding box center [429, 386] width 698 height 10
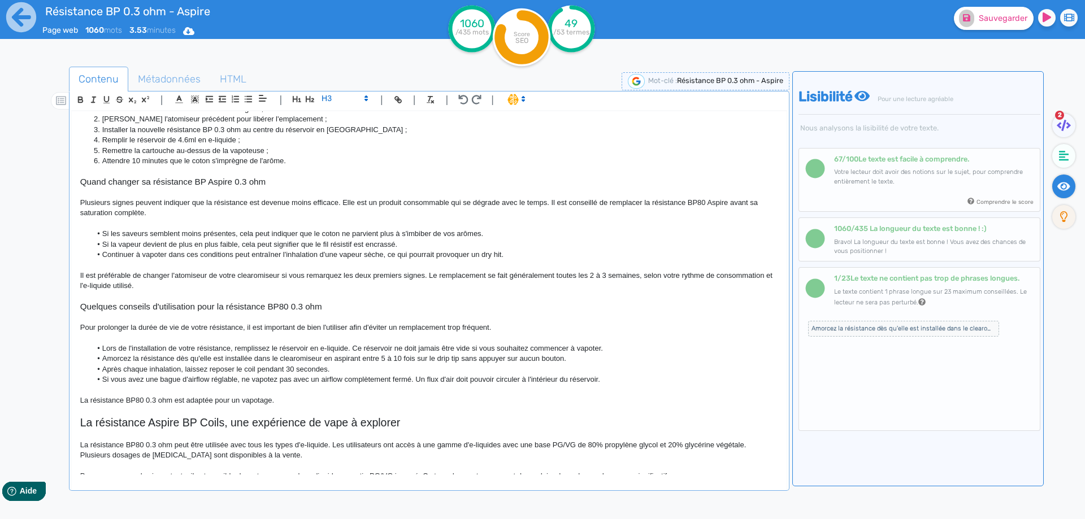
scroll to position [614, 0]
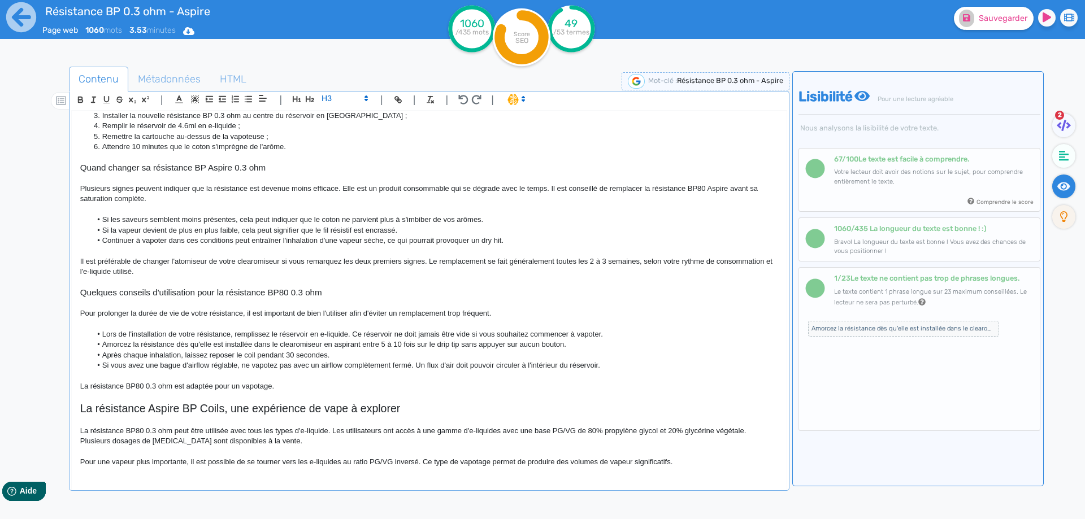
click at [697, 187] on p "Plusieurs signes peuvent indiquer que la résistance est devenue moins efficace.…" at bounding box center [429, 194] width 698 height 21
click at [283, 294] on h3 "Quelques conseils d'utilisation pour la résistance BP80 0.3 ohm" at bounding box center [429, 293] width 698 height 10
click at [135, 388] on p "La résistance BP80 0.3 ohm est adaptée pour un vapotage." at bounding box center [429, 386] width 698 height 10
click at [138, 425] on p at bounding box center [429, 420] width 698 height 10
click at [352, 102] on span at bounding box center [343, 99] width 55 height 14
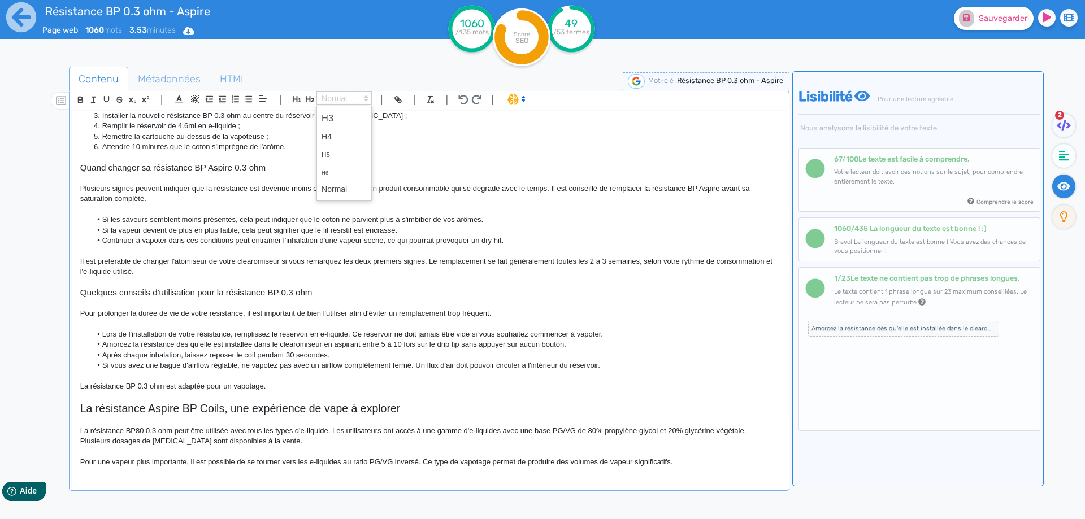
drag, startPoint x: 337, startPoint y: 192, endPoint x: 182, endPoint y: 422, distance: 278.0
click at [338, 192] on span at bounding box center [343, 190] width 45 height 18
click at [139, 429] on p "La résistance BP80 0.3 ohm peut être utilisée avec tous les types d'e-liquide. …" at bounding box center [429, 436] width 698 height 21
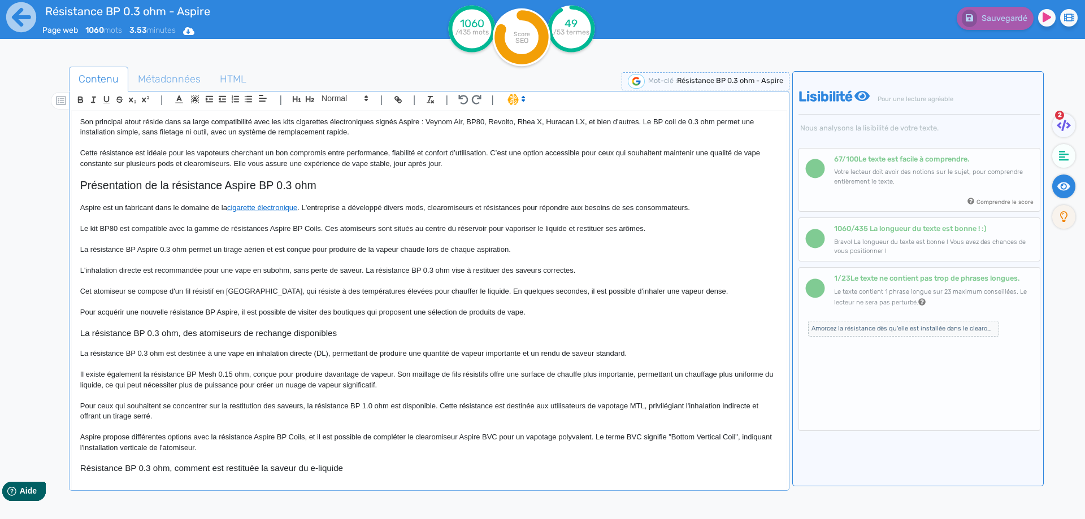
scroll to position [170, 0]
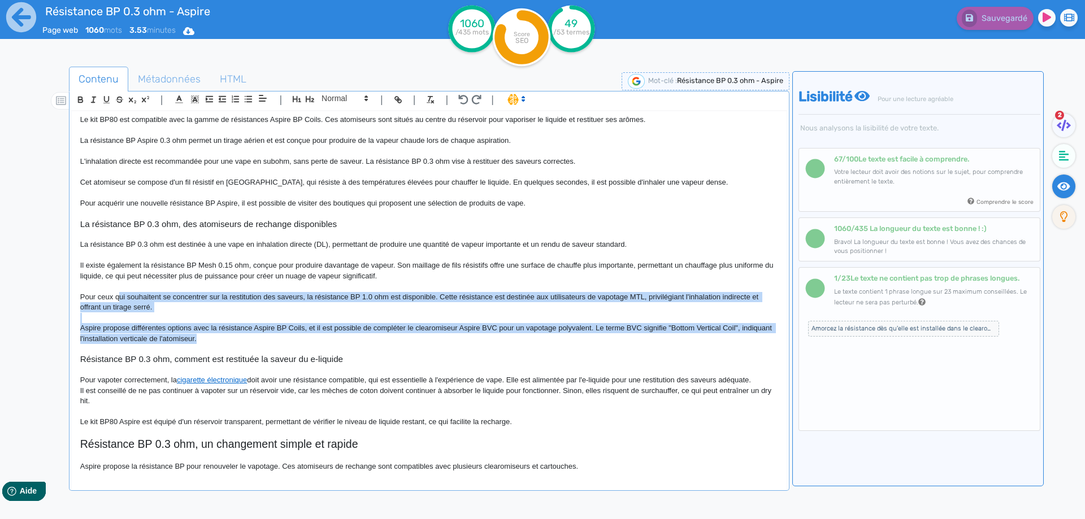
drag, startPoint x: 253, startPoint y: 334, endPoint x: 107, endPoint y: 266, distance: 161.8
click at [118, 293] on div "Résistance BP 0.3 ohm - Aspire La résistance BP 0.3 ohm Aspire est conçue en me…" at bounding box center [429, 292] width 715 height 363
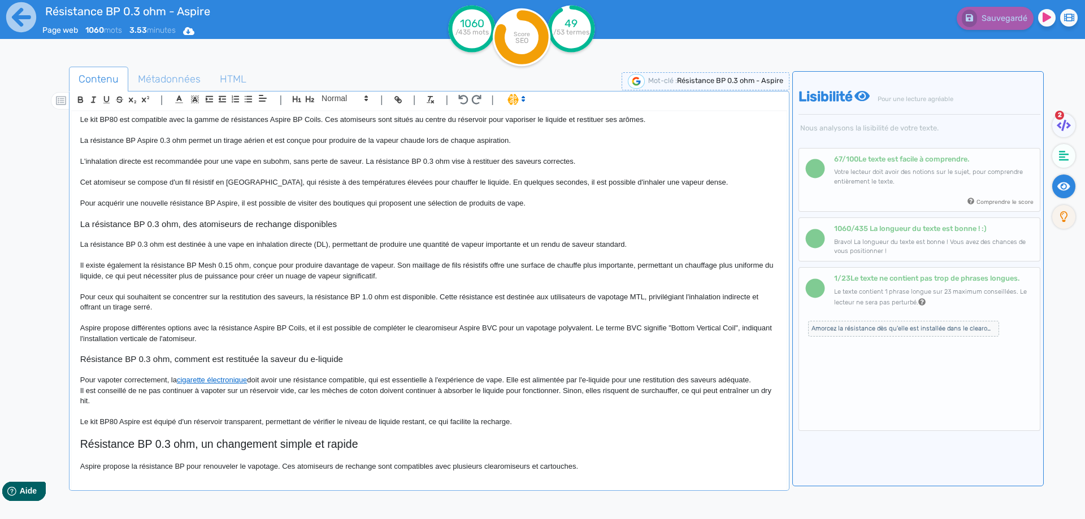
click at [75, 263] on div "Résistance BP 0.3 ohm - Aspire La résistance BP 0.3 ohm Aspire est conçue en me…" at bounding box center [429, 292] width 715 height 363
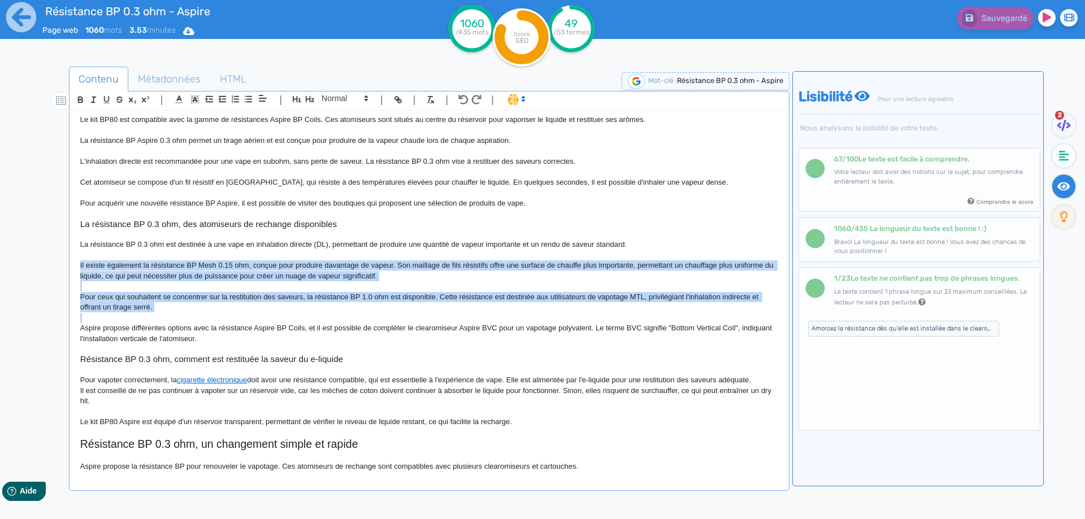
drag, startPoint x: 75, startPoint y: 263, endPoint x: 224, endPoint y: 316, distance: 158.3
click at [224, 316] on div "Résistance BP 0.3 ohm - Aspire La résistance BP 0.3 ohm Aspire est conçue en me…" at bounding box center [429, 292] width 715 height 363
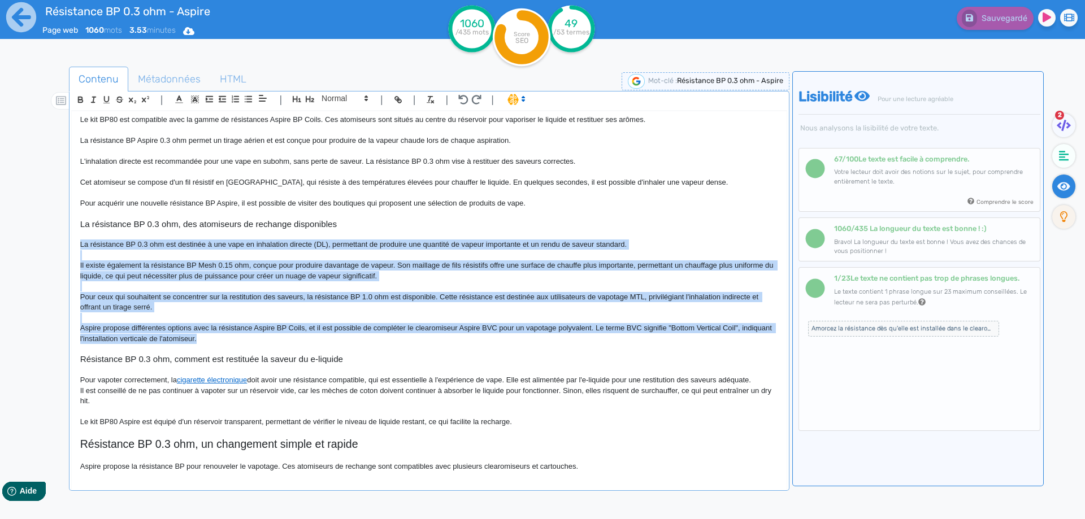
drag, startPoint x: 254, startPoint y: 335, endPoint x: 79, endPoint y: 246, distance: 197.1
click at [79, 246] on div "Résistance BP 0.3 ohm - Aspire La résistance BP 0.3 ohm Aspire est conçue en me…" at bounding box center [429, 292] width 715 height 363
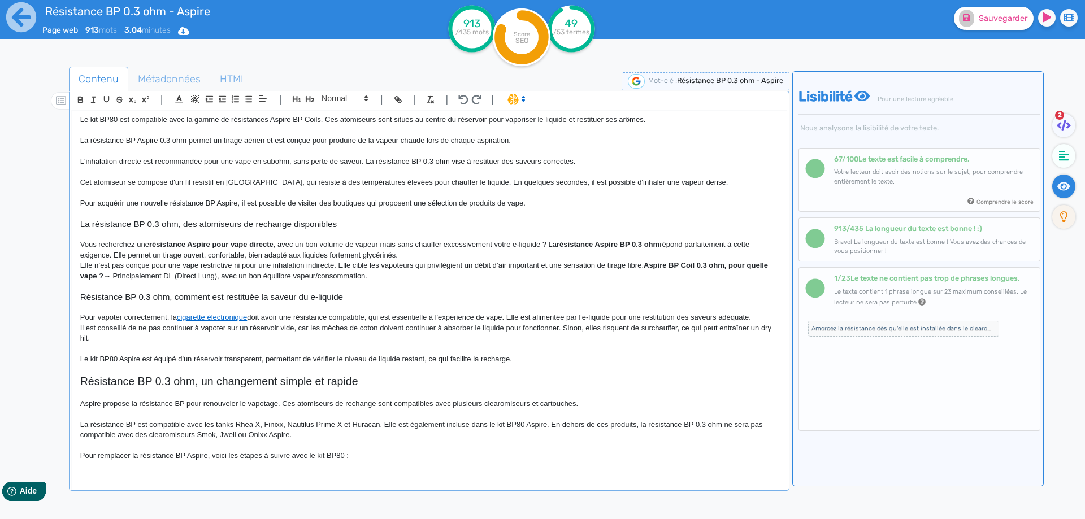
click at [191, 223] on h3 "La résistance BP 0.3 ohm, des atomiseurs de rechange disponibles" at bounding box center [429, 224] width 698 height 10
click at [267, 229] on h3 "La résistance BP 0.3 ohm, un coil de rechange disponibles" at bounding box center [429, 224] width 698 height 10
click at [279, 225] on h3 "La résistance BP 0.3 ohm, un coil de rechange pour renouveler son tirage" at bounding box center [429, 224] width 698 height 10
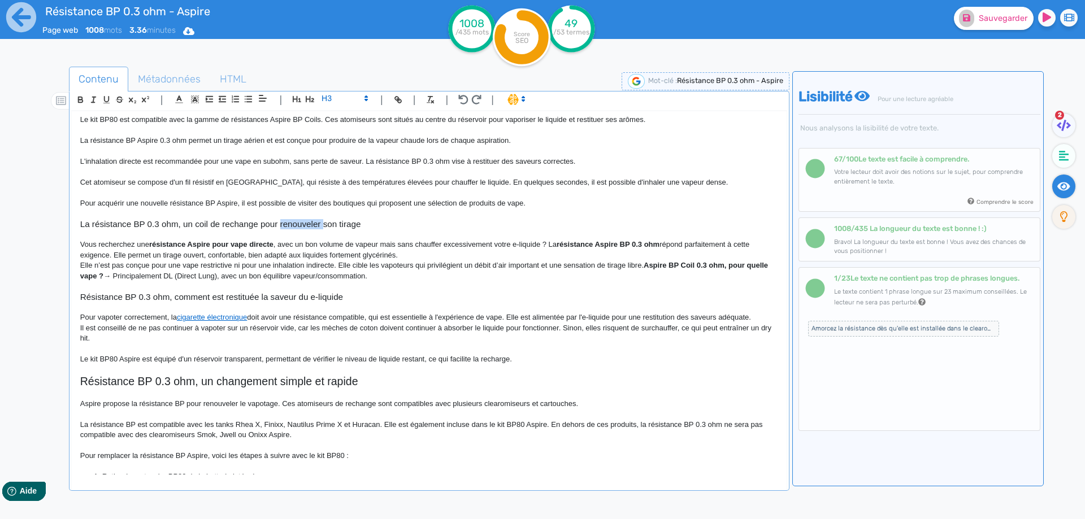
click at [279, 225] on h3 "La résistance BP 0.3 ohm, un coil de rechange pour renouveler son tirage" at bounding box center [429, 224] width 698 height 10
copy h3 "La résistance BP 0.3 ohm, un coil de rechange pour renouveler son tirage"
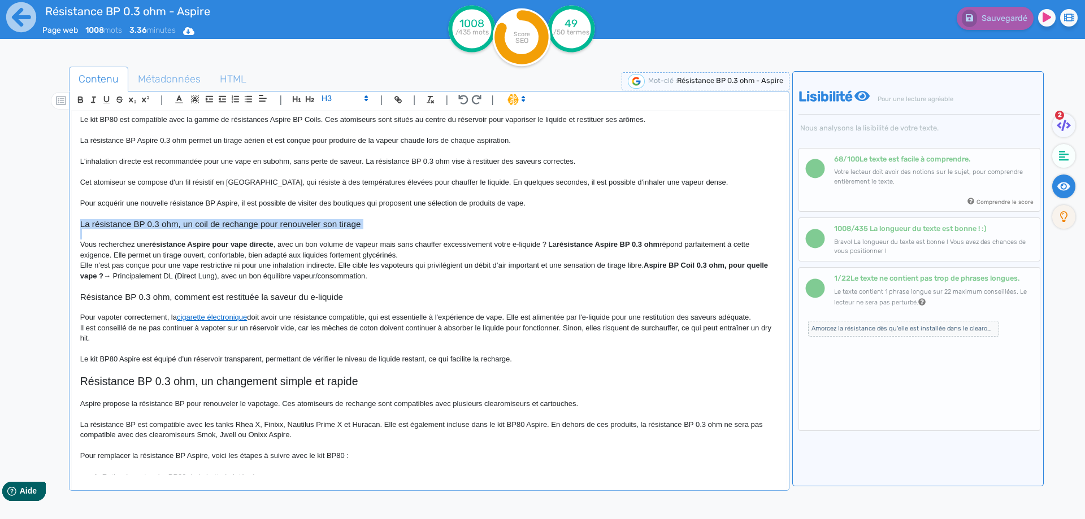
click at [181, 224] on h3 "La résistance BP 0.3 ohm, un coil de rechange pour renouveler son tirage" at bounding box center [429, 224] width 698 height 10
click at [182, 224] on h3 "La résistance BP 0.3 ohm, un coil de rechange pour renouveler son tirage" at bounding box center [429, 224] width 698 height 10
click at [184, 224] on h3 "La résistance BP 0.3 ohm, un coil de rechange pour renouveler son tirage" at bounding box center [429, 224] width 698 height 10
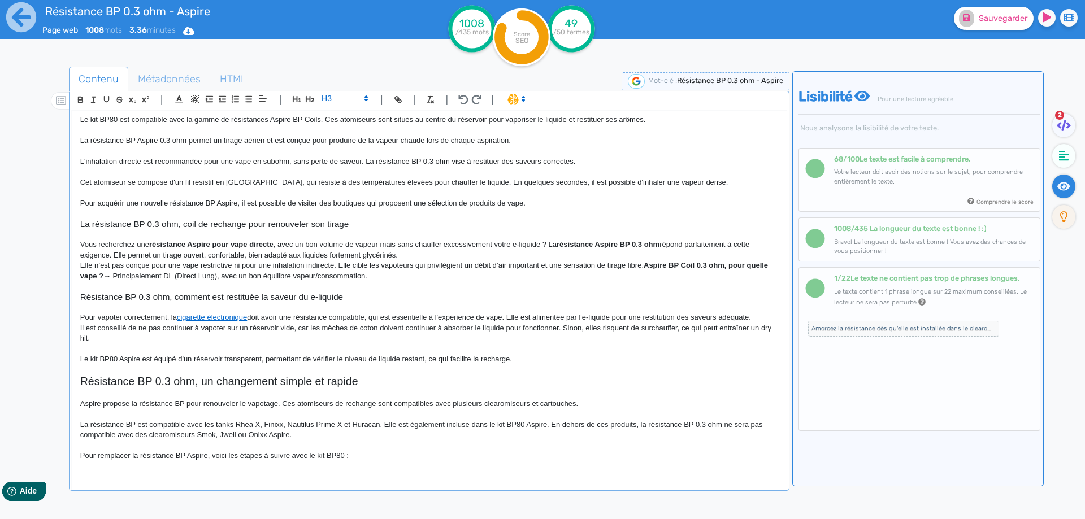
click at [192, 249] on p "Vous recherchez une résistance Aspire pour vape directe , avec un bon volume de…" at bounding box center [429, 250] width 698 height 21
click at [232, 245] on strong "résistance Aspire pour vape directe" at bounding box center [211, 244] width 124 height 8
click at [291, 243] on p "Vous recherchez une résistance Aspire pour une vape directe , avec un bon volum…" at bounding box center [429, 250] width 698 height 21
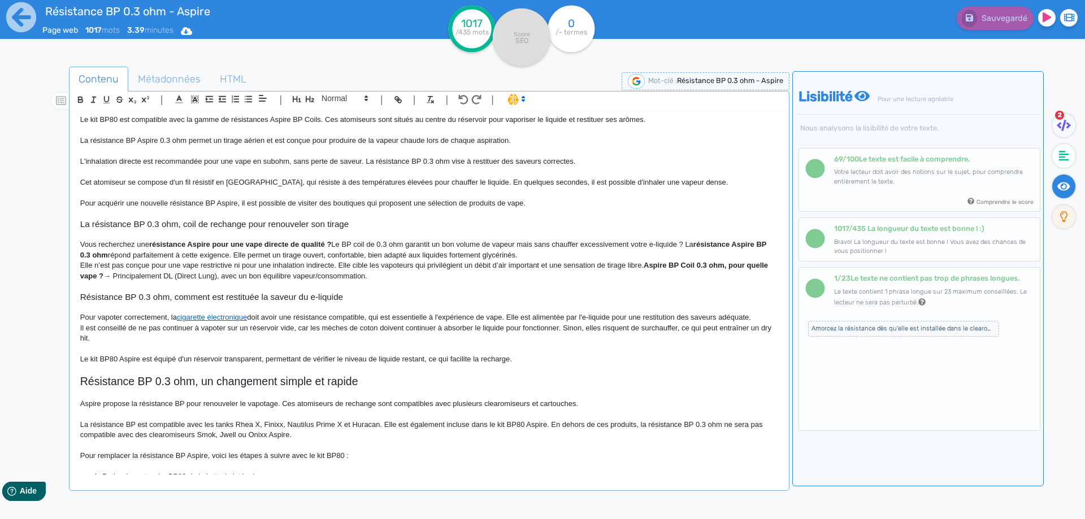
click at [411, 246] on p "Vous recherchez une résistance Aspire pour une vape directe de qualité ? Le BP …" at bounding box center [429, 250] width 698 height 21
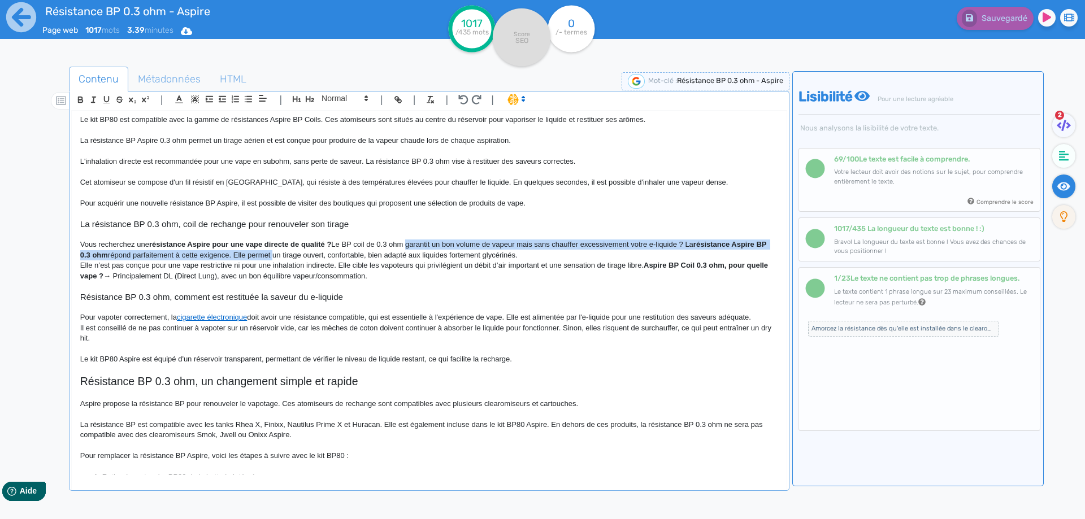
drag, startPoint x: 411, startPoint y: 246, endPoint x: 264, endPoint y: 253, distance: 147.1
click at [264, 253] on p "Vous recherchez une résistance Aspire pour une vape directe de qualité ? Le BP …" at bounding box center [429, 250] width 698 height 21
click at [425, 250] on p "Vous recherchez une résistance Aspire pour une vape directe de qualité ? Le BP …" at bounding box center [429, 250] width 698 height 21
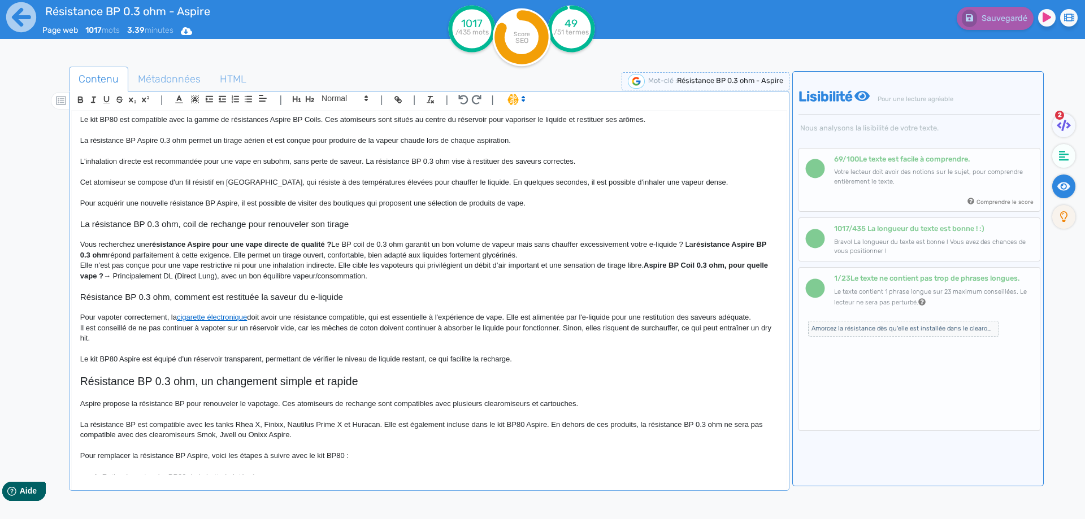
click at [439, 244] on p "Vous recherchez une résistance Aspire pour une vape directe de qualité ? Le BP …" at bounding box center [429, 250] width 698 height 21
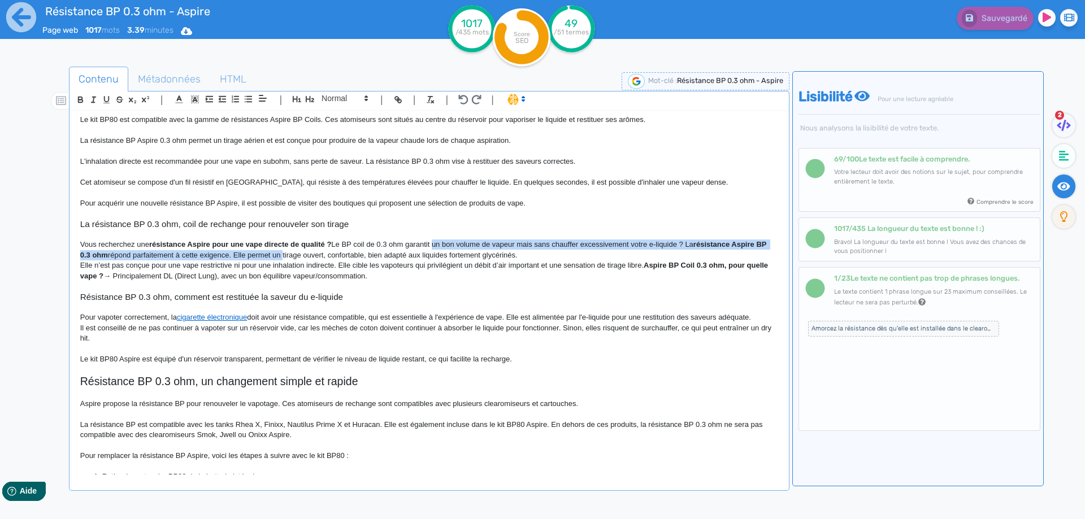
drag, startPoint x: 439, startPoint y: 244, endPoint x: 290, endPoint y: 256, distance: 149.7
click at [290, 256] on div "Résistance BP 0.3 ohm - Aspire La résistance BP 0.3 ohm Aspire est conçue en me…" at bounding box center [429, 292] width 715 height 363
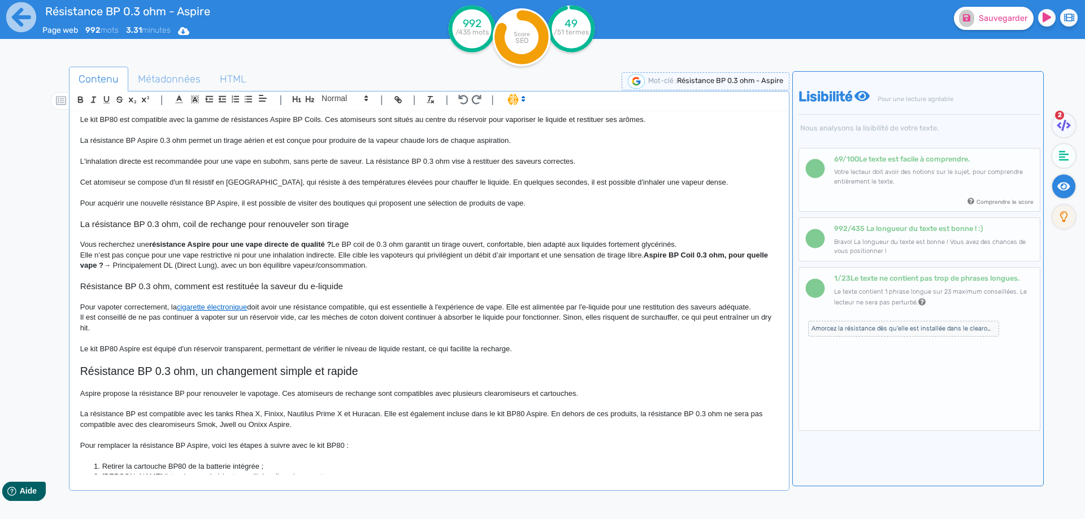
click at [528, 245] on p "Vous recherchez une résistance Aspire pour une vape directe de qualité ? Le BP …" at bounding box center [429, 245] width 698 height 10
click at [530, 249] on p "Vous recherchez une résistance Aspire pour une vape directe de qualité ? Le BP …" at bounding box center [429, 245] width 698 height 10
click at [594, 246] on p "Vous recherchez une résistance Aspire pour une vape directe de qualité ? Le BP …" at bounding box center [429, 245] width 698 height 10
click at [638, 246] on p "Vous recherchez une résistance Aspire pour une vape directe de qualité ? Le BP …" at bounding box center [429, 245] width 698 height 10
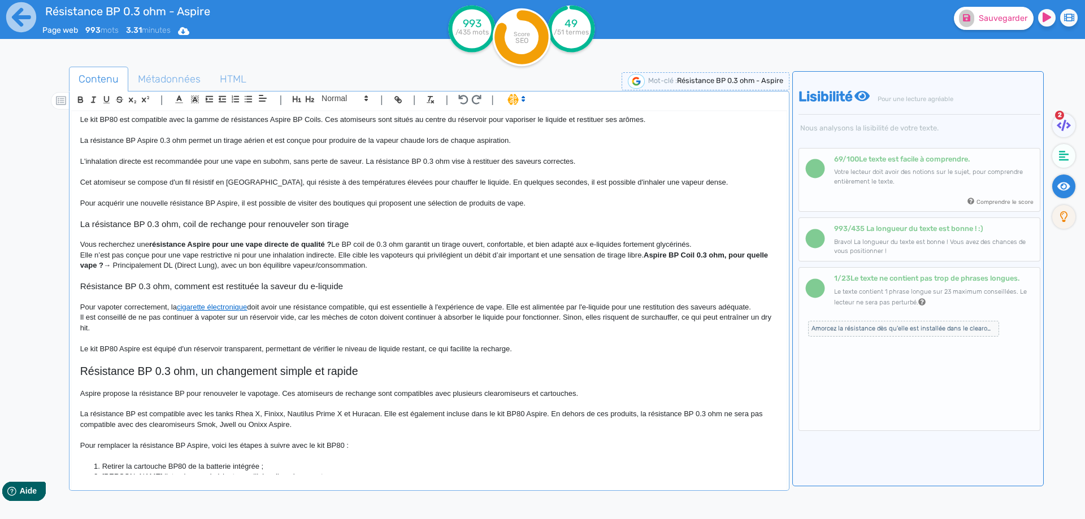
click at [542, 244] on p "Vous recherchez une résistance Aspire pour une vape directe de qualité ? Le BP …" at bounding box center [429, 245] width 698 height 10
click at [533, 246] on p "Vous recherchez une résistance Aspire pour une vape directe de qualité ? Le BP …" at bounding box center [429, 245] width 698 height 10
drag, startPoint x: 533, startPoint y: 246, endPoint x: 675, endPoint y: 241, distance: 142.5
click at [675, 241] on p "Vous recherchez une résistance Aspire pour une vape directe de qualité ? Le BP …" at bounding box center [429, 245] width 698 height 10
click at [86, 249] on p "Vous recherchez une résistance Aspire pour une vape directe de qualité ? Le BP …" at bounding box center [429, 245] width 698 height 10
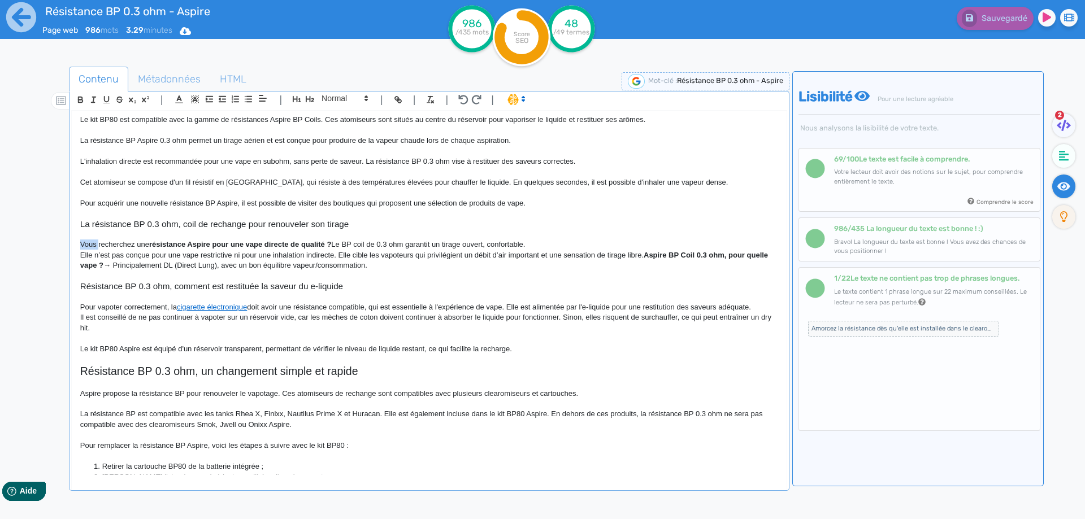
click at [86, 249] on p "Vous recherchez une résistance Aspire pour une vape directe de qualité ? Le BP …" at bounding box center [429, 245] width 698 height 10
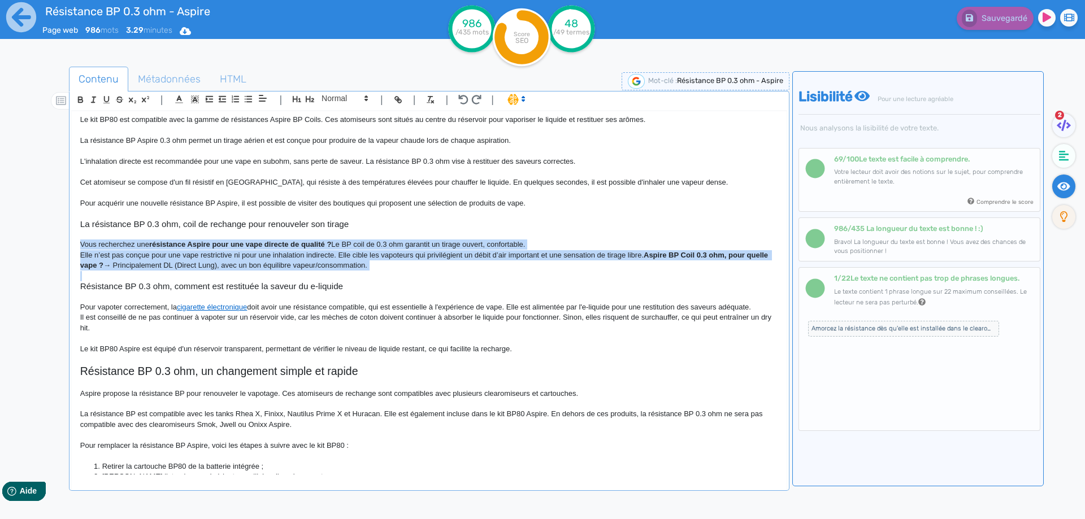
drag, startPoint x: 86, startPoint y: 249, endPoint x: 308, endPoint y: 263, distance: 223.0
click at [308, 263] on div "Résistance BP 0.3 ohm - Aspire La résistance BP 0.3 ohm Aspire est conçue en me…" at bounding box center [429, 292] width 715 height 363
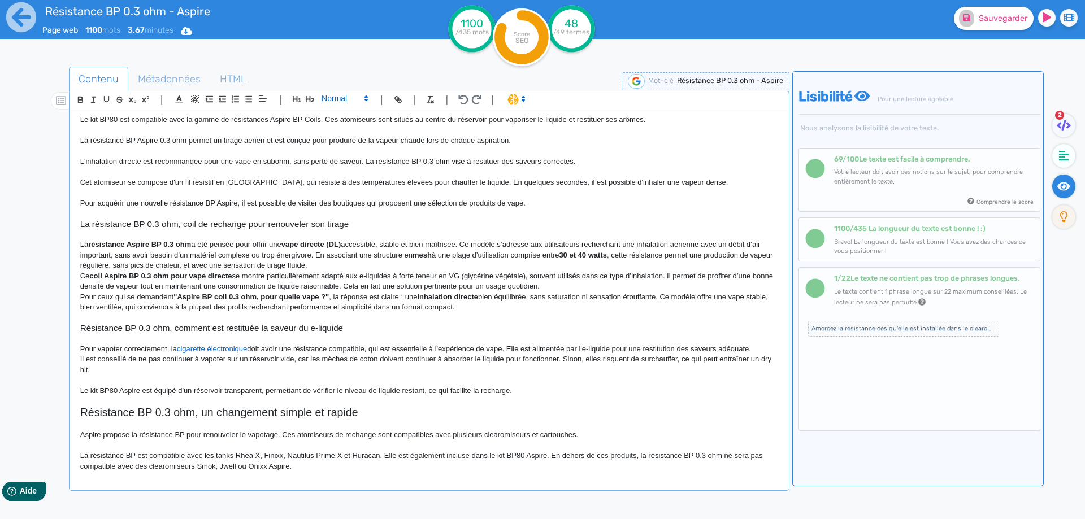
click at [320, 95] on span at bounding box center [343, 99] width 55 height 14
click at [346, 191] on span at bounding box center [343, 190] width 45 height 18
click at [118, 241] on strong "résistance Aspire BP 0.3 ohm" at bounding box center [139, 244] width 103 height 8
drag, startPoint x: 118, startPoint y: 241, endPoint x: 187, endPoint y: 245, distance: 69.6
click at [190, 252] on p "La résistance Aspire BP 0.3 ohm a été pensée pour offrir une vape directe (DL) …" at bounding box center [429, 255] width 698 height 31
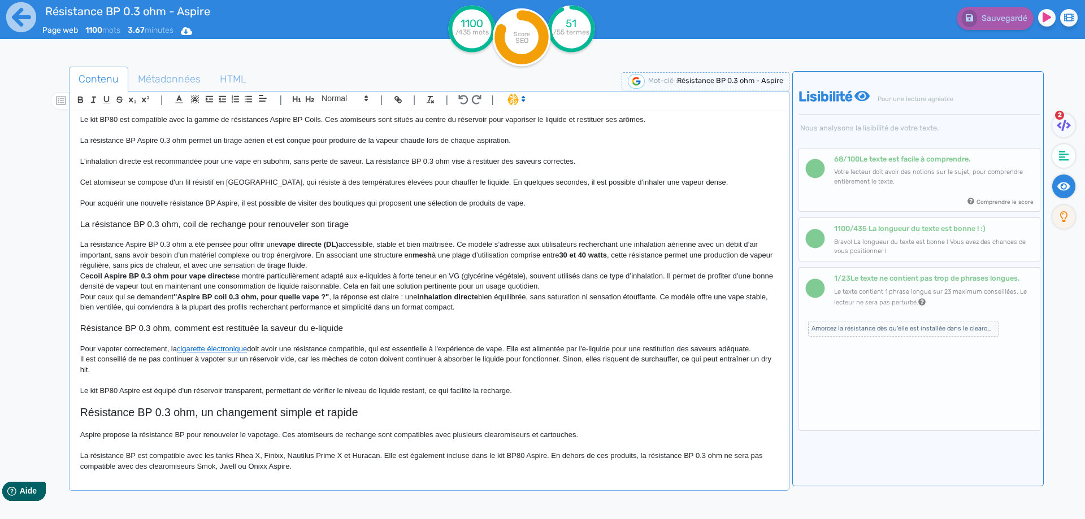
click at [753, 243] on p "La résistance Aspire BP 0.3 ohm a été pensée pour offrir une vape directe (DL) …" at bounding box center [429, 255] width 698 height 31
click at [563, 257] on p "La résistance Aspire BP 0.3 ohm a été pensée pour offrir une vape directe (DL) …" at bounding box center [429, 255] width 698 height 31
click at [565, 262] on p "La résistance Aspire BP 0.3 ohm a été pensée pour offrir une vape directe (DL) …" at bounding box center [429, 255] width 698 height 31
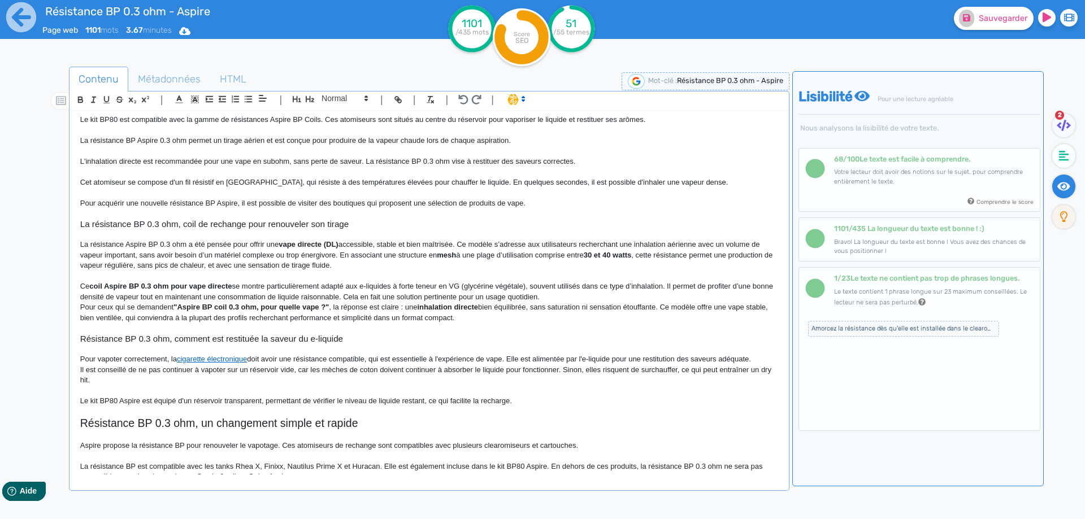
click at [586, 294] on p "Ce coil Aspire BP 0.3 ohm pour vape directe se montre particulièrement adapté a…" at bounding box center [429, 291] width 698 height 21
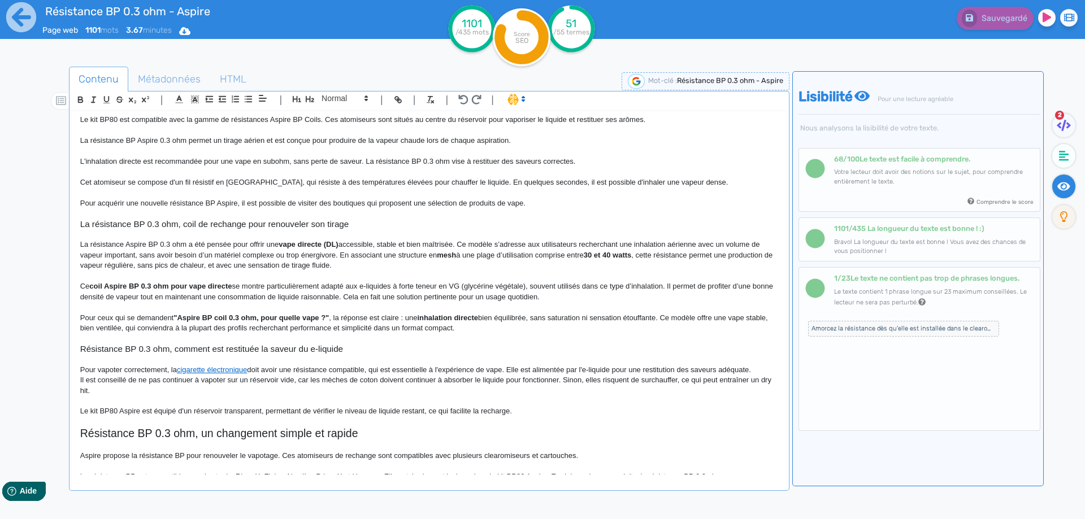
click at [492, 244] on p "La résistance Aspire BP 0.3 ohm a été pensée pour offrir une vape directe (DL) …" at bounding box center [429, 255] width 698 height 31
click at [147, 255] on p "La résistance Aspire BP 0.3 ohm a été pensée pour offrir une vape directe (DL) …" at bounding box center [429, 255] width 698 height 31
click at [142, 252] on p "La résistance Aspire BP 0.3 ohm a été pensée pour offrir une vape directe (DL) …" at bounding box center [429, 255] width 698 height 31
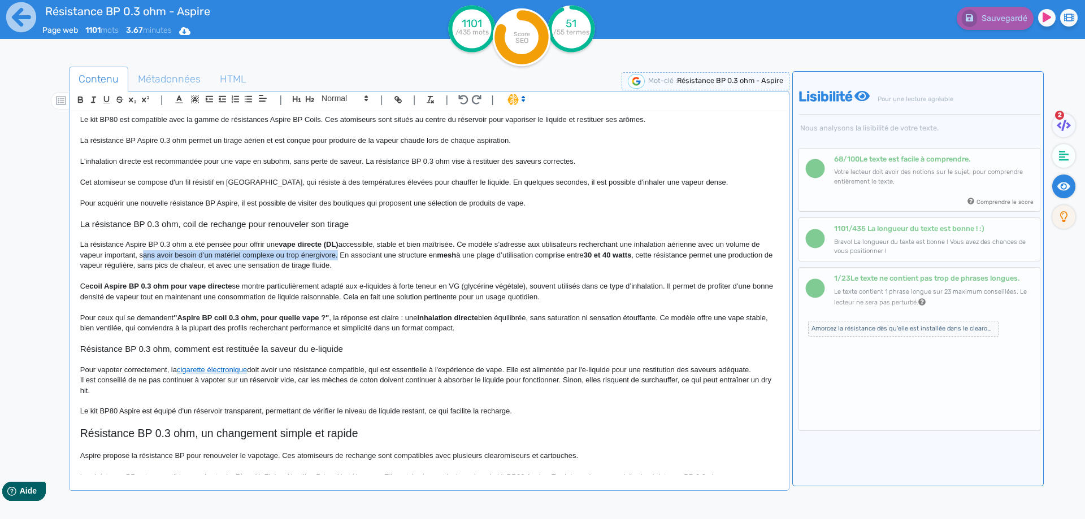
drag, startPoint x: 142, startPoint y: 252, endPoint x: 320, endPoint y: 253, distance: 177.4
click at [320, 253] on p "La résistance Aspire BP 0.3 ohm a été pensée pour offrir une vape directe (DL) …" at bounding box center [429, 255] width 698 height 31
click at [136, 255] on p "La résistance Aspire BP 0.3 ohm a été pensée pour offrir une vape directe (DL) …" at bounding box center [429, 255] width 698 height 31
click at [138, 255] on p "La résistance Aspire BP 0.3 ohm a été pensée pour offrir une vape directe (DL) …" at bounding box center [429, 255] width 698 height 31
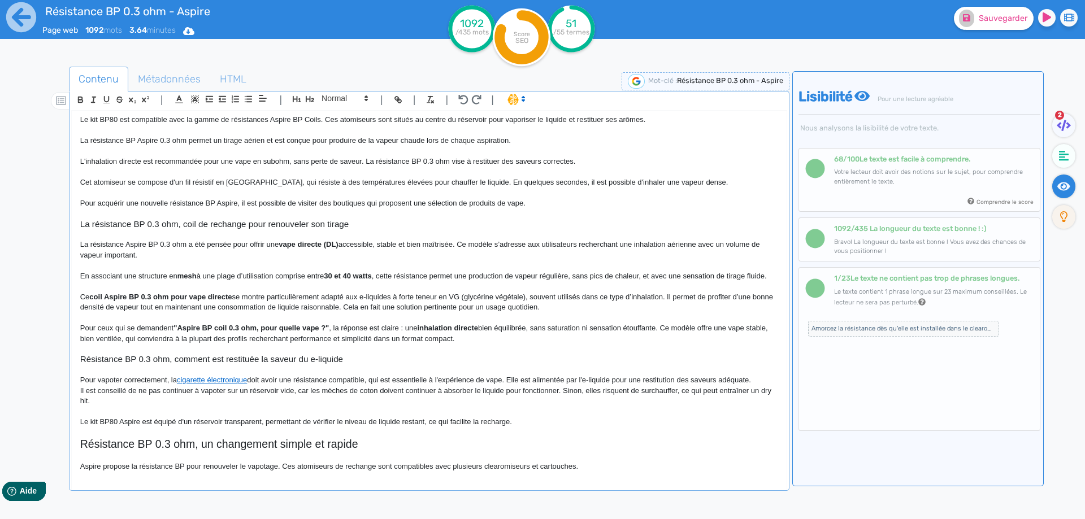
click at [162, 275] on p "En associant une structure en mesh à une plage d’utilisation comprise entre 30 …" at bounding box center [429, 276] width 698 height 10
drag, startPoint x: 162, startPoint y: 275, endPoint x: 182, endPoint y: 273, distance: 20.9
click at [182, 273] on p "En associant une structure en mesh à une plage d’utilisation comprise entre 30 …" at bounding box center [429, 276] width 698 height 10
drag, startPoint x: 262, startPoint y: 277, endPoint x: 286, endPoint y: 276, distance: 24.3
click at [264, 277] on p "En associant une structure en mesh à une plage d’utilisation comprise entre 30 …" at bounding box center [429, 276] width 698 height 10
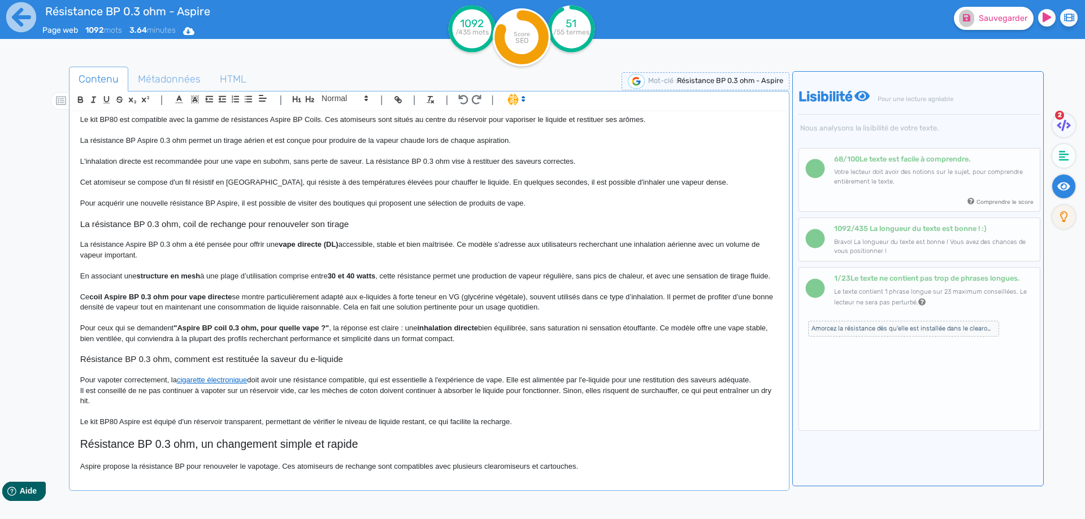
click at [286, 276] on p "En associant une structure en mesh à une plage d’utilisation comprise entre 30 …" at bounding box center [429, 276] width 698 height 10
click at [374, 278] on p "En associant une structure en mesh à une plage d’utilisation comprise entre 30 …" at bounding box center [429, 276] width 698 height 10
click at [376, 278] on strong "atts" at bounding box center [369, 276] width 13 height 8
click at [397, 277] on p "En associant une structure en mesh à une plage d’utilisation comprise entre 30 …" at bounding box center [429, 276] width 698 height 10
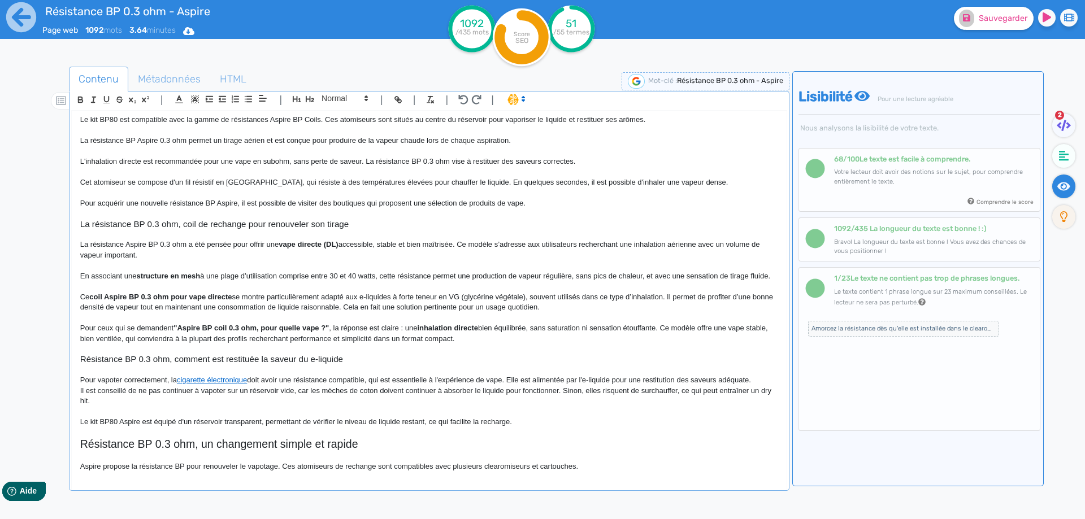
click at [564, 276] on p "En associant une structure en mesh à une plage d’utilisation comprise entre 30 …" at bounding box center [429, 276] width 698 height 10
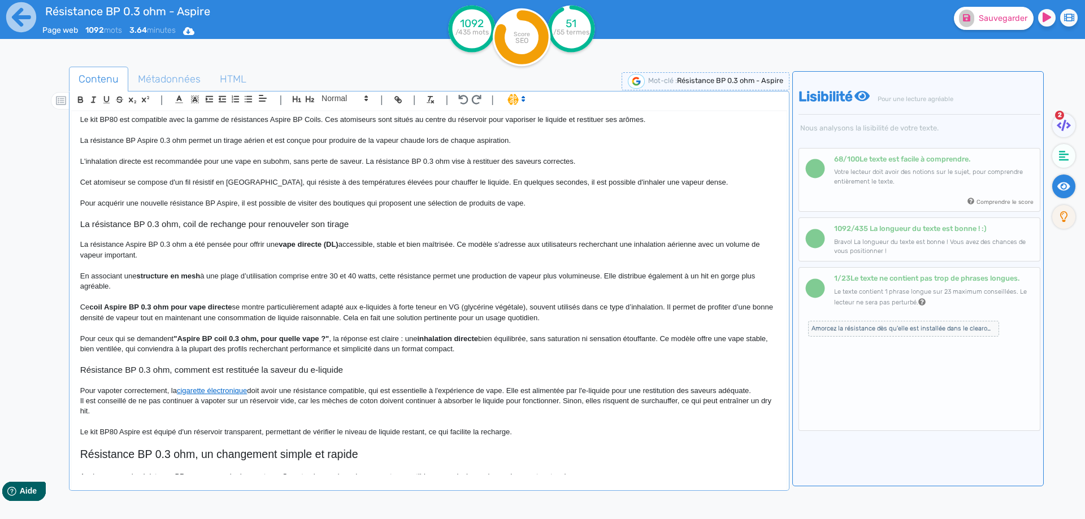
click at [751, 275] on p "En associant une structure en mesh à une plage d’utilisation comprise entre 30 …" at bounding box center [429, 281] width 698 height 21
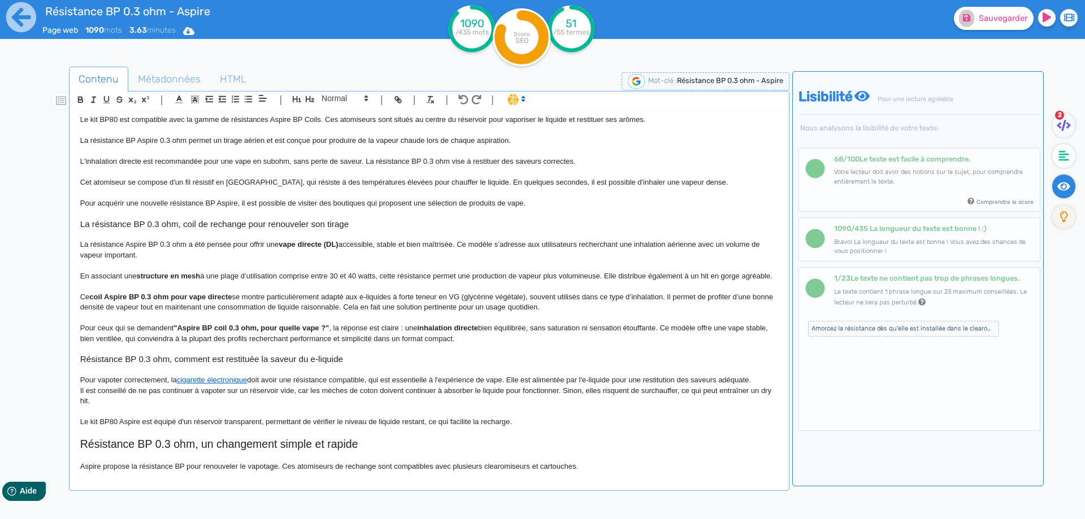
click at [184, 281] on p "En associant une structure en mesh à une plage d’utilisation comprise entre 30 …" at bounding box center [429, 276] width 698 height 10
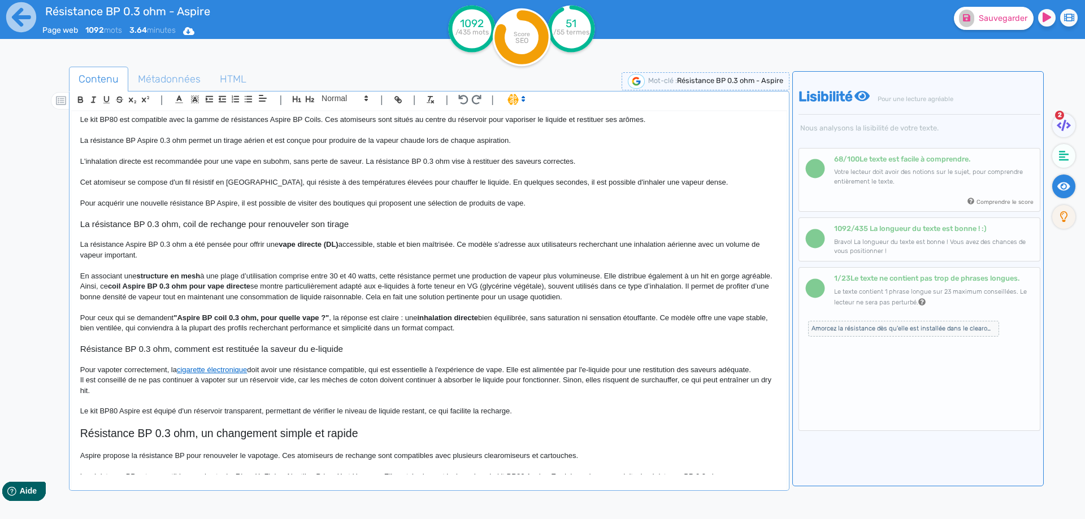
click at [147, 287] on strong "coil Aspire BP 0.3 ohm pour vape directe" at bounding box center [179, 286] width 142 height 8
drag, startPoint x: 147, startPoint y: 287, endPoint x: 277, endPoint y: 290, distance: 130.0
click at [250, 290] on strong "coil Aspire BP 0.3 ohm pour vape directe" at bounding box center [179, 286] width 142 height 8
click at [192, 302] on p "En associant une structure en mesh à une plage d’utilisation comprise entre 30 …" at bounding box center [429, 286] width 698 height 31
click at [219, 283] on p "En associant une structure en mesh à une plage d’utilisation comprise entre 30 …" at bounding box center [429, 286] width 698 height 31
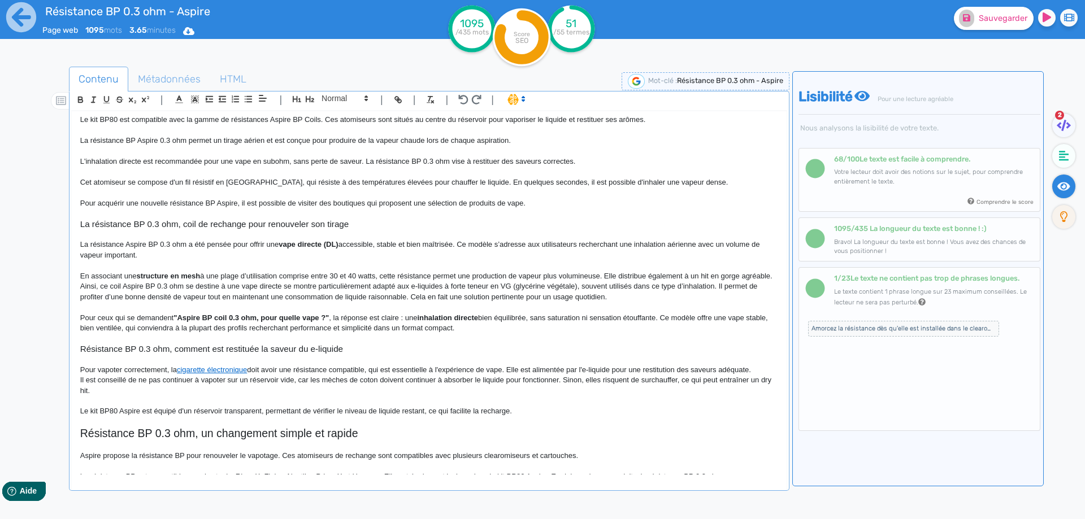
click at [319, 288] on p "En associant une structure en mesh à une plage d’utilisation comprise entre 30 …" at bounding box center [429, 286] width 698 height 31
drag, startPoint x: 319, startPoint y: 288, endPoint x: 385, endPoint y: 285, distance: 66.1
click at [385, 285] on p "En associant une structure en mesh à une plage d’utilisation comprise entre 30 …" at bounding box center [429, 286] width 698 height 31
click at [462, 285] on p "En associant une structure en mesh à une plage d’utilisation comprise entre 30 …" at bounding box center [429, 286] width 698 height 31
drag, startPoint x: 462, startPoint y: 285, endPoint x: 640, endPoint y: 286, distance: 177.4
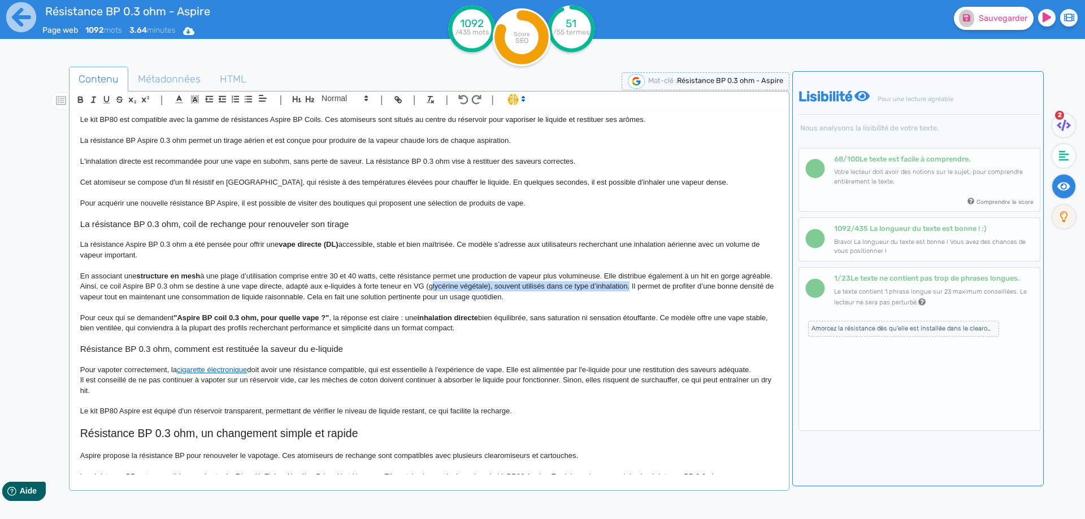
click at [640, 286] on p "En associant une structure en mesh à une plage d’utilisation comprise entre 30 …" at bounding box center [429, 286] width 698 height 31
click at [457, 288] on p "En associant une structure en mesh à une plage d’utilisation comprise entre 30 …" at bounding box center [429, 286] width 698 height 31
click at [460, 287] on p "En associant une structure en mesh à une plage d’utilisation comprise entre 30 …" at bounding box center [429, 286] width 698 height 31
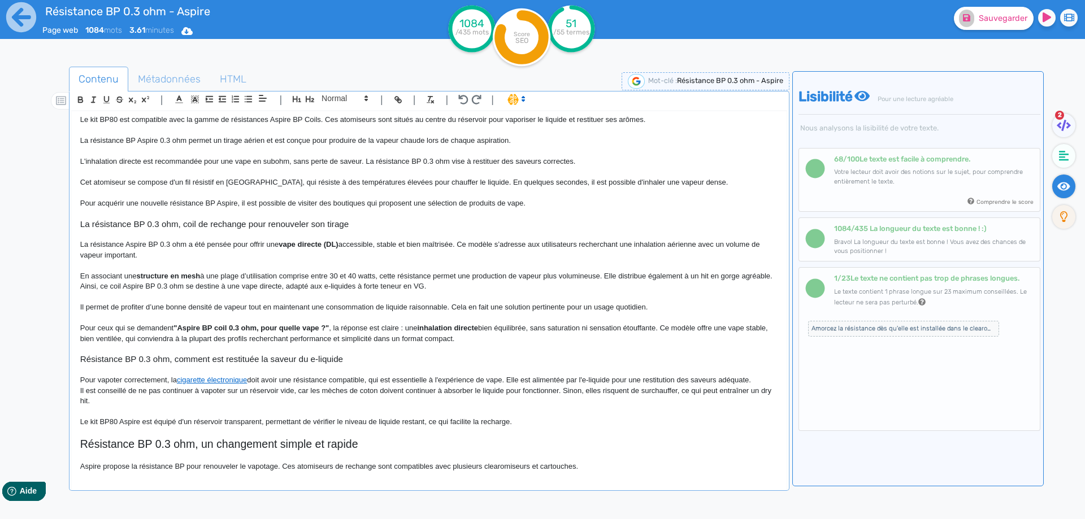
click at [455, 306] on p "Il permet de profiter d’une bonne densité de vapeur tout en maintenant une cons…" at bounding box center [429, 307] width 698 height 10
drag, startPoint x: 455, startPoint y: 306, endPoint x: 637, endPoint y: 309, distance: 182.0
click at [637, 309] on p "Il permet de profiter d’une bonne densité de vapeur tout en maintenant une cons…" at bounding box center [429, 307] width 698 height 10
click at [463, 306] on p "Il permet de profiter d’une bonne densité de vapeur tout en maintenant une cons…" at bounding box center [429, 307] width 698 height 10
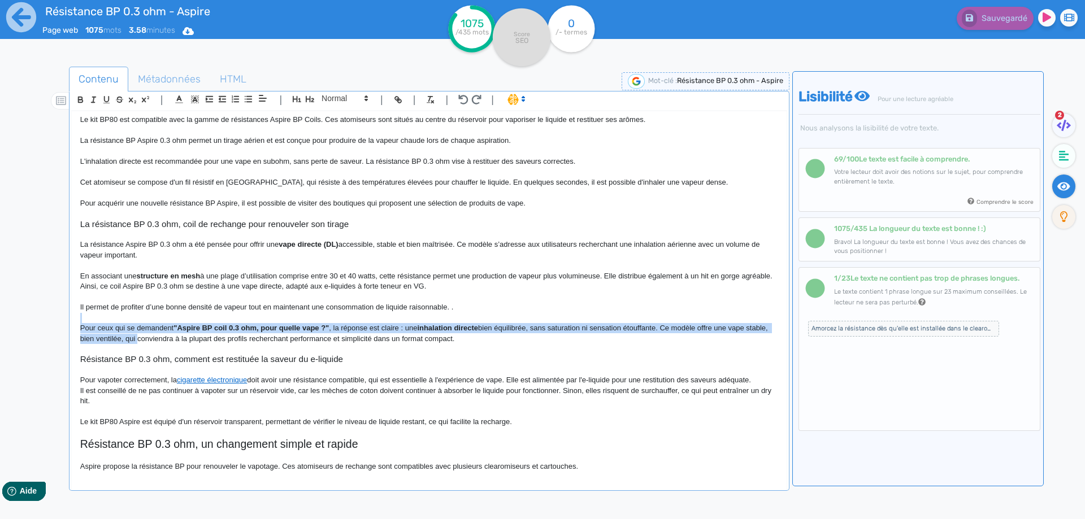
drag, startPoint x: 463, startPoint y: 306, endPoint x: 154, endPoint y: 339, distance: 310.8
click at [154, 339] on div "Résistance BP 0.3 ohm - Aspire La résistance BP 0.3 ohm Aspire est conçue en me…" at bounding box center [429, 292] width 715 height 363
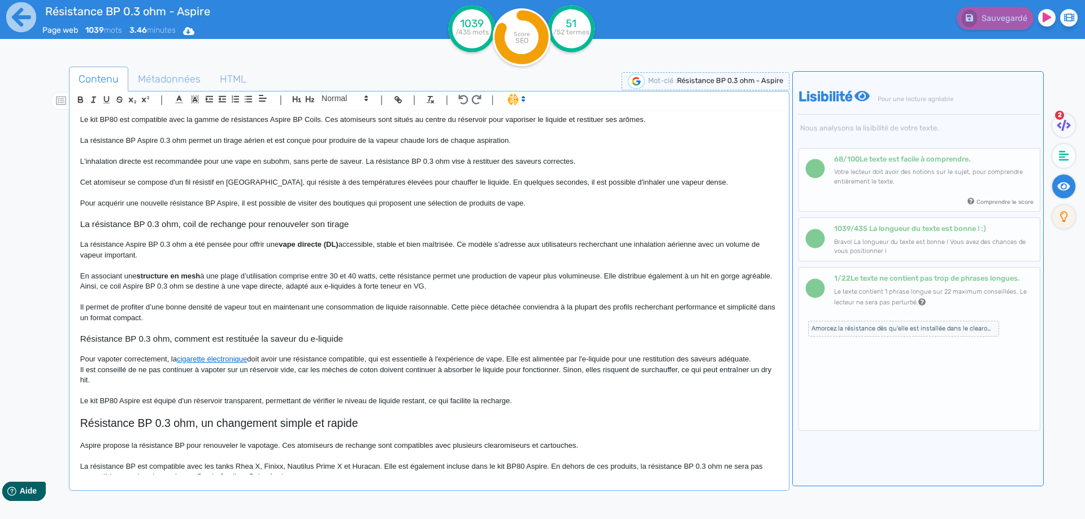
click at [255, 337] on h3 "Résistance BP 0.3 ohm, comment est restituée la saveur du e-liquide" at bounding box center [429, 339] width 698 height 10
copy h3 "Résistance BP 0.3 ohm, comment est restituée la saveur du e-liquide"
click at [242, 238] on p at bounding box center [429, 234] width 698 height 10
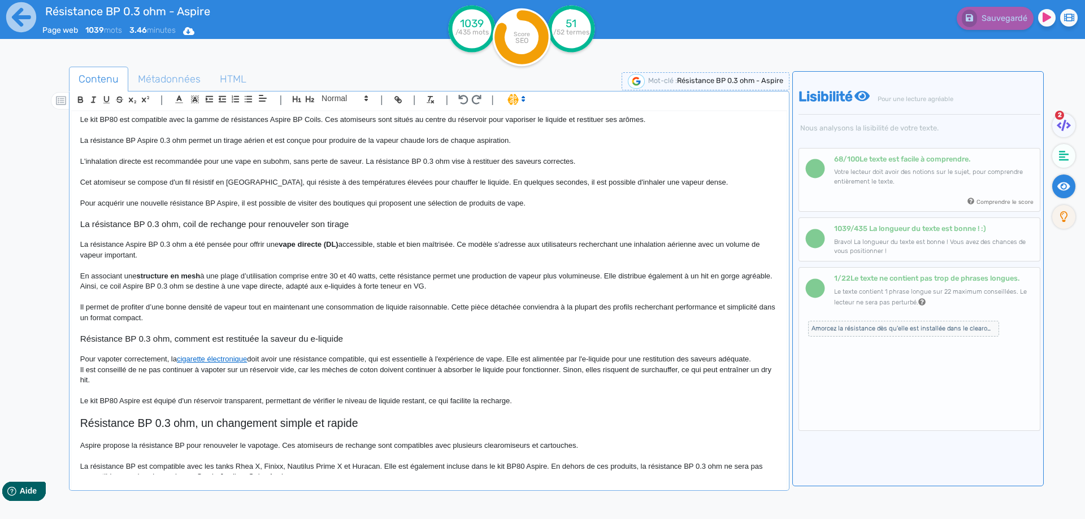
click at [83, 359] on p "Pour vapoter correctement, la cigarette électronique doit avoir une résistance …" at bounding box center [429, 359] width 698 height 10
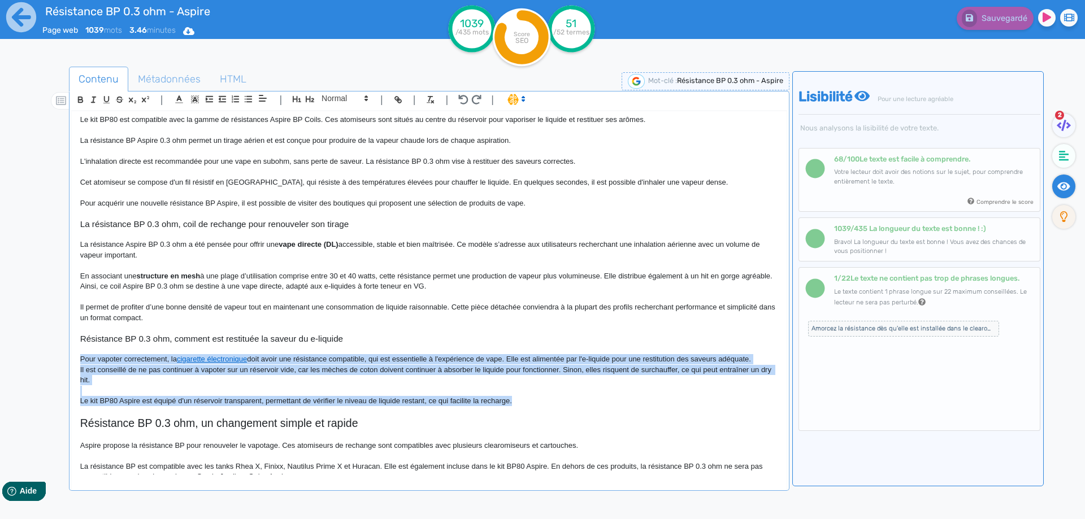
drag, startPoint x: 83, startPoint y: 359, endPoint x: 516, endPoint y: 405, distance: 435.2
click at [516, 405] on div "Résistance BP 0.3 ohm - Aspire La résistance BP 0.3 ohm Aspire est conçue en me…" at bounding box center [429, 292] width 715 height 363
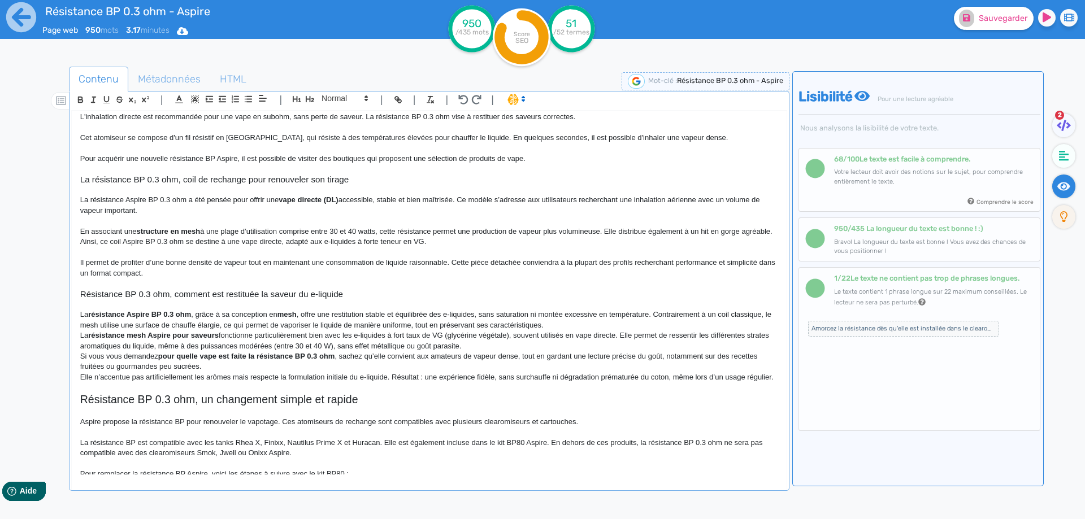
scroll to position [226, 0]
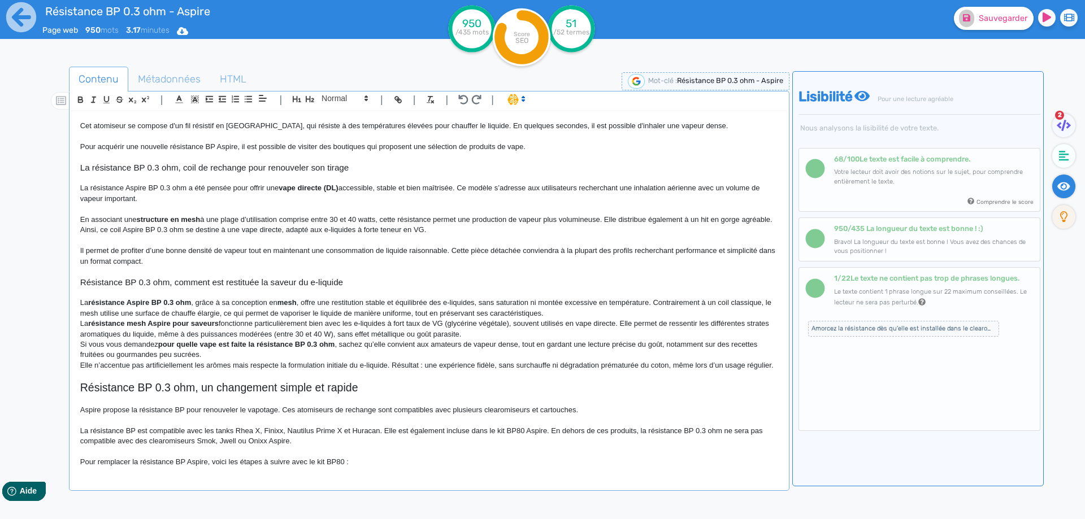
click at [295, 303] on strong "mesh" at bounding box center [286, 302] width 19 height 8
click at [360, 302] on p "La résistance Aspire BP 0.3 ohm , grâce à sa conception en mesh, offre une rest…" at bounding box center [429, 308] width 698 height 21
click at [368, 302] on p "La résistance Aspire BP 0.3 ohm , grâce à sa conception en mesh, offre une rest…" at bounding box center [429, 308] width 698 height 21
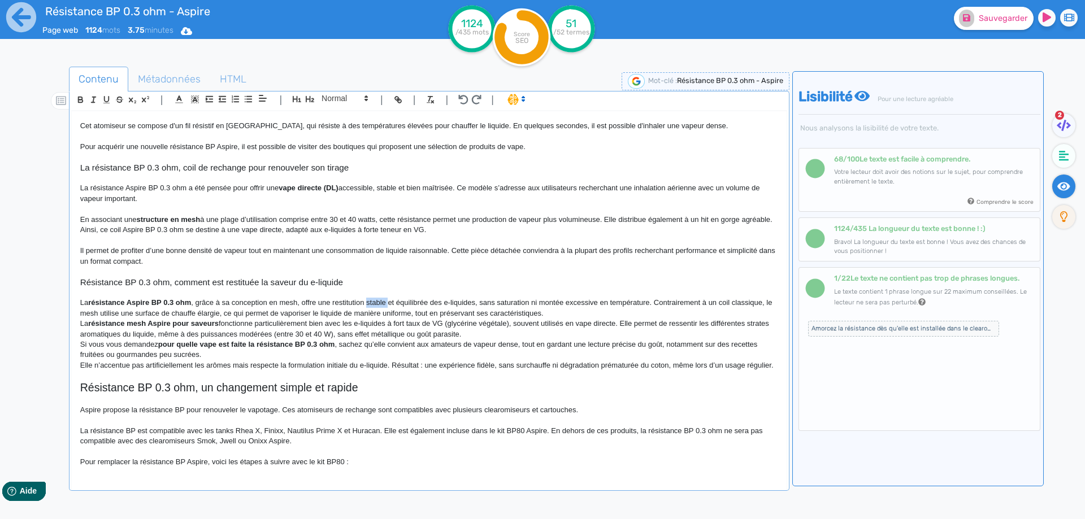
click at [368, 302] on p "La résistance Aspire BP 0.3 ohm , grâce à sa conception en mesh, offre une rest…" at bounding box center [429, 308] width 698 height 21
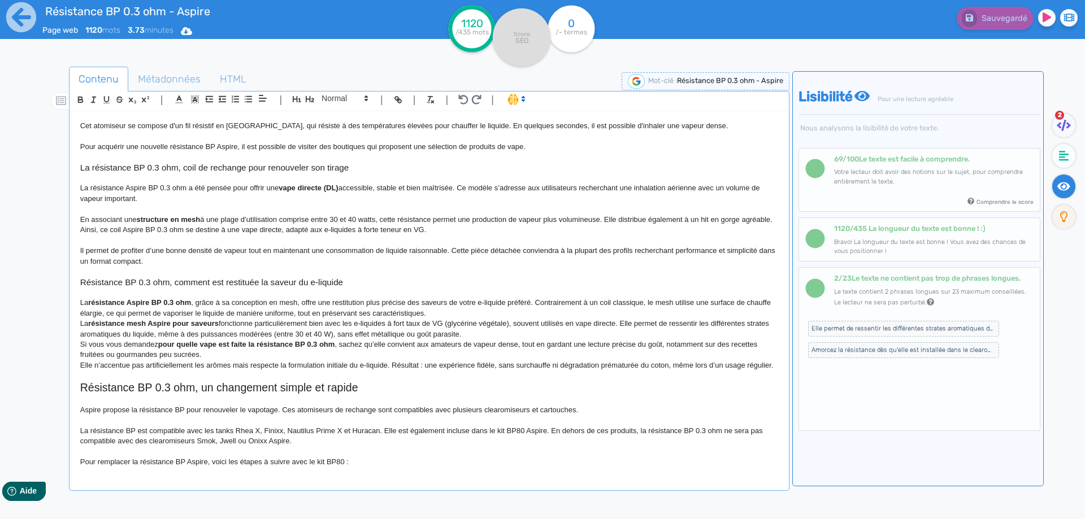
click at [127, 314] on p "La résistance Aspire BP 0.3 ohm , grâce à sa conception en mesh, offre une rest…" at bounding box center [429, 308] width 698 height 21
drag, startPoint x: 127, startPoint y: 314, endPoint x: 151, endPoint y: 313, distance: 23.8
click at [151, 313] on p "La résistance Aspire BP 0.3 ohm , grâce à sa conception en mesh, offre une rest…" at bounding box center [429, 308] width 698 height 21
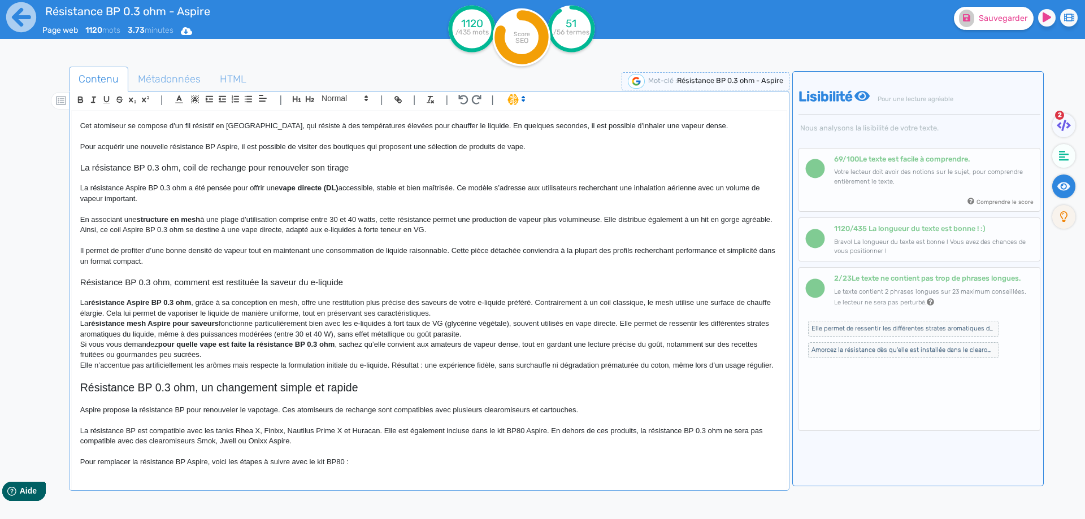
click at [468, 312] on p "La résistance Aspire BP 0.3 ohm , grâce à sa conception en mesh, offre une rest…" at bounding box center [429, 308] width 698 height 21
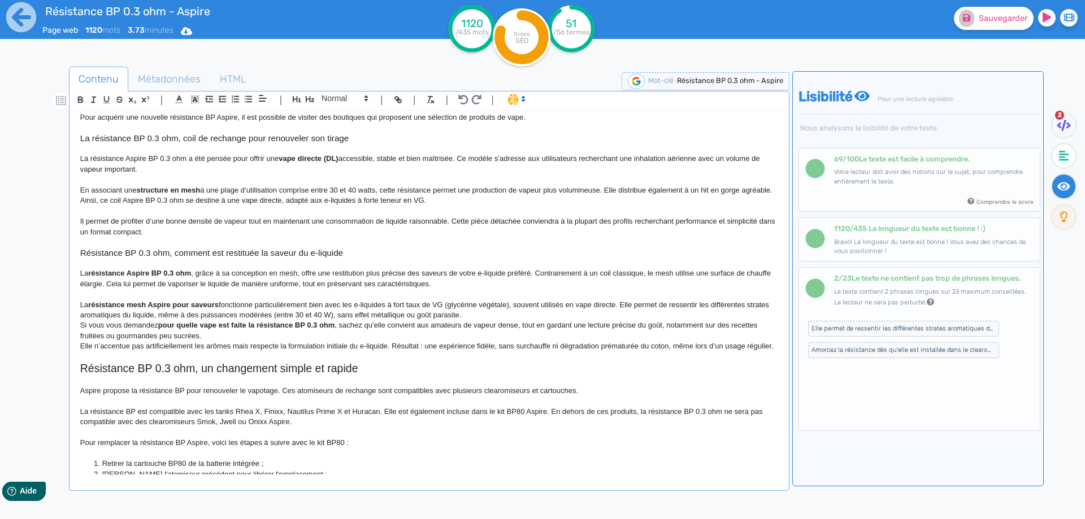
scroll to position [283, 0]
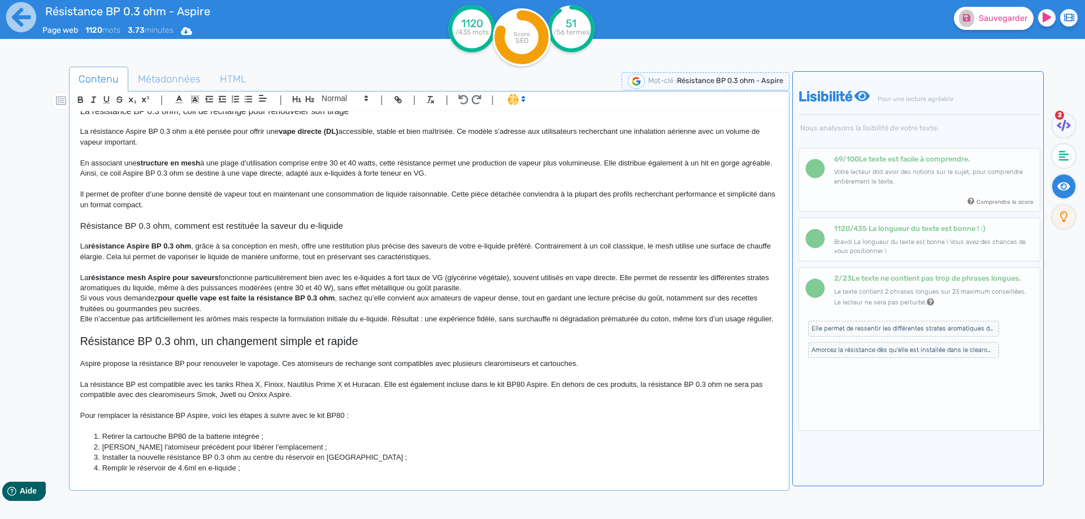
click at [79, 279] on div "Résistance BP 0.3 ohm - Aspire La résistance BP 0.3 ohm Aspire est conçue en me…" at bounding box center [429, 292] width 715 height 363
click at [170, 276] on strong "résistance mesh Aspire pour saveurs" at bounding box center [186, 277] width 131 height 8
drag, startPoint x: 170, startPoint y: 276, endPoint x: 236, endPoint y: 277, distance: 66.7
click at [236, 277] on strong "résistance mesh Aspire pour saveurs" at bounding box center [186, 277] width 131 height 8
click at [239, 276] on strong "résistance mesh Aspire pour saveurs" at bounding box center [186, 277] width 131 height 8
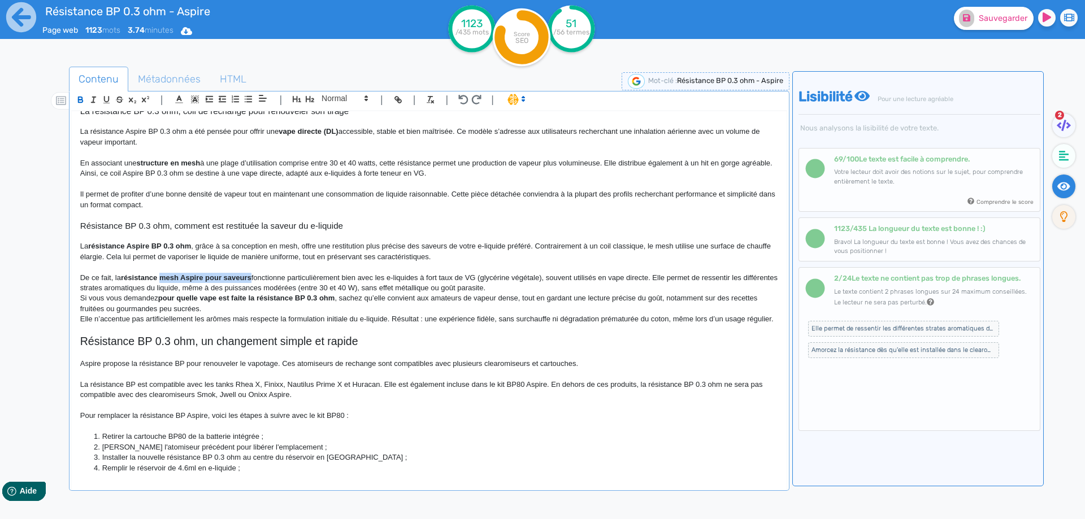
drag, startPoint x: 239, startPoint y: 276, endPoint x: 170, endPoint y: 276, distance: 69.5
click at [170, 276] on strong "résistance mesh Aspire pour saveurs" at bounding box center [186, 277] width 131 height 8
click at [138, 281] on strong "résistance BP 0.3 ohm" at bounding box center [160, 277] width 79 height 8
drag, startPoint x: 138, startPoint y: 281, endPoint x: 188, endPoint y: 279, distance: 49.2
click at [188, 279] on strong "résistance BP 0.3 ohm" at bounding box center [160, 277] width 79 height 8
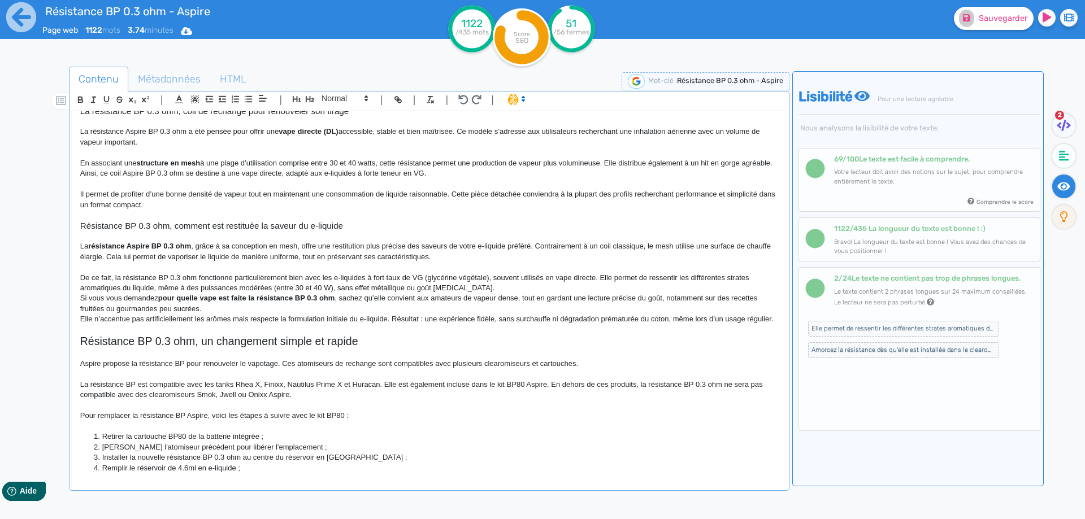
click at [216, 279] on p "De ce fait, la résistance BP 0.3 ohm fonctionne particulièrement bien avec les …" at bounding box center [429, 283] width 698 height 21
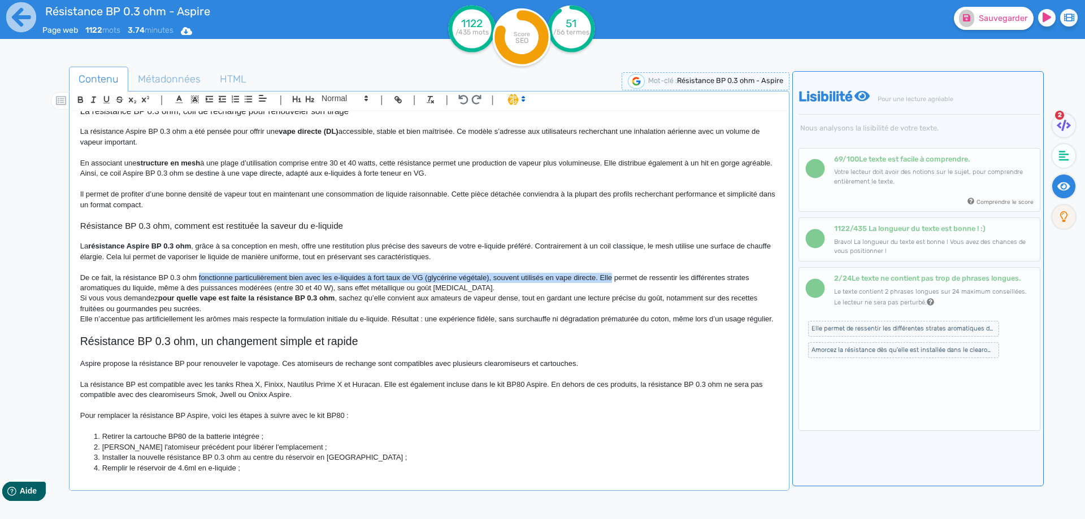
drag, startPoint x: 216, startPoint y: 279, endPoint x: 606, endPoint y: 278, distance: 389.3
click at [606, 278] on p "De ce fait, la résistance BP 0.3 ohm fonctionne particulièrement bien avec les …" at bounding box center [429, 283] width 698 height 21
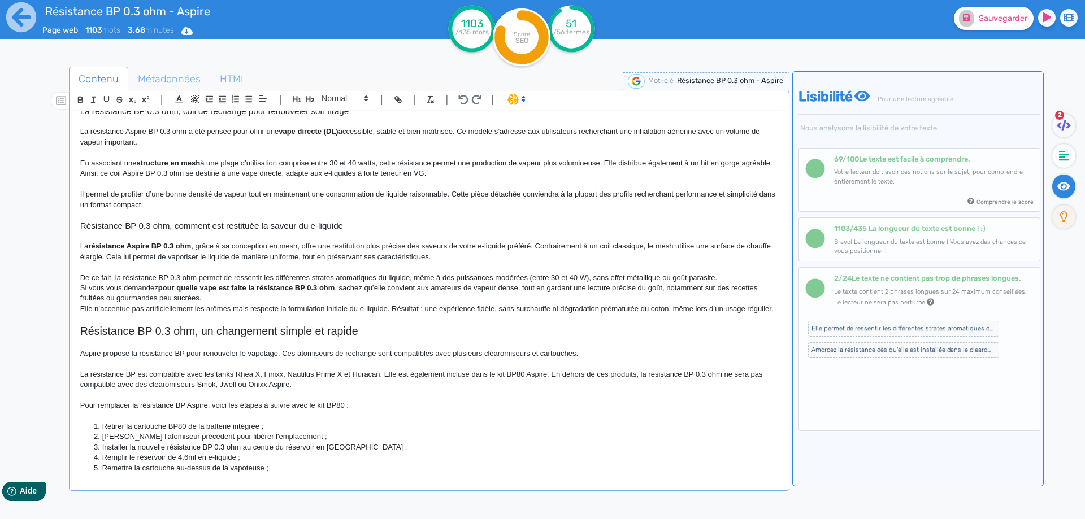
click at [324, 276] on p "De ce fait, la résistance BP 0.3 ohm permet de ressentir les différentes strate…" at bounding box center [429, 278] width 698 height 10
click at [359, 276] on p "De ce fait, la résistance BP 0.3 ohm permet de ressentir les différentes subtil…" at bounding box center [429, 278] width 698 height 10
click at [388, 276] on p "De ce fait, la résistance BP 0.3 ohm permet de ressentir les différentes subtil…" at bounding box center [429, 278] width 698 height 10
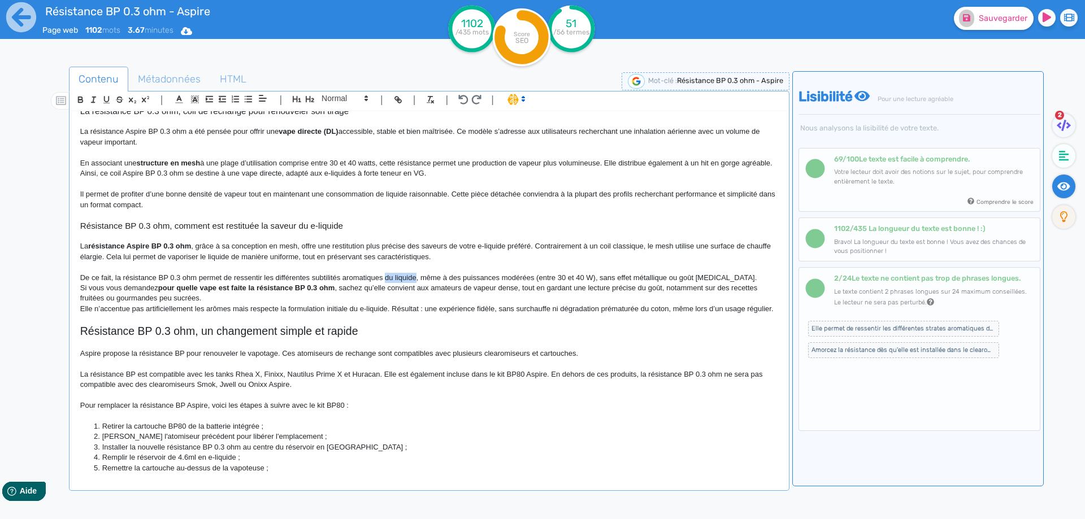
drag, startPoint x: 388, startPoint y: 276, endPoint x: 411, endPoint y: 276, distance: 23.7
click at [411, 276] on p "De ce fait, la résistance BP 0.3 ohm permet de ressentir les différentes subtil…" at bounding box center [429, 278] width 698 height 10
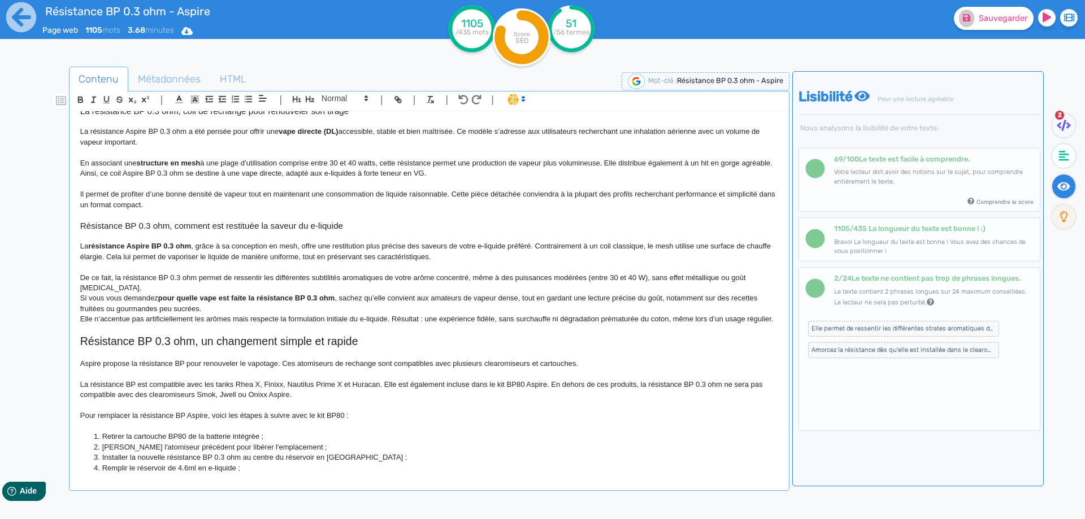
click at [651, 277] on p "De ce fait, la résistance BP 0.3 ohm permet de ressentir les différentes subtil…" at bounding box center [429, 283] width 698 height 21
click at [588, 277] on p "De ce fait, la résistance BP 0.3 ohm permet de ressentir les différentes subtil…" at bounding box center [429, 283] width 698 height 21
click at [645, 279] on p "De ce fait, la résistance BP 0.3 ohm permet de ressentir les différentes subtil…" at bounding box center [429, 283] width 698 height 21
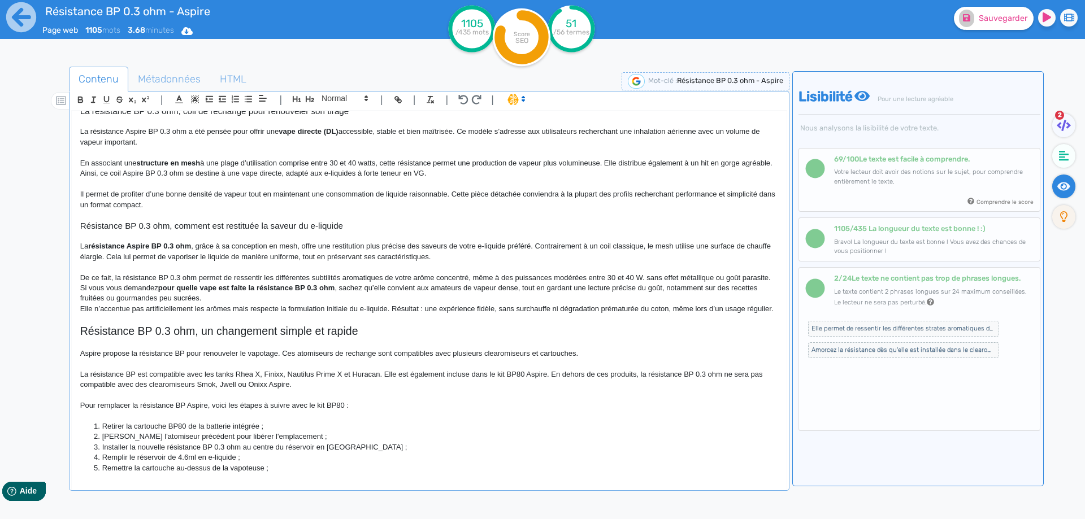
click at [651, 281] on p "De ce fait, la résistance BP 0.3 ohm permet de ressentir les différentes subtil…" at bounding box center [429, 278] width 698 height 10
drag, startPoint x: 651, startPoint y: 281, endPoint x: 652, endPoint y: 290, distance: 9.1
click at [652, 283] on p "De ce fait, la résistance BP 0.3 ohm permet de ressentir les différentes subtil…" at bounding box center [429, 278] width 698 height 10
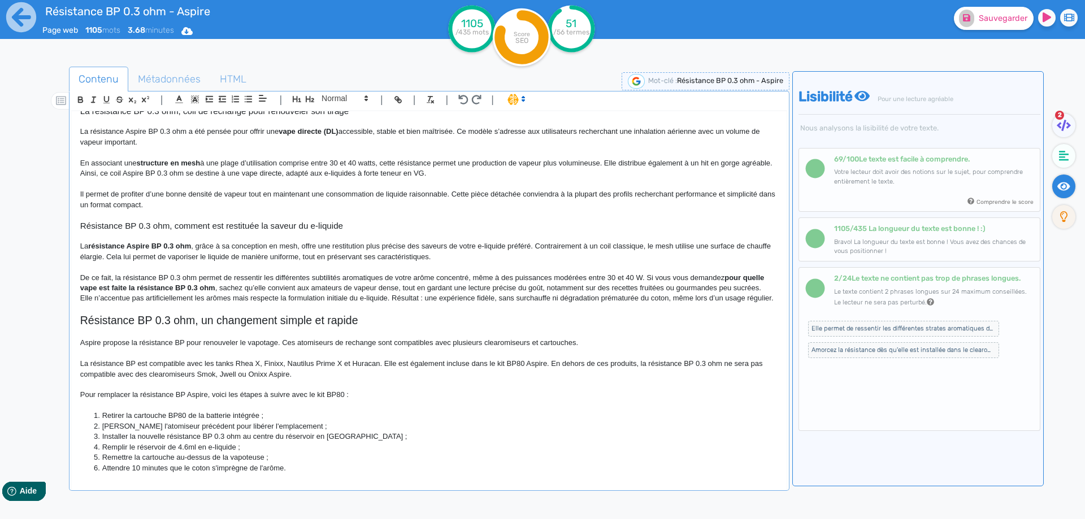
click at [647, 276] on p "De ce fait, la résistance BP 0.3 ohm permet de ressentir les différentes subtil…" at bounding box center [429, 283] width 698 height 21
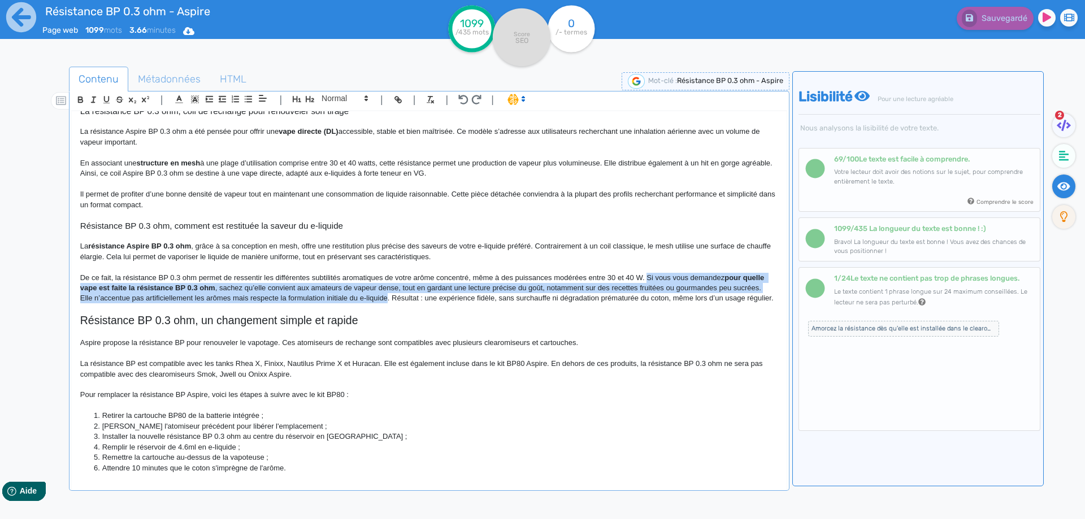
drag, startPoint x: 647, startPoint y: 276, endPoint x: 379, endPoint y: 299, distance: 269.3
click at [379, 299] on div "Résistance BP 0.3 ohm - Aspire La résistance BP 0.3 ohm Aspire est conçue en me…" at bounding box center [429, 292] width 715 height 363
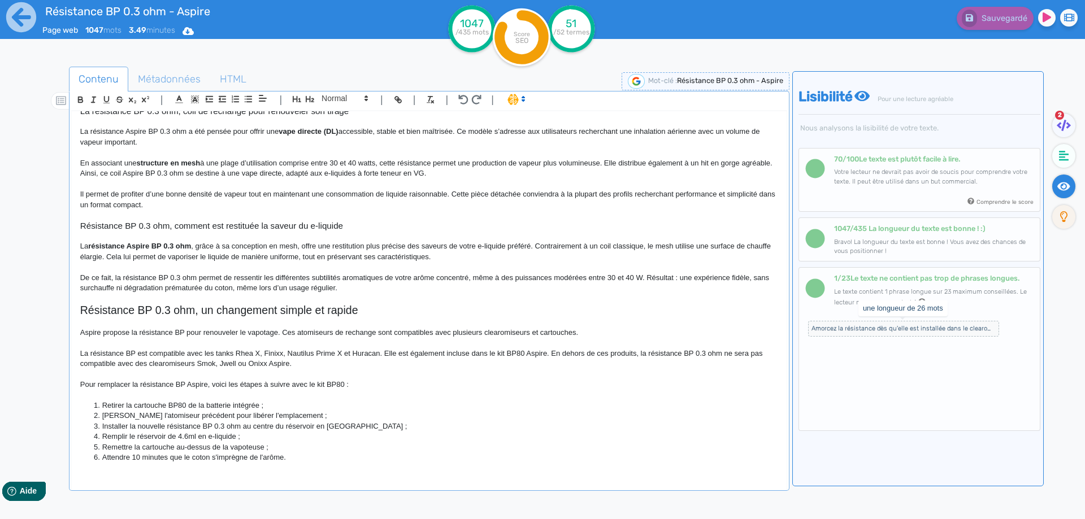
click at [922, 329] on span "Amorcez la résistance dès qu'elle est installée dans le clearomiseur en aspiran…" at bounding box center [903, 329] width 191 height 16
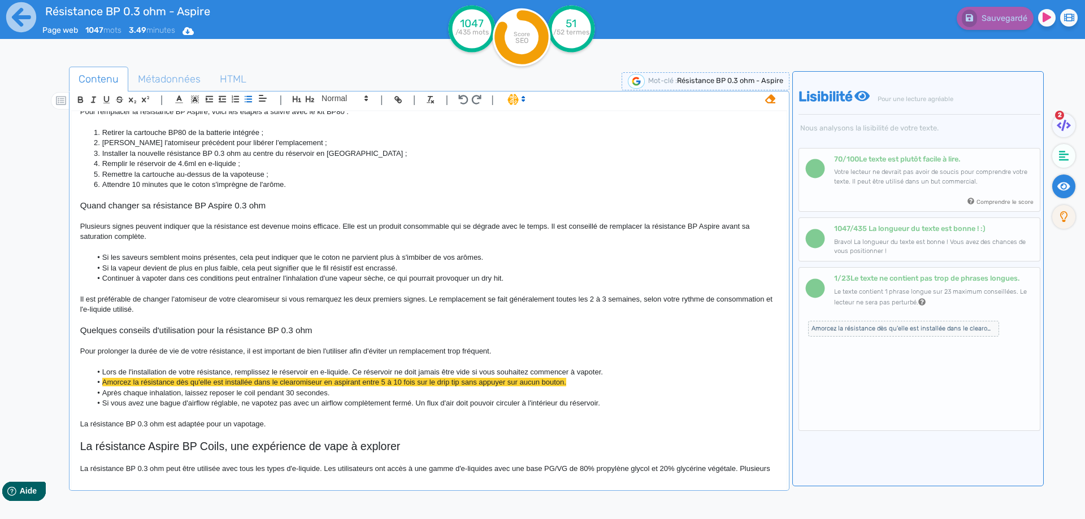
scroll to position [593, 0]
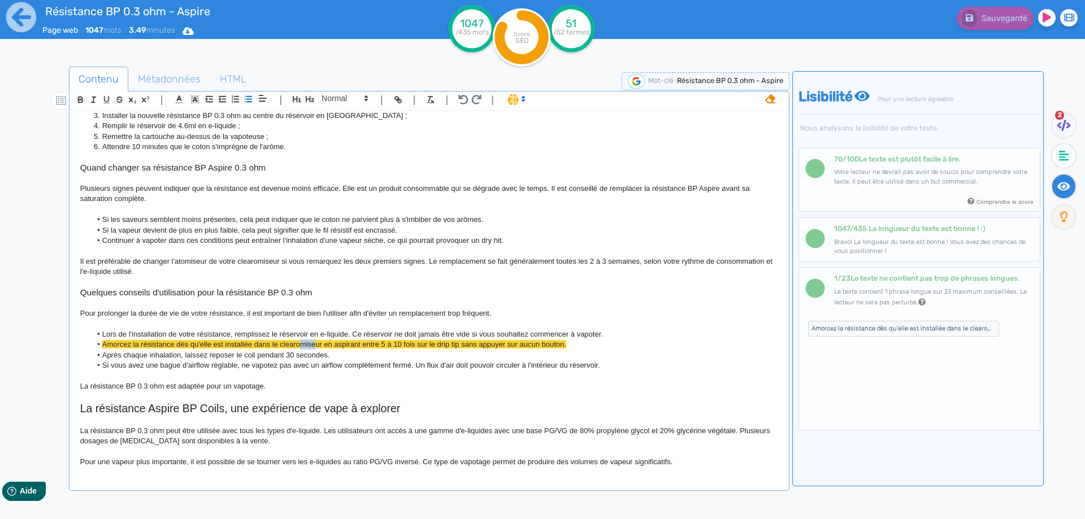
drag, startPoint x: 303, startPoint y: 346, endPoint x: 320, endPoint y: 346, distance: 17.0
click at [318, 346] on span "Amorcez la résistance dès qu'elle est installée dans le clearomiseur en aspiran…" at bounding box center [334, 344] width 464 height 8
click at [985, 18] on span "Sauvegarder" at bounding box center [1003, 19] width 49 height 10
click at [157, 345] on span "Amorcez la résistance dès qu'elle est installée dans le clearo en aspirant entr…" at bounding box center [323, 344] width 442 height 8
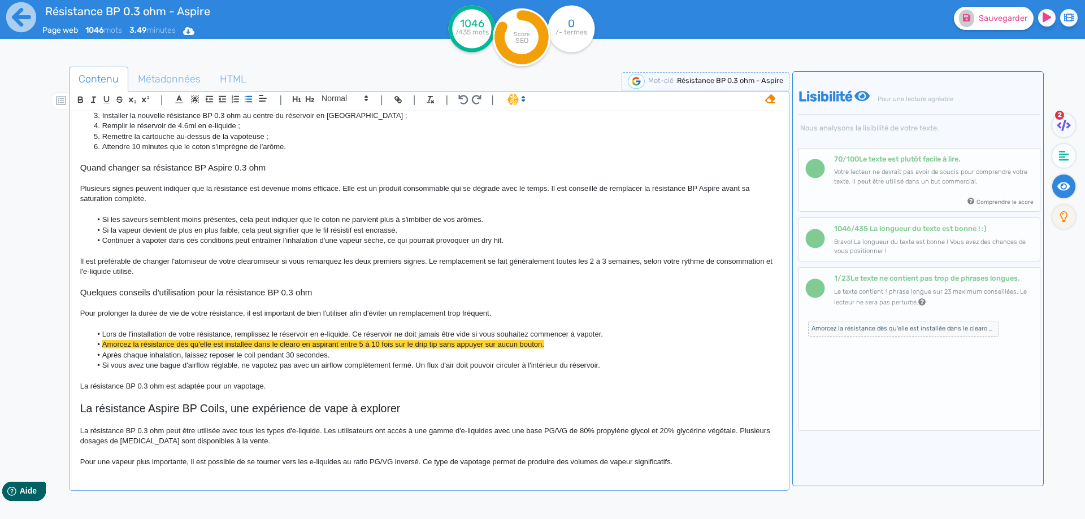
click at [180, 348] on span "Amorcez la résistance dès qu'elle est installée dans le clearo en aspirant entr…" at bounding box center [323, 344] width 442 height 8
drag, startPoint x: 180, startPoint y: 348, endPoint x: 234, endPoint y: 346, distance: 54.9
click at [234, 346] on span "Amorcez la résistance dès qu'elle est installée dans le clearo en aspirant entr…" at bounding box center [323, 344] width 442 height 8
click at [986, 11] on button "Sauvegarder" at bounding box center [994, 18] width 80 height 23
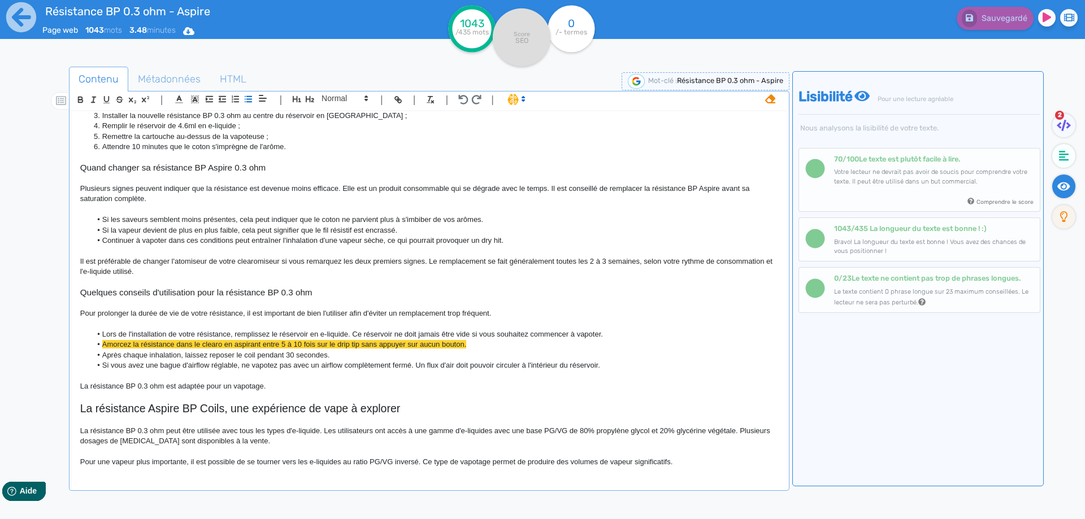
click at [775, 106] on div "| | H3 H4 H5 H6 Normal | | | |" at bounding box center [429, 101] width 716 height 19
click at [774, 102] on icon at bounding box center [770, 99] width 10 height 10
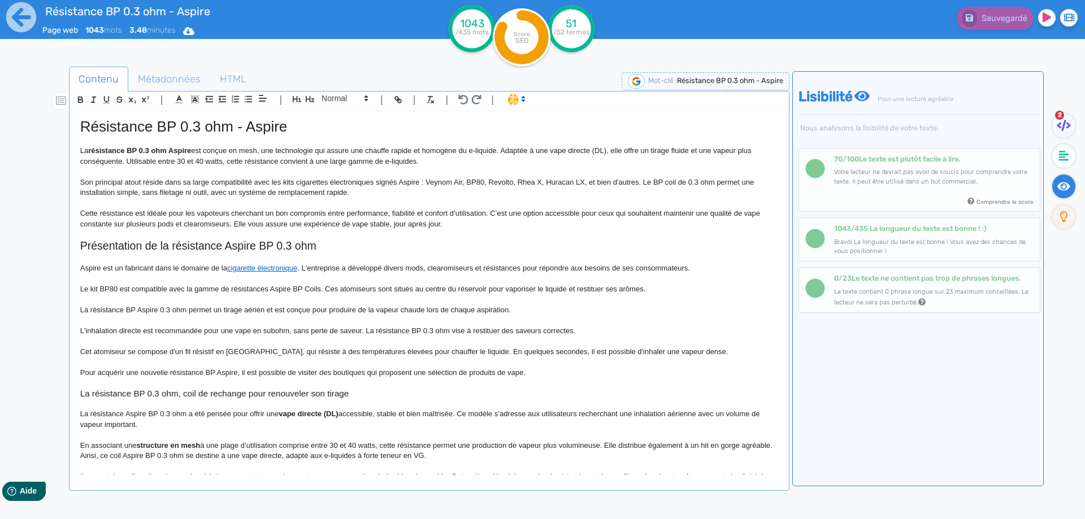
scroll to position [57, 0]
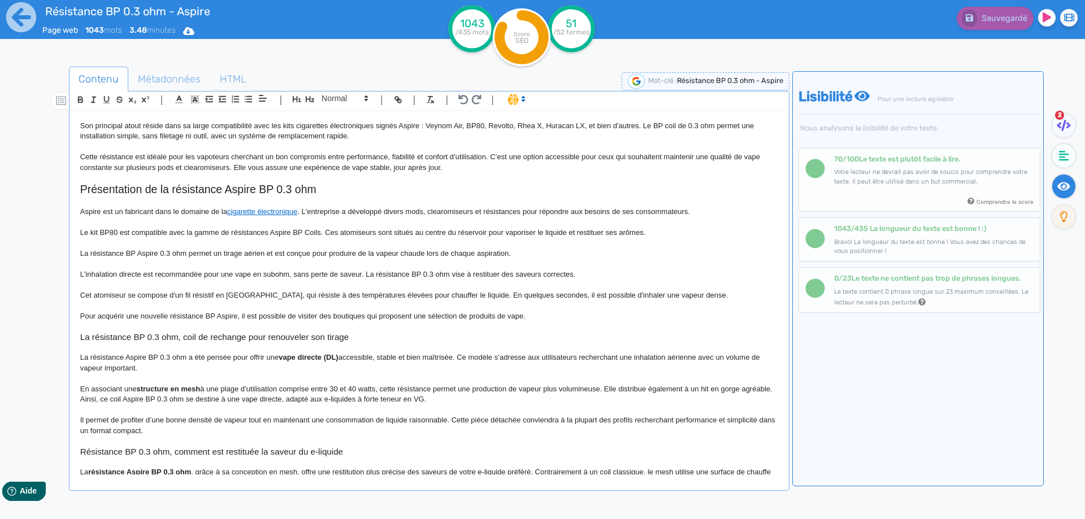
click at [560, 278] on span "L'inhalation directe est recommandée pour une vape en subohm, sans perte de sav…" at bounding box center [328, 274] width 496 height 8
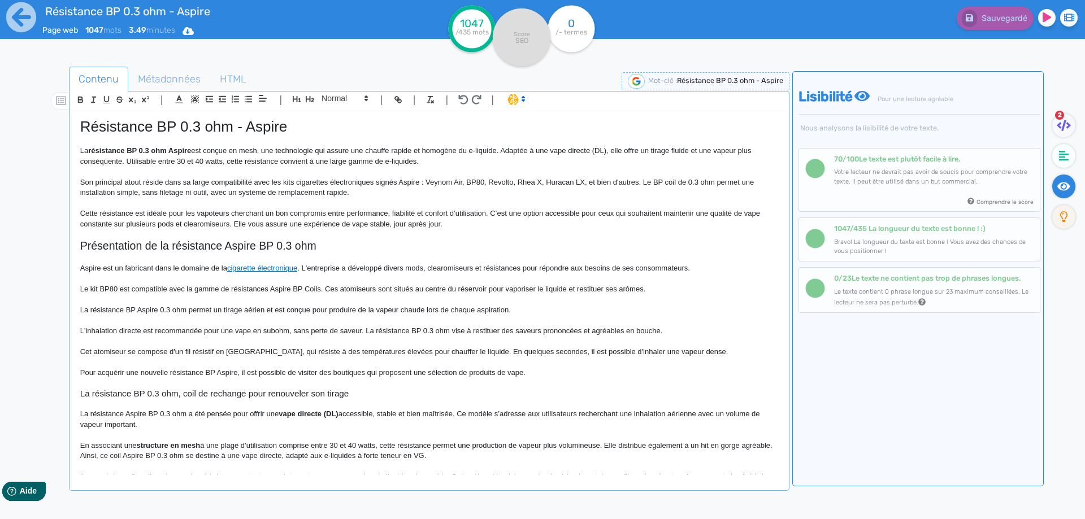
click at [252, 351] on span "Cet atomiseur se compose d'un fil résistif en Kanthal, qui résiste à des tempér…" at bounding box center [404, 351] width 648 height 8
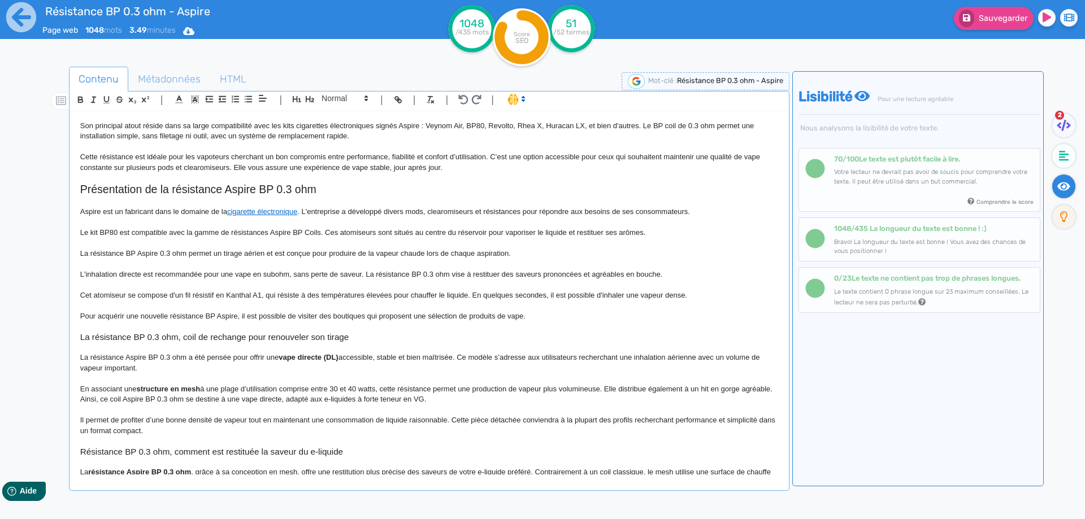
scroll to position [113, 0]
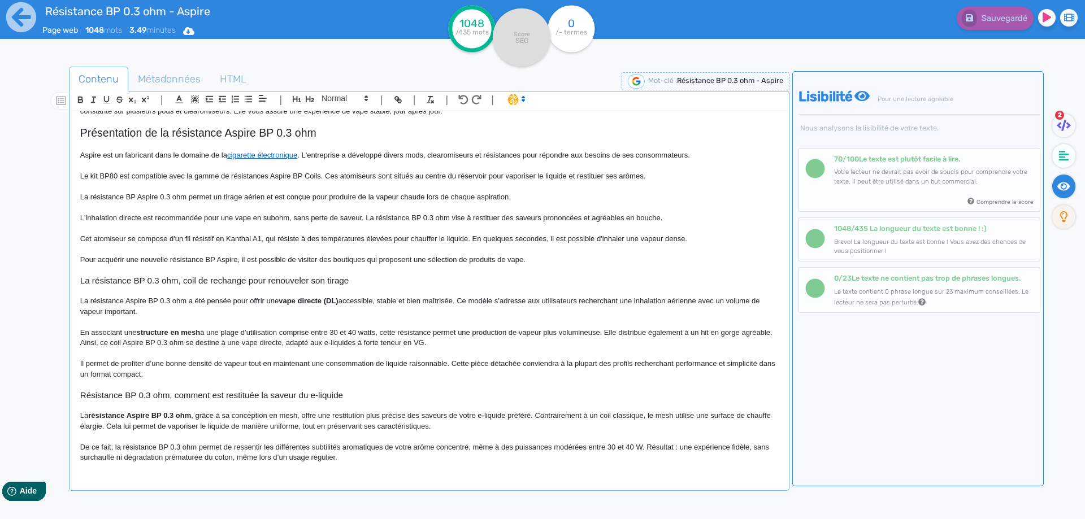
click at [329, 260] on span "Pour acquérir une nouvelle résistance BP Aspire, il est possible de visiter des…" at bounding box center [302, 259] width 445 height 8
drag, startPoint x: 329, startPoint y: 260, endPoint x: 345, endPoint y: 260, distance: 16.4
click at [345, 260] on span "Pour acquérir une nouvelle résistance BP Aspire, il est possible de visiter des…" at bounding box center [302, 259] width 445 height 8
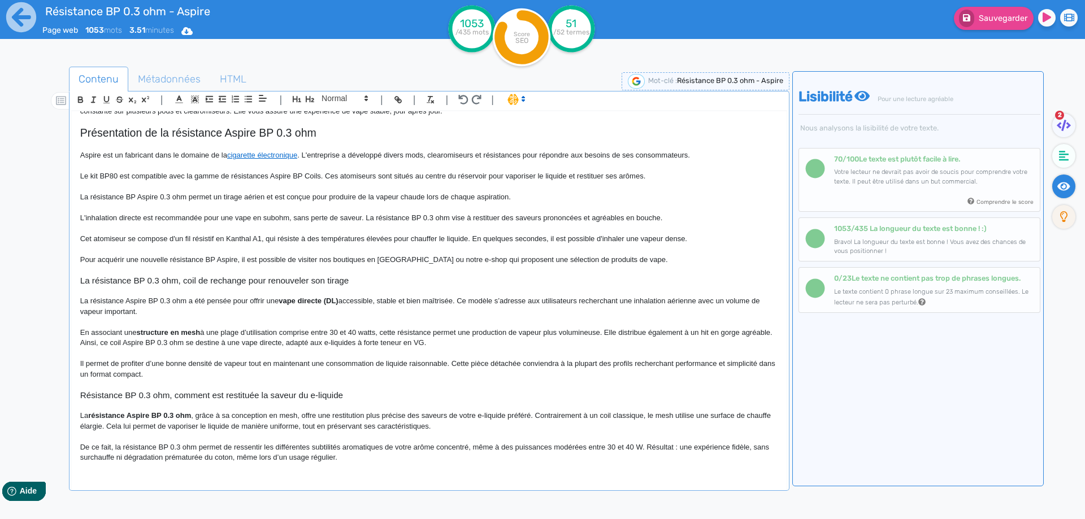
click at [518, 258] on span "Pour acquérir une nouvelle résistance BP Aspire, il est possible de visiter nos…" at bounding box center [374, 259] width 588 height 8
click at [605, 255] on span "Pour acquérir une nouvelle résistance BP Aspire, il est possible de visiter nos…" at bounding box center [383, 259] width 606 height 8
click at [998, 11] on button "Sauvegarder" at bounding box center [994, 18] width 80 height 23
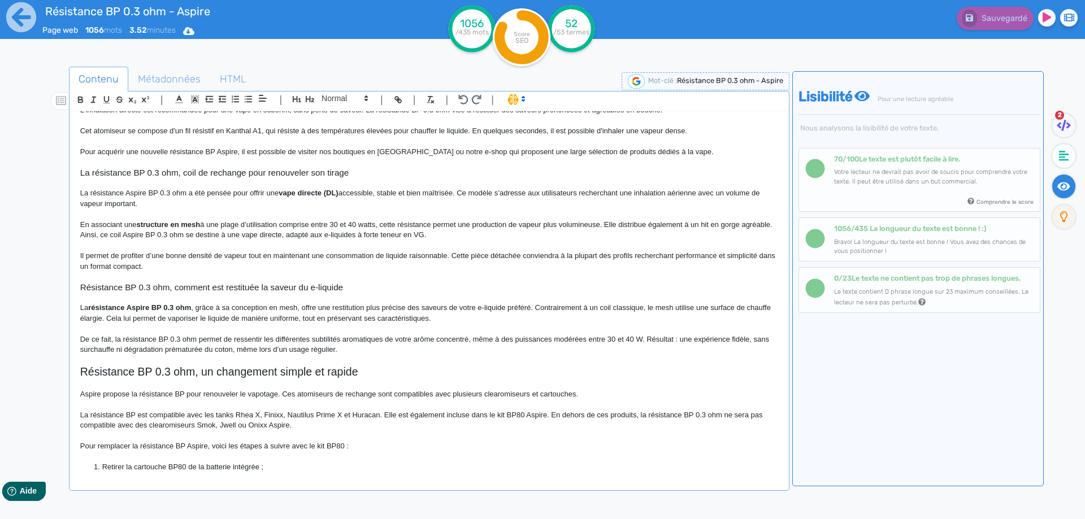
scroll to position [226, 0]
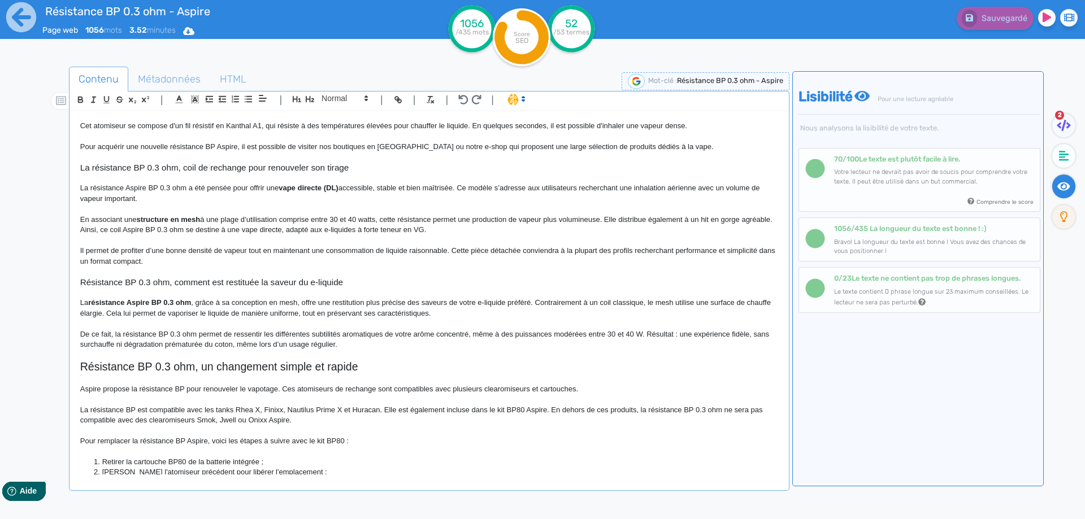
click at [246, 281] on span "Résistance BP 0.3 ohm, comment est restituée la saveur du e-liquide" at bounding box center [211, 282] width 263 height 10
click at [253, 280] on span "Résistance BP 0.3 ohm, comment est restituée la saveur du e-liquide" at bounding box center [211, 282] width 263 height 10
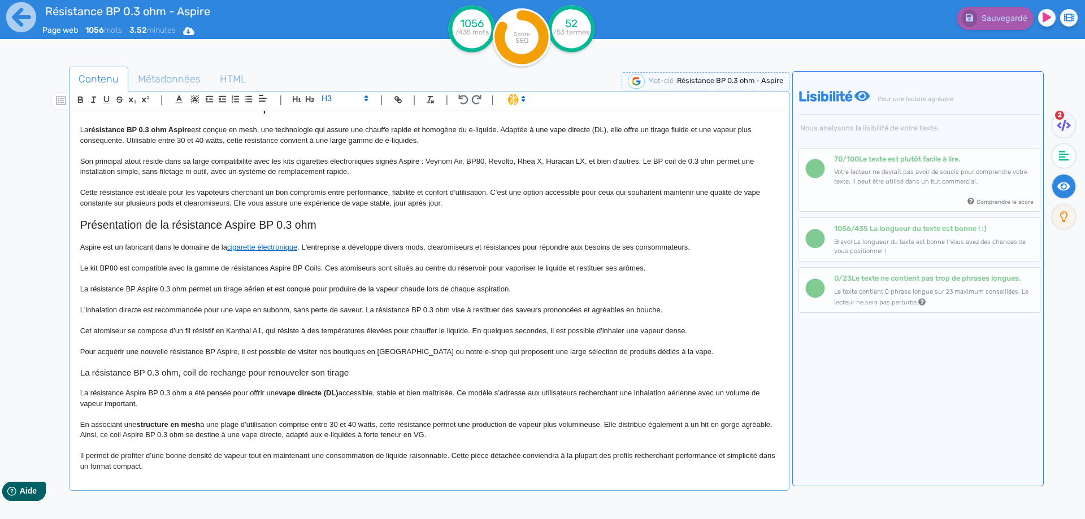
scroll to position [0, 0]
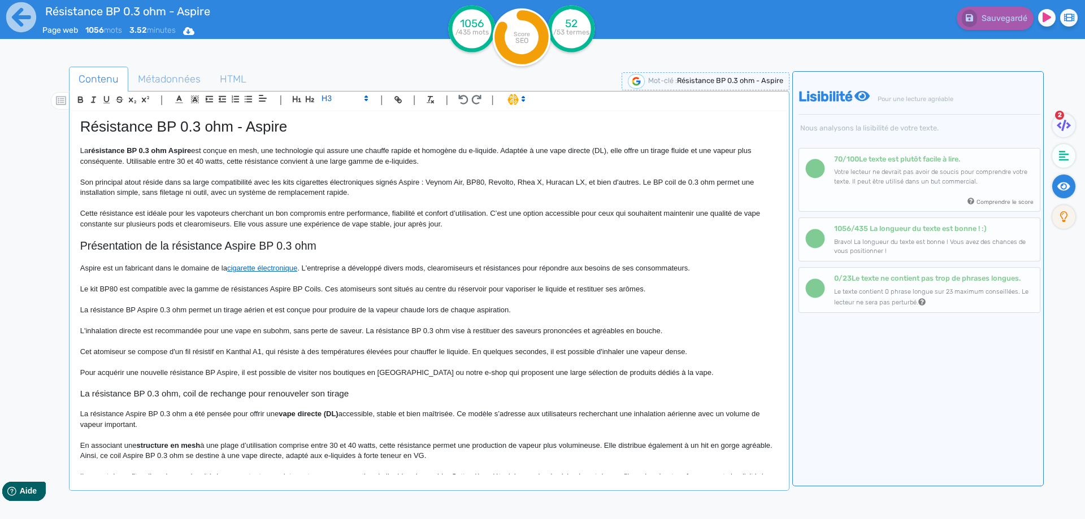
click at [138, 164] on span "est conçue en mesh, une technologie qui assure une chauffe rapide et homogène d…" at bounding box center [416, 155] width 673 height 19
drag, startPoint x: 138, startPoint y: 164, endPoint x: 217, endPoint y: 164, distance: 78.5
click at [217, 164] on span "est conçue en mesh, une technologie qui assure une chauffe rapide et homogène d…" at bounding box center [416, 155] width 673 height 19
click at [1002, 15] on span "Sauvegarder" at bounding box center [1003, 19] width 49 height 10
click at [166, 116] on div "Résistance BP 0.3 ohm - Aspire La résistance BP 0.3 ohm Aspire est conçue en me…" at bounding box center [429, 292] width 715 height 363
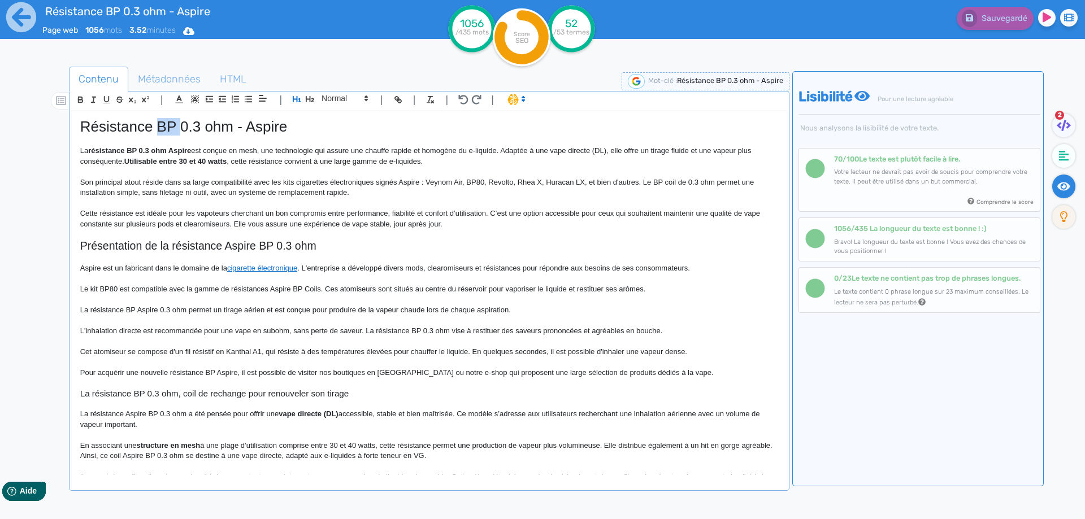
click at [166, 116] on div "Résistance BP 0.3 ohm - Aspire La résistance BP 0.3 ohm Aspire est conçue en me…" at bounding box center [429, 292] width 715 height 363
copy span "Résistance BP 0.3 ohm - Aspire"
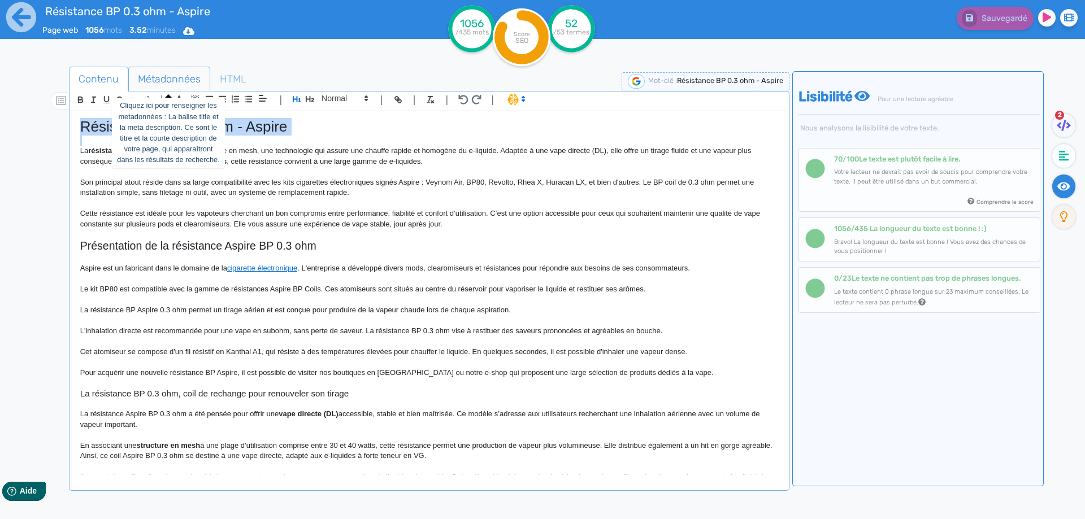
click at [177, 76] on span "Métadonnées" at bounding box center [169, 79] width 81 height 31
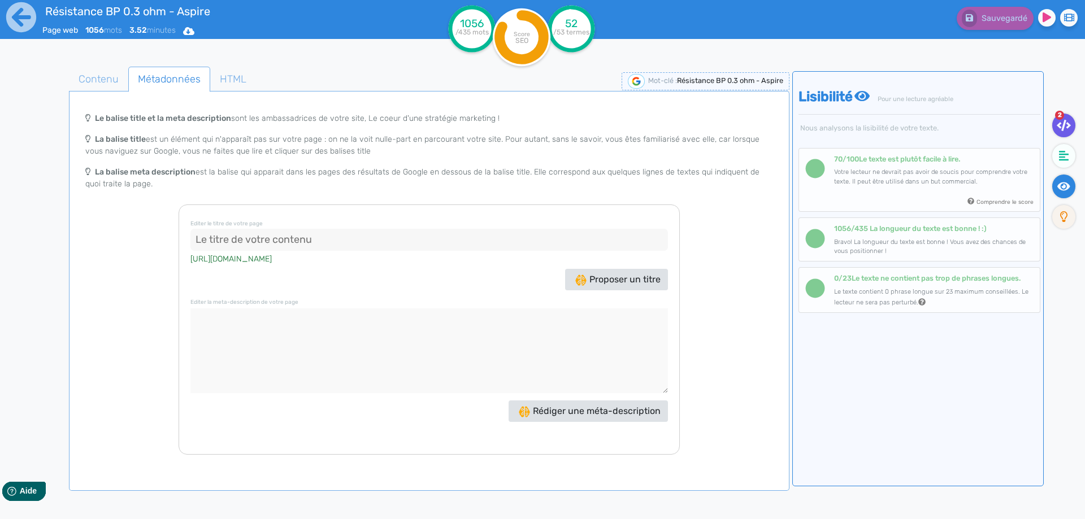
click at [1058, 131] on fa-icon at bounding box center [1063, 126] width 23 height 24
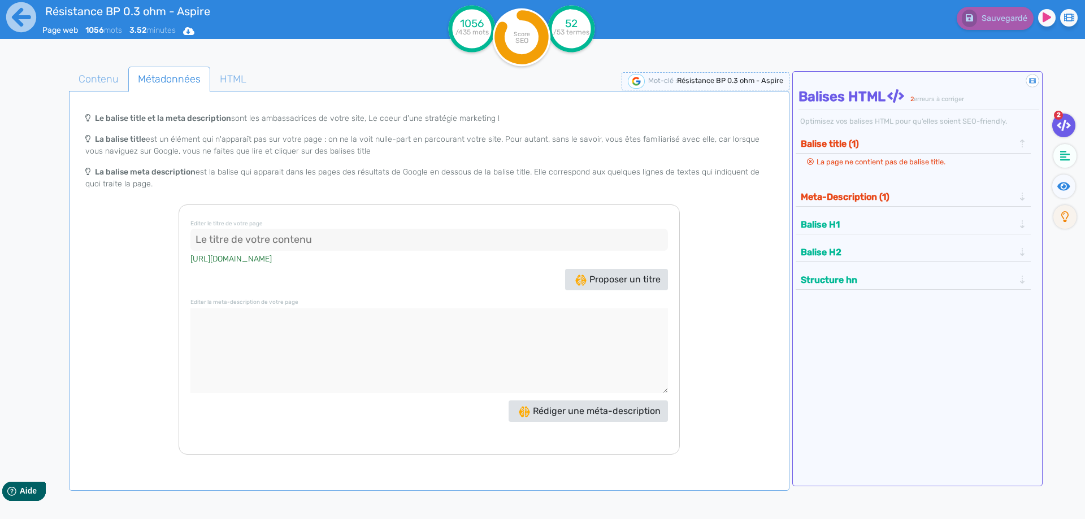
click at [354, 231] on input at bounding box center [428, 240] width 477 height 23
paste input "Résistance BP 0.3 ohm - Aspire"
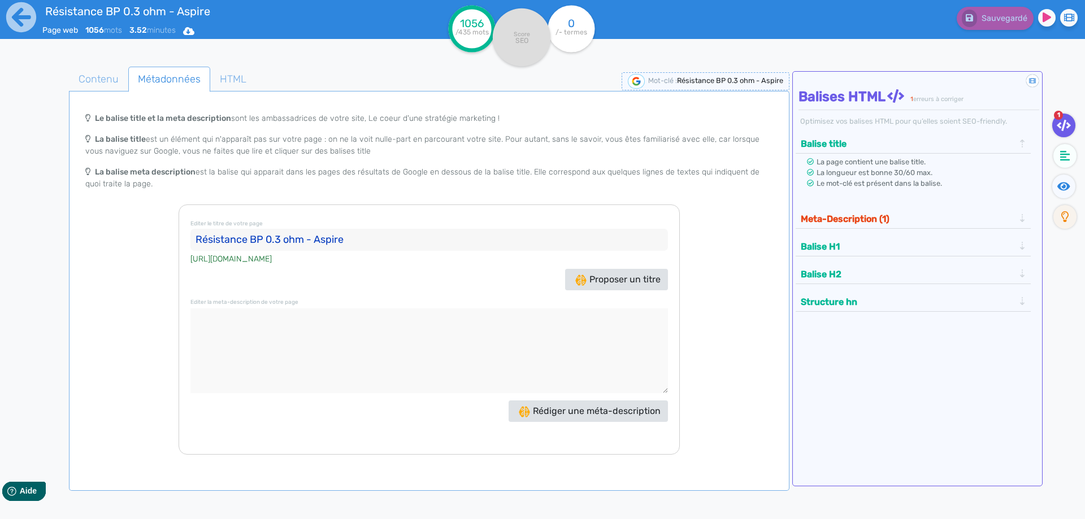
click at [310, 238] on input "Résistance BP 0.3 ohm - Aspire" at bounding box center [428, 240] width 477 height 23
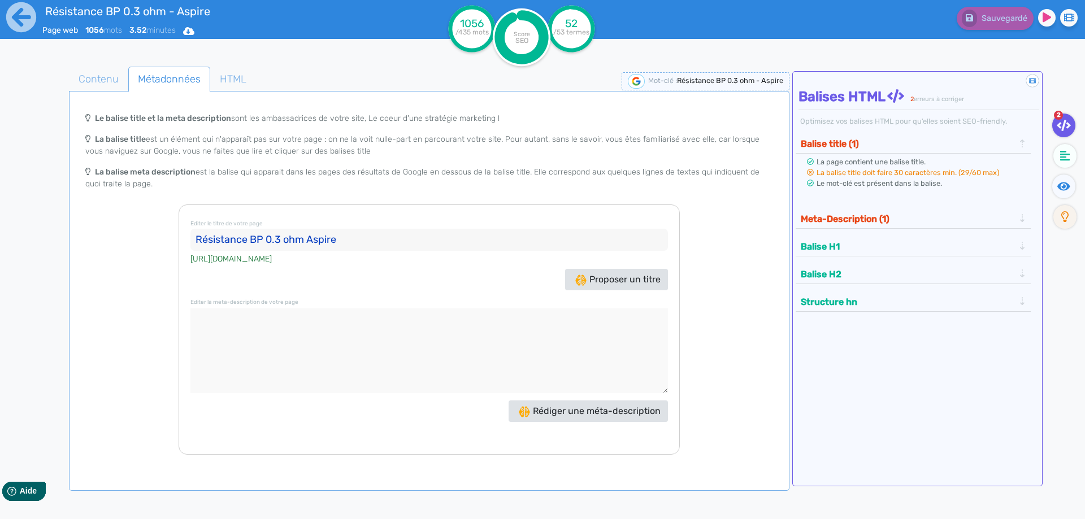
click at [372, 242] on input "Résistance BP 0.3 ohm Aspire" at bounding box center [428, 240] width 477 height 23
click at [308, 240] on input "Résistance BP 0.3 ohm Aspire" at bounding box center [428, 240] width 477 height 23
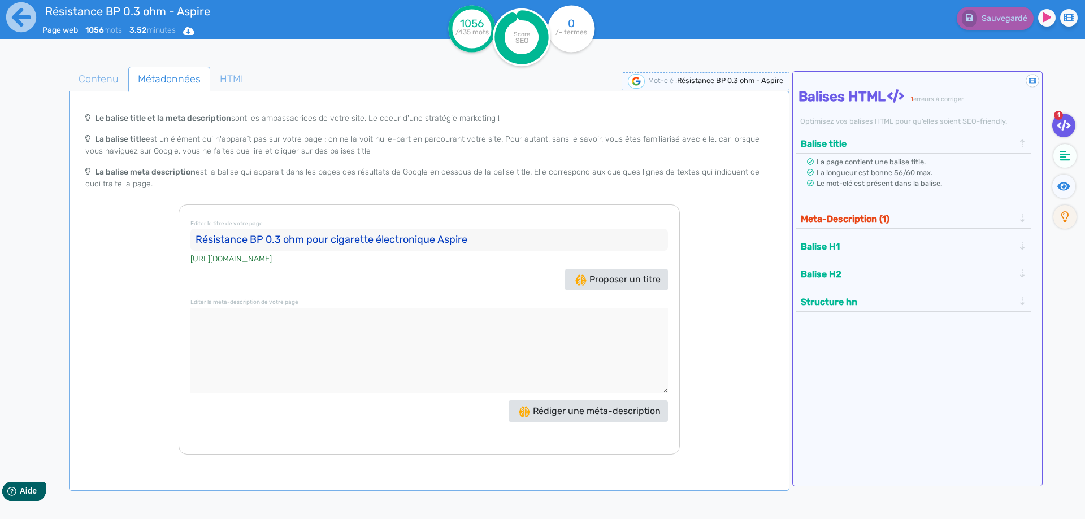
click at [359, 314] on textarea at bounding box center [428, 350] width 477 height 85
click at [316, 245] on input "Résistance BP 0.3 ohm pour cigarette électronique Aspire" at bounding box center [428, 240] width 477 height 23
drag, startPoint x: 316, startPoint y: 245, endPoint x: 408, endPoint y: 245, distance: 92.7
click at [408, 245] on input "Résistance BP 0.3 ohm pour cigarette électronique Aspire" at bounding box center [428, 240] width 477 height 23
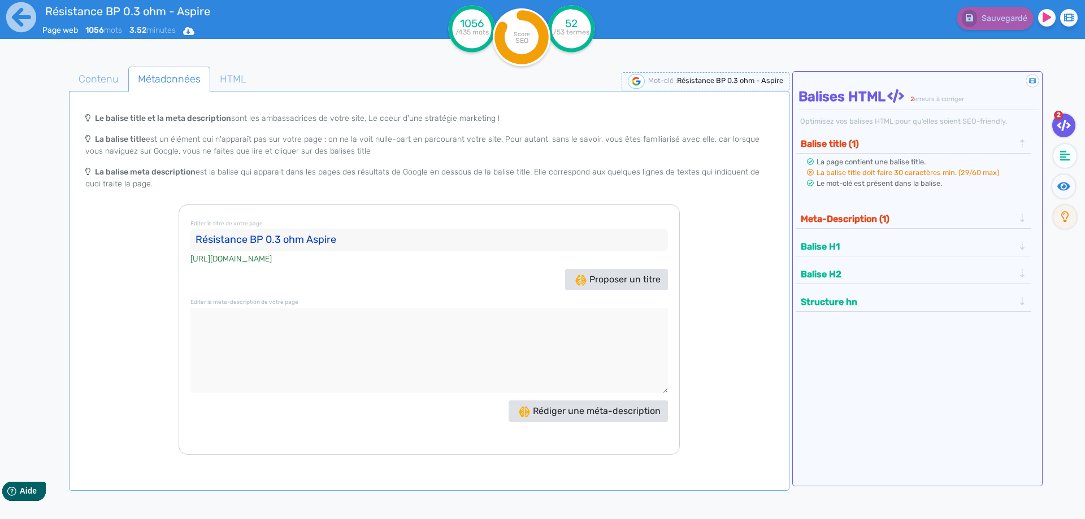
click at [363, 237] on input "Résistance BP 0.3 ohm Aspire" at bounding box center [428, 240] width 477 height 23
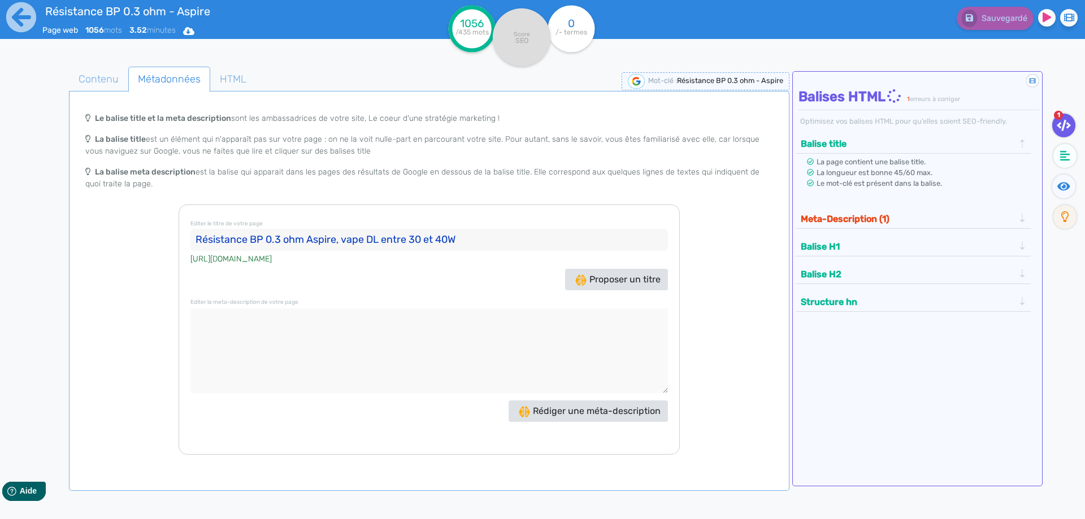
type input "Résistance BP 0.3 ohm Aspire, vape DL entre 30 et 40W"
click at [345, 381] on textarea at bounding box center [428, 350] width 477 height 85
click at [376, 349] on textarea at bounding box center [428, 350] width 477 height 85
paste textarea "La résistance Aspire BP80 0.3 ohm est idéale pour les utilisateurs de pod BP80 …"
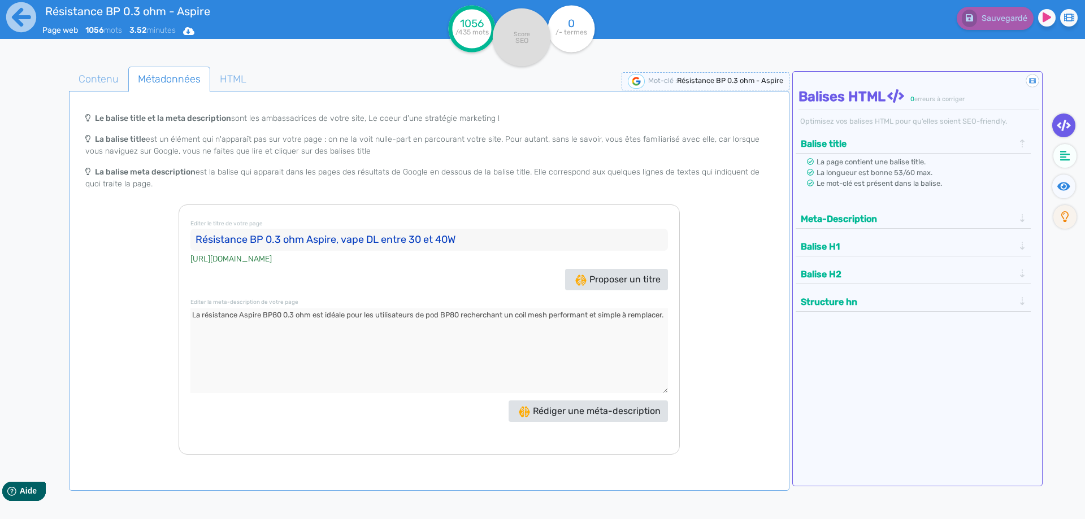
click at [807, 216] on button "Meta-Description" at bounding box center [907, 219] width 220 height 19
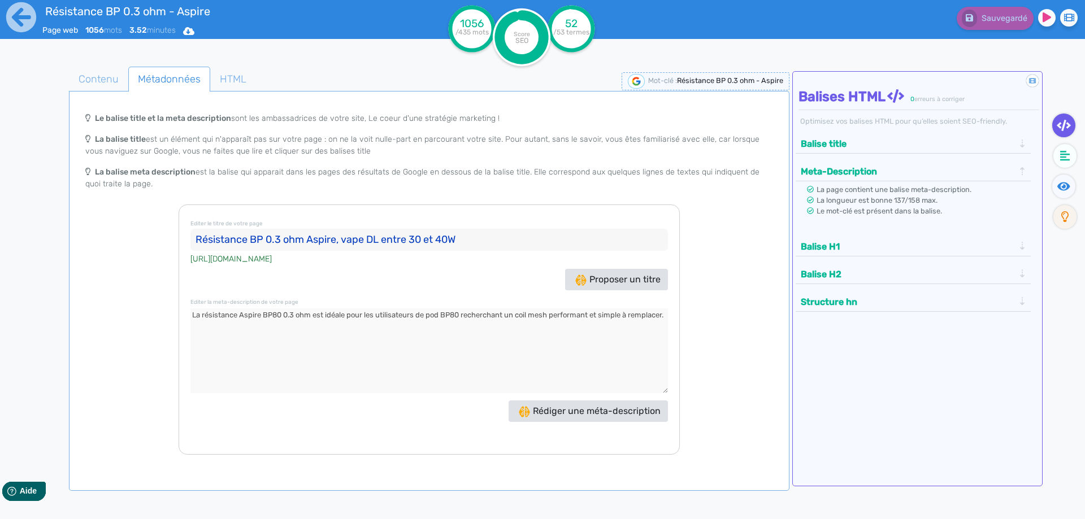
click at [253, 315] on textarea at bounding box center [428, 350] width 477 height 85
click at [273, 314] on textarea at bounding box center [428, 350] width 477 height 85
click at [247, 314] on textarea at bounding box center [428, 350] width 477 height 85
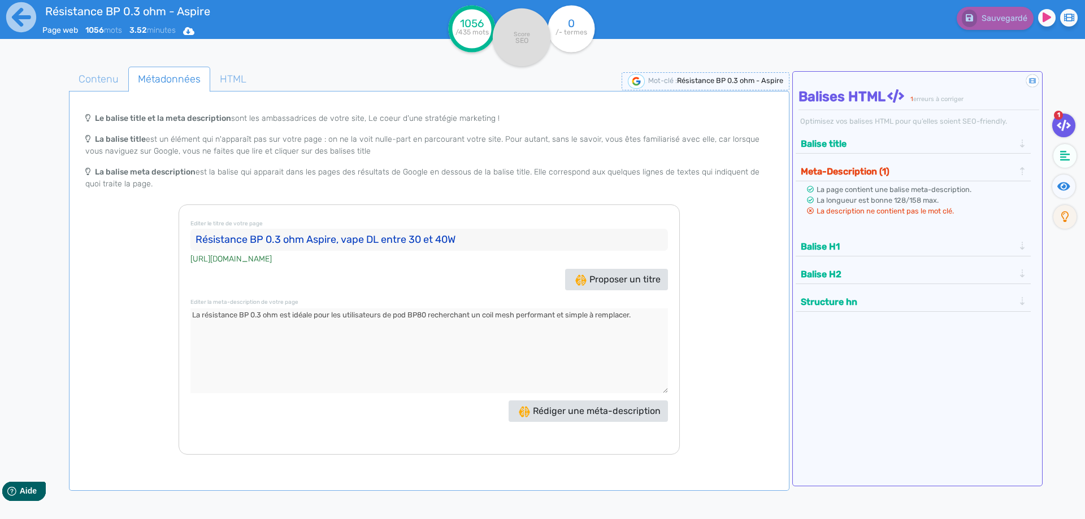
click at [279, 313] on textarea at bounding box center [428, 350] width 477 height 85
click at [428, 314] on textarea at bounding box center [428, 350] width 477 height 85
paste textarea "Aspire"
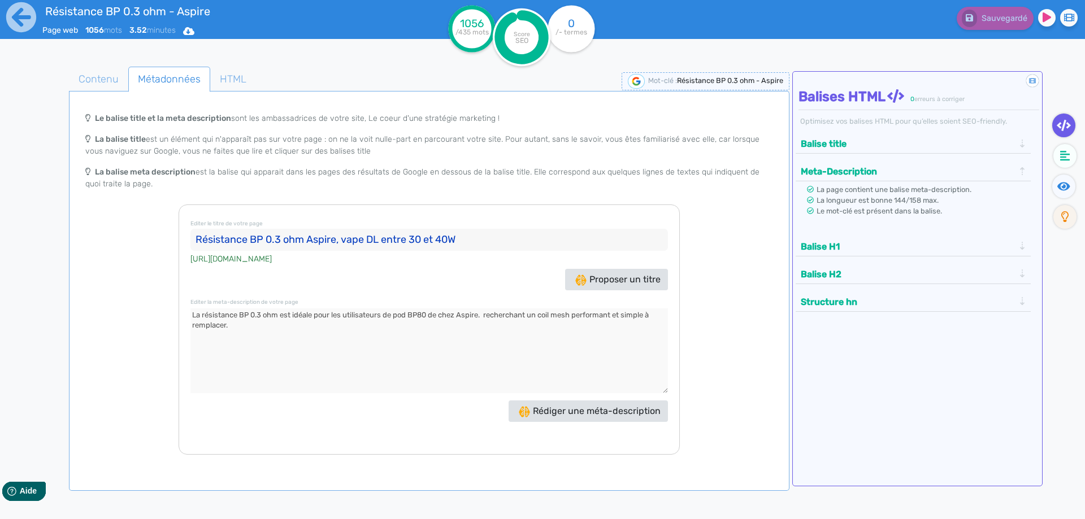
click at [496, 318] on textarea at bounding box center [428, 350] width 477 height 85
drag, startPoint x: 496, startPoint y: 318, endPoint x: 534, endPoint y: 340, distance: 44.6
click at [534, 340] on textarea at bounding box center [428, 350] width 477 height 85
paste textarea "dédiée à l’inhalation directe"
click at [488, 314] on textarea at bounding box center [428, 350] width 477 height 85
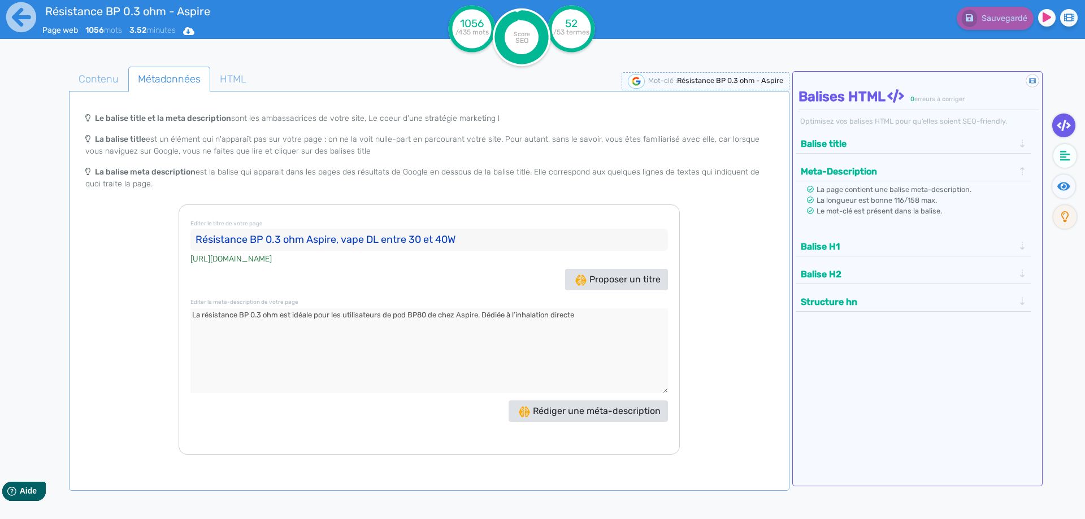
click at [583, 312] on textarea at bounding box center [428, 350] width 477 height 85
click at [358, 320] on textarea at bounding box center [428, 350] width 477 height 85
click at [390, 337] on textarea at bounding box center [428, 350] width 477 height 85
click at [392, 318] on textarea at bounding box center [428, 350] width 477 height 85
type textarea "La résistance BP 0.3 ohm est idéale pour les utilisateurs du pod BP80 de chez A…"
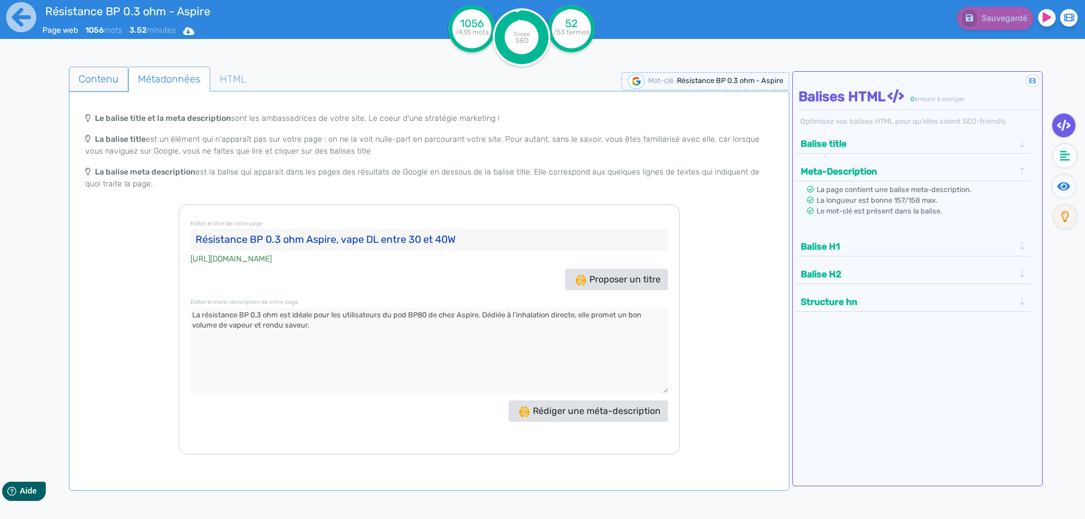
click at [85, 66] on span "Contenu" at bounding box center [98, 79] width 58 height 31
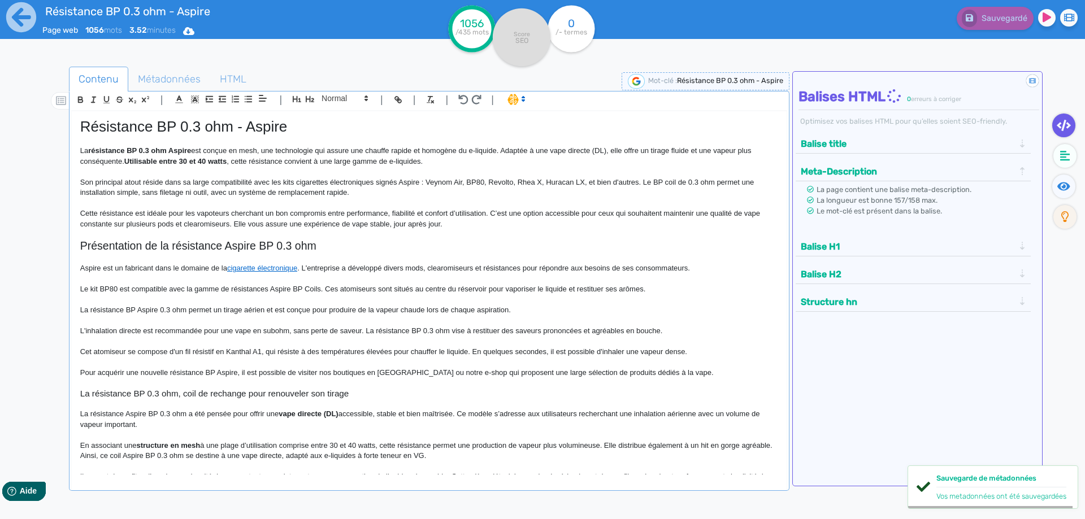
click at [310, 266] on span ". L'entreprise a développé divers mods, clearomiseurs et résistances pour répon…" at bounding box center [493, 268] width 393 height 8
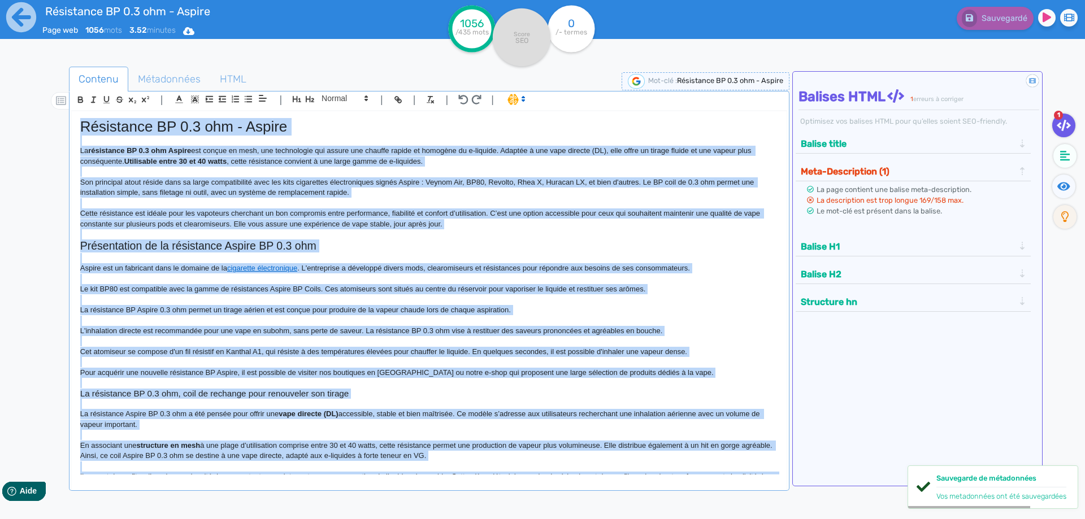
copy div "Résistance BP 0.3 ohm - Aspire La résistance BP 0.3 ohm Aspire est conçue en me…"
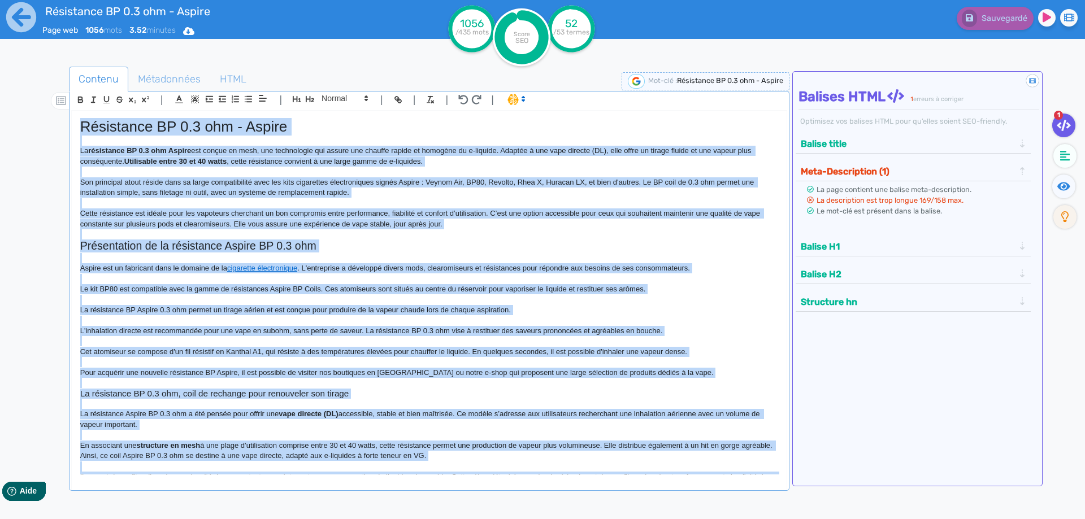
click at [294, 311] on span "La résistance BP Aspire 0.3 ohm permet un tirage aérien et est conçue pour prod…" at bounding box center [295, 310] width 431 height 8
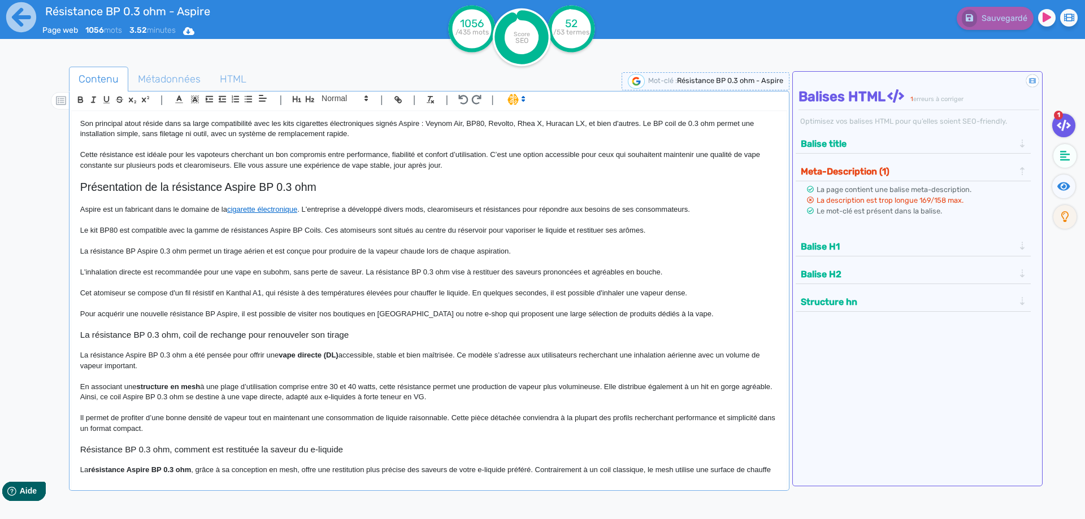
scroll to position [226, 0]
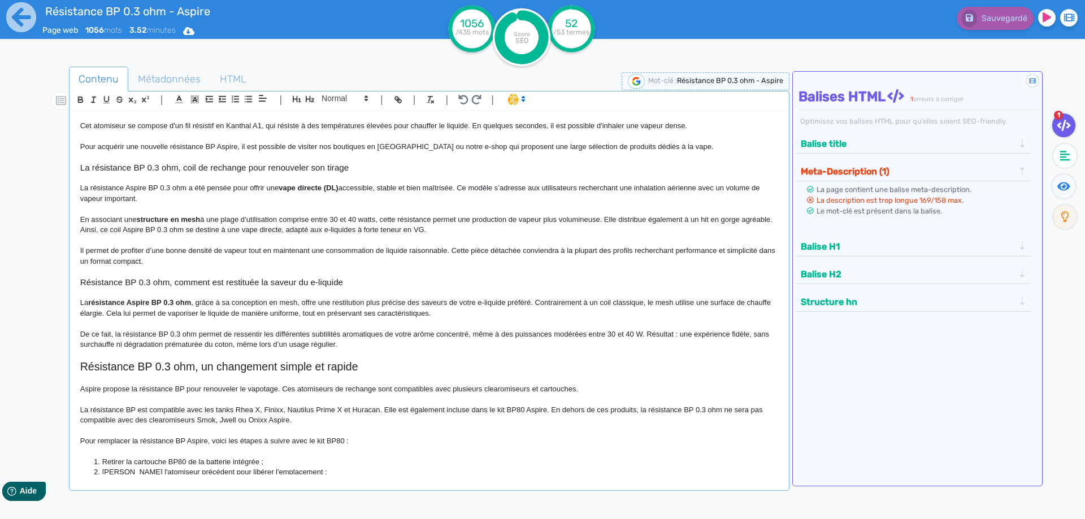
click at [257, 281] on span "Résistance BP 0.3 ohm, comment est restituée la saveur du e-liquide" at bounding box center [211, 282] width 263 height 10
click at [971, 12] on fa-icon at bounding box center [966, 19] width 15 height 18
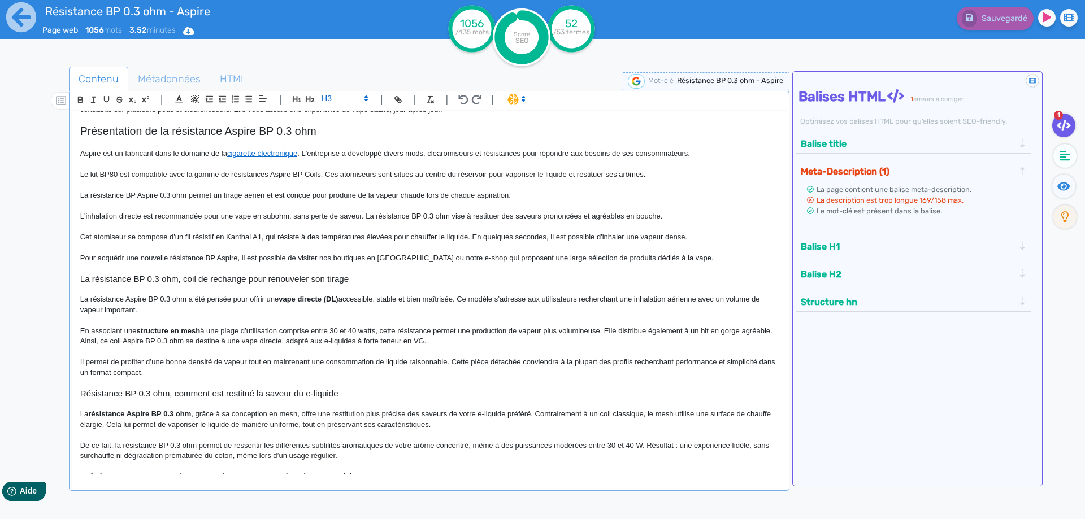
scroll to position [141, 0]
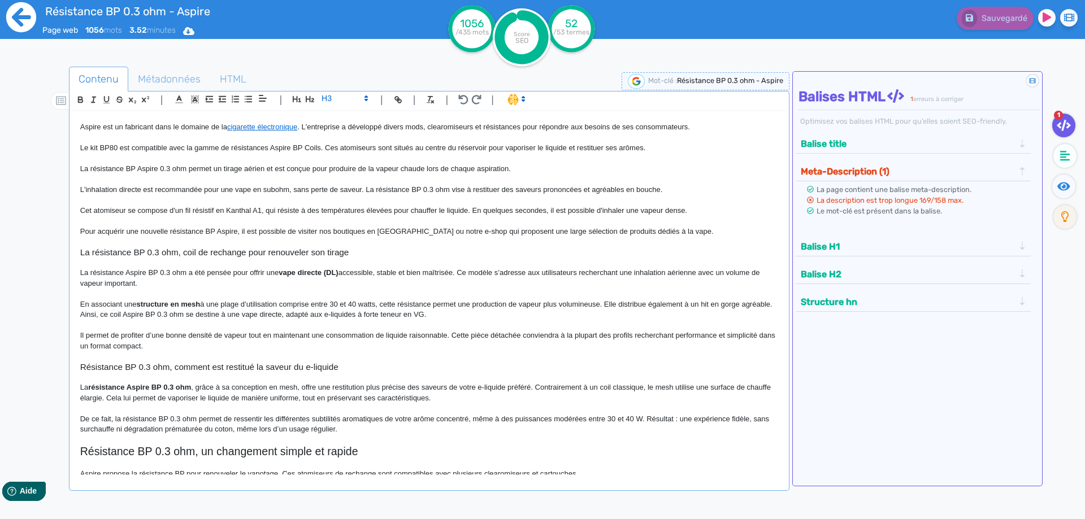
click at [16, 21] on icon at bounding box center [21, 17] width 31 height 31
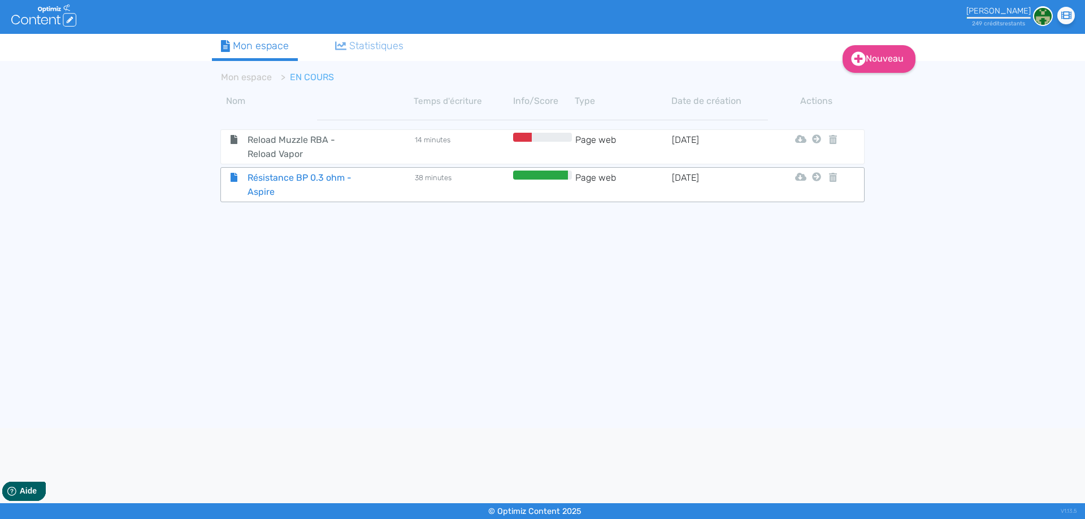
click at [362, 188] on span "Résistance BP 0.3 ohm - Aspire" at bounding box center [302, 185] width 127 height 28
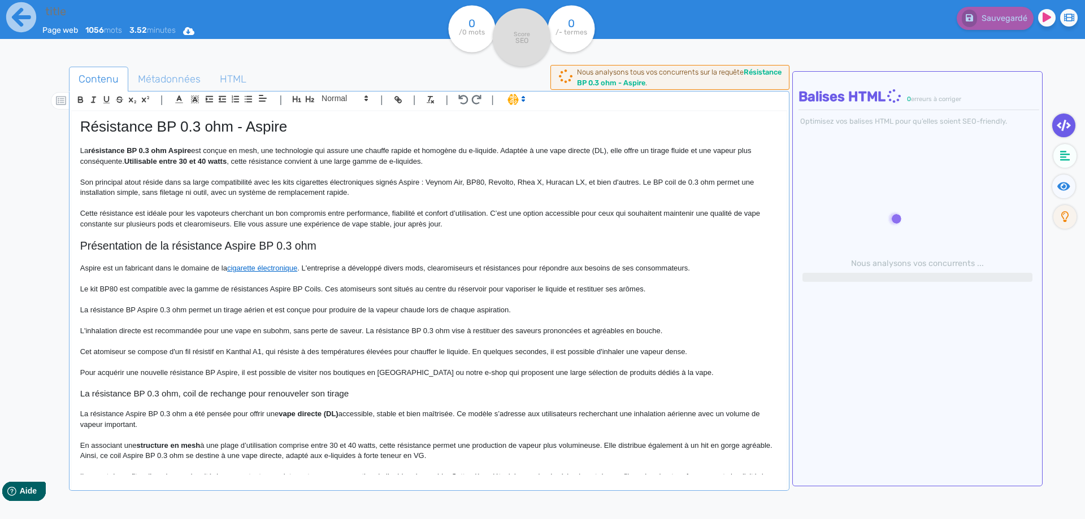
type input "Résistance BP 0.3 ohm - Aspire"
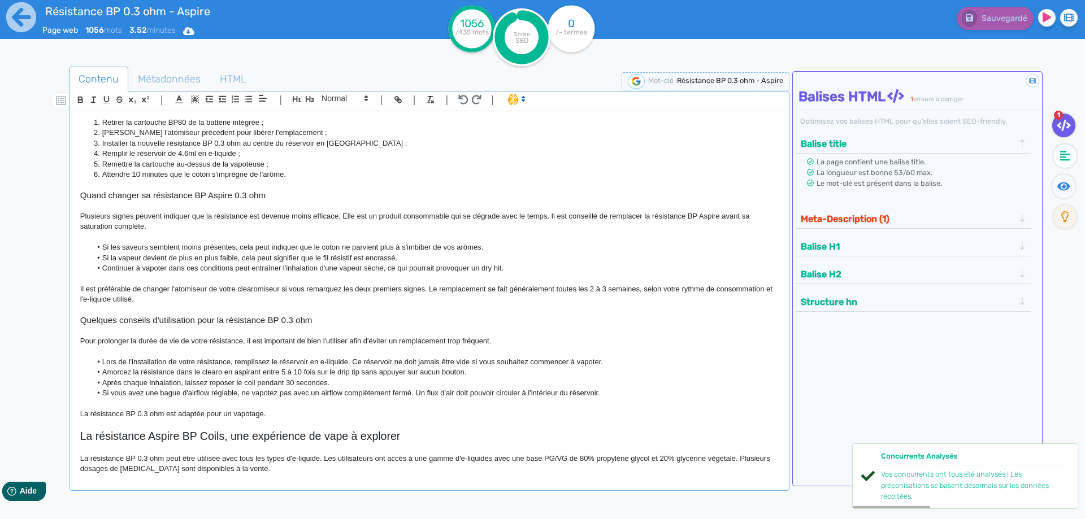
scroll to position [593, 0]
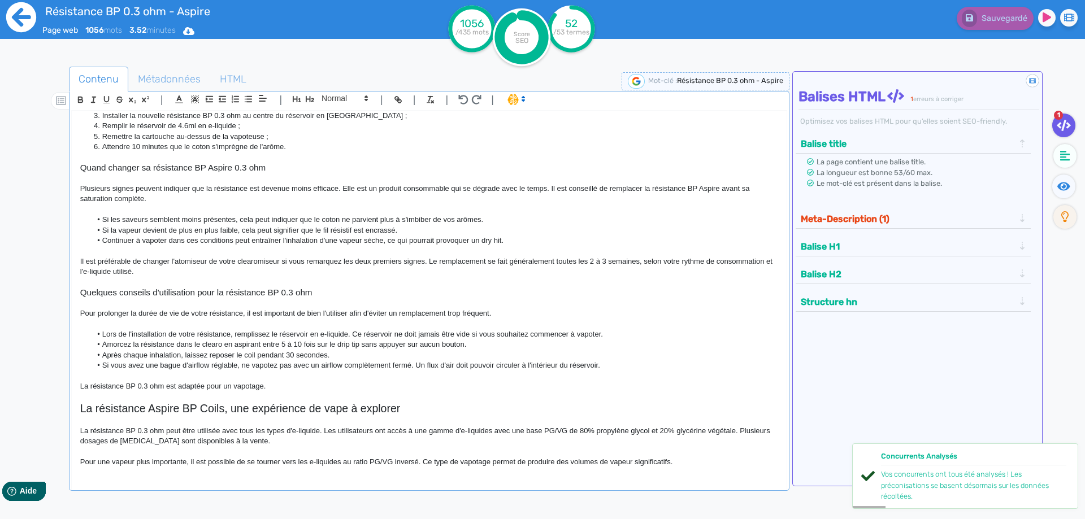
click at [15, 21] on icon at bounding box center [21, 17] width 30 height 30
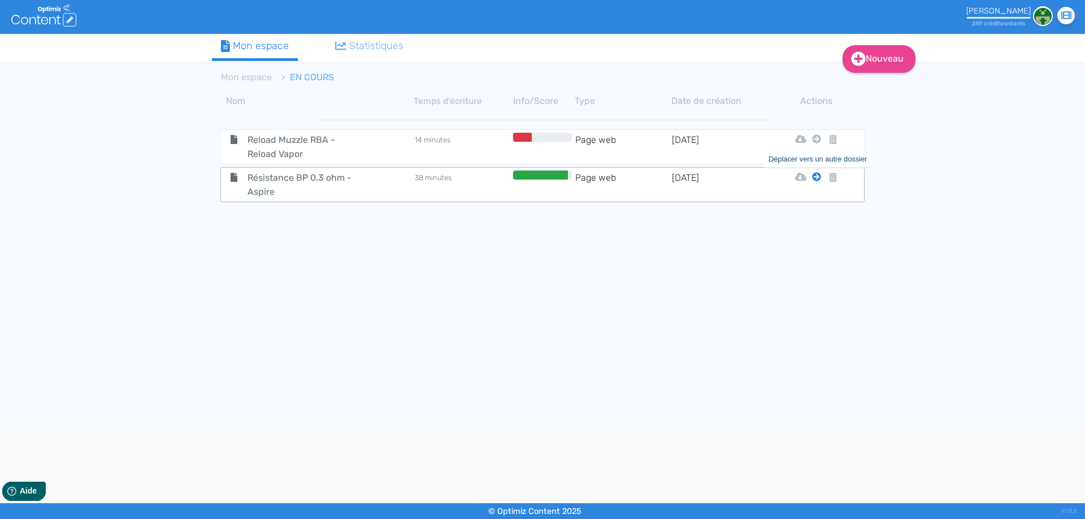
click at [818, 178] on icon at bounding box center [816, 176] width 9 height 9
click at [811, 206] on button "Mon Espace" at bounding box center [811, 205] width 97 height 18
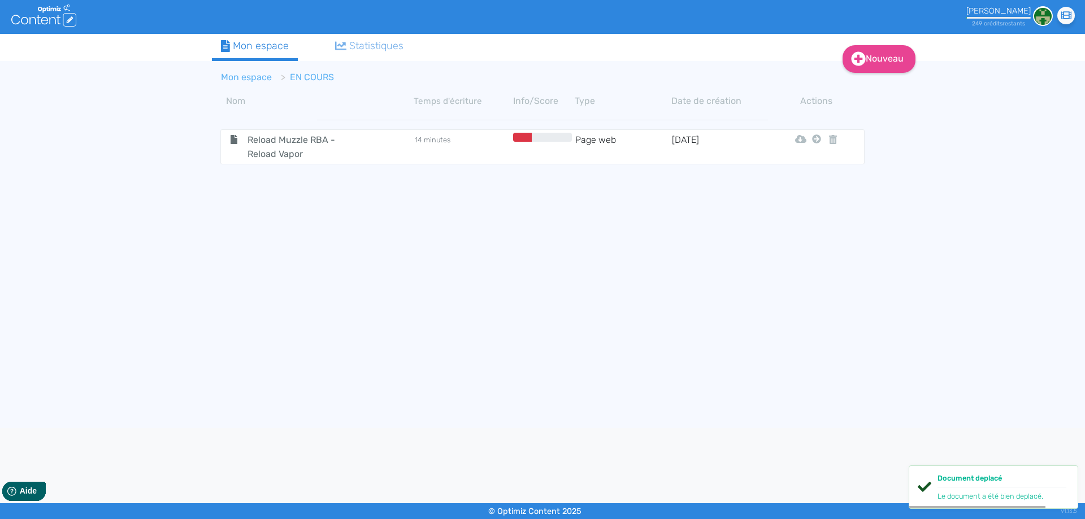
click at [239, 72] on link "Mon espace" at bounding box center [246, 77] width 51 height 11
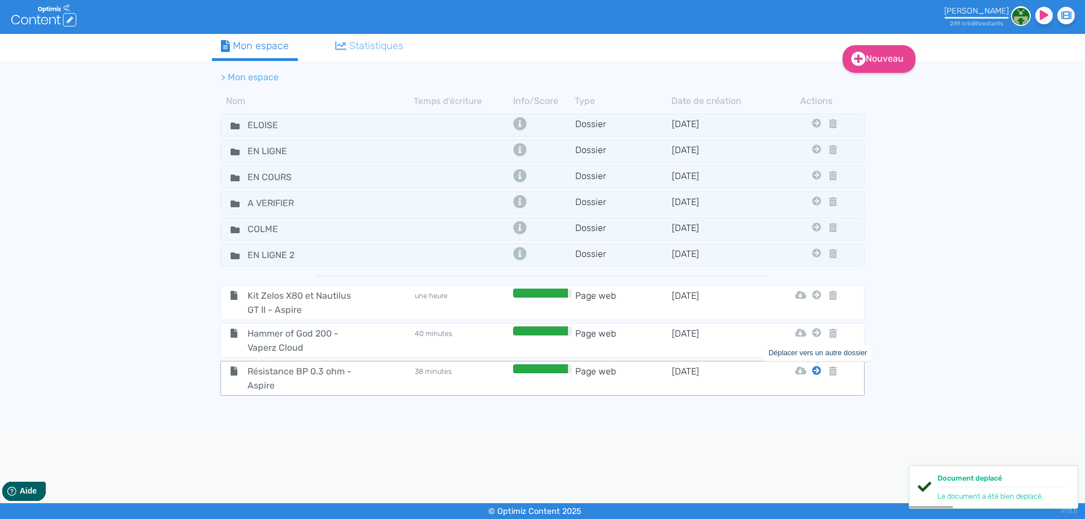
click at [814, 373] on icon at bounding box center [816, 370] width 9 height 9
click at [812, 394] on button "Eloise" at bounding box center [808, 399] width 90 height 18
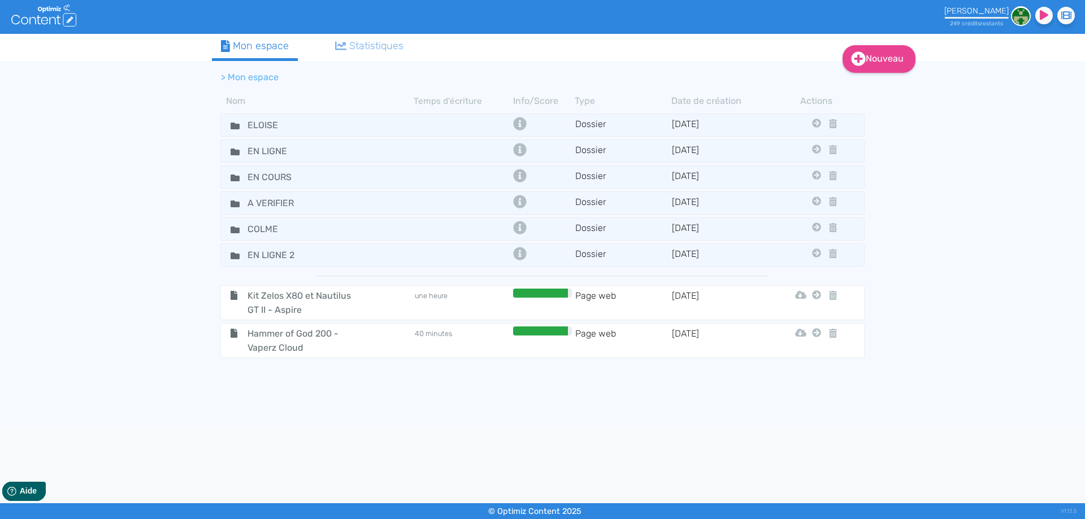
drag, startPoint x: 25, startPoint y: 251, endPoint x: 51, endPoint y: 224, distance: 37.2
click at [28, 248] on div "Nouveau Contenu Dossier Mon espace Statistiques > Mon espace Nom Temps d'écritu…" at bounding box center [542, 231] width 1085 height 394
